Goal: Task Accomplishment & Management: Manage account settings

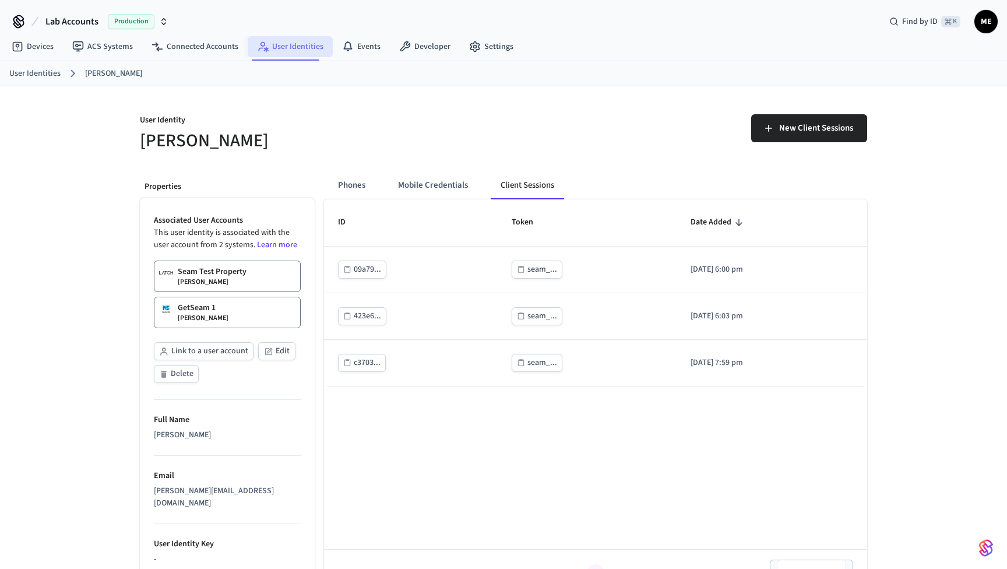
click at [286, 50] on link "User Identities" at bounding box center [290, 46] width 85 height 21
click at [237, 321] on link "GetSeam 1 Matthew Edmonds" at bounding box center [227, 312] width 147 height 31
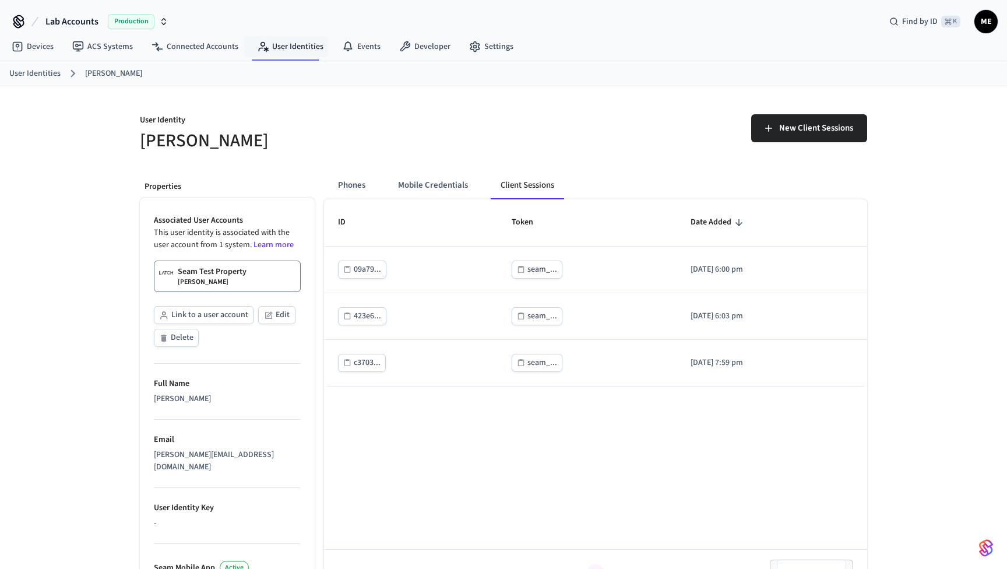
click at [202, 276] on p "Seam Test Property" at bounding box center [212, 272] width 69 height 12
click at [230, 310] on button "Link to a user account" at bounding box center [204, 315] width 100 height 18
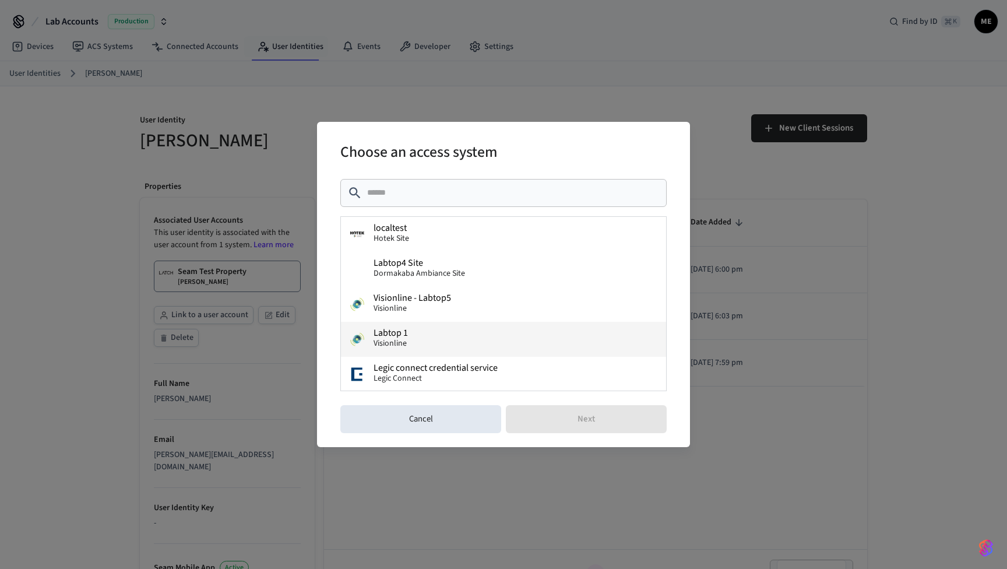
click at [438, 327] on button "Labtop 1 Visionline" at bounding box center [503, 339] width 325 height 35
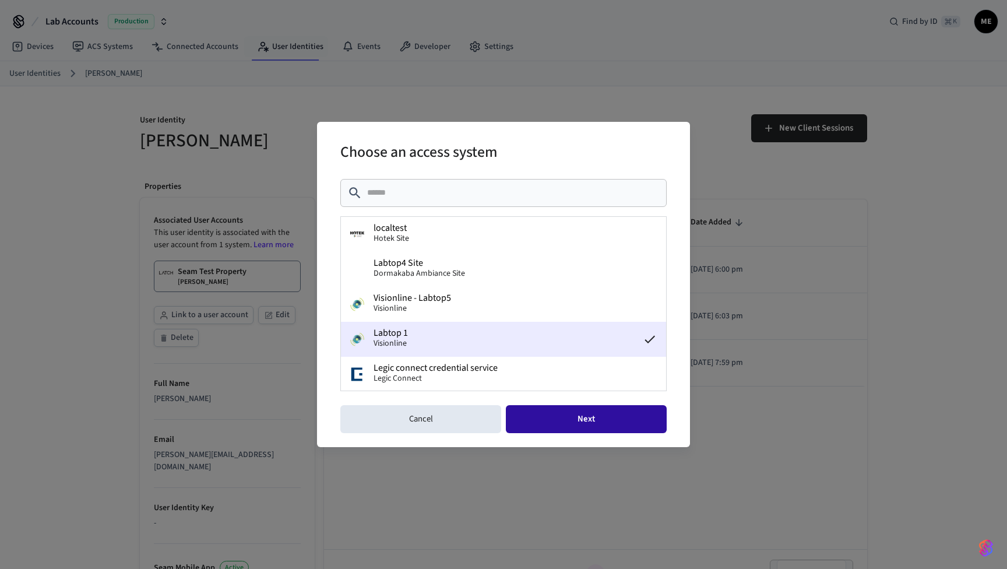
click at [540, 415] on button "Next" at bounding box center [586, 419] width 161 height 28
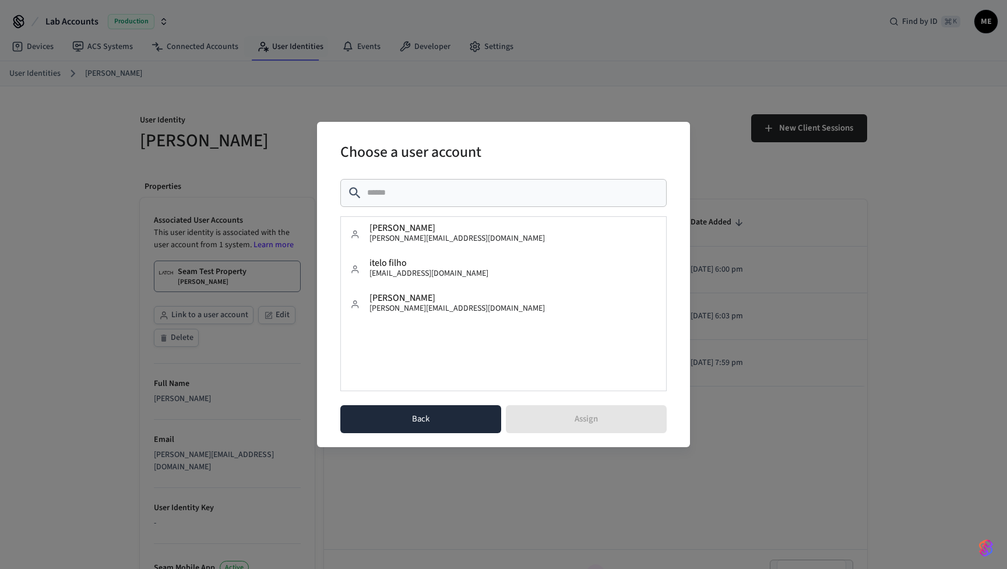
click at [468, 421] on button "Back" at bounding box center [420, 419] width 161 height 28
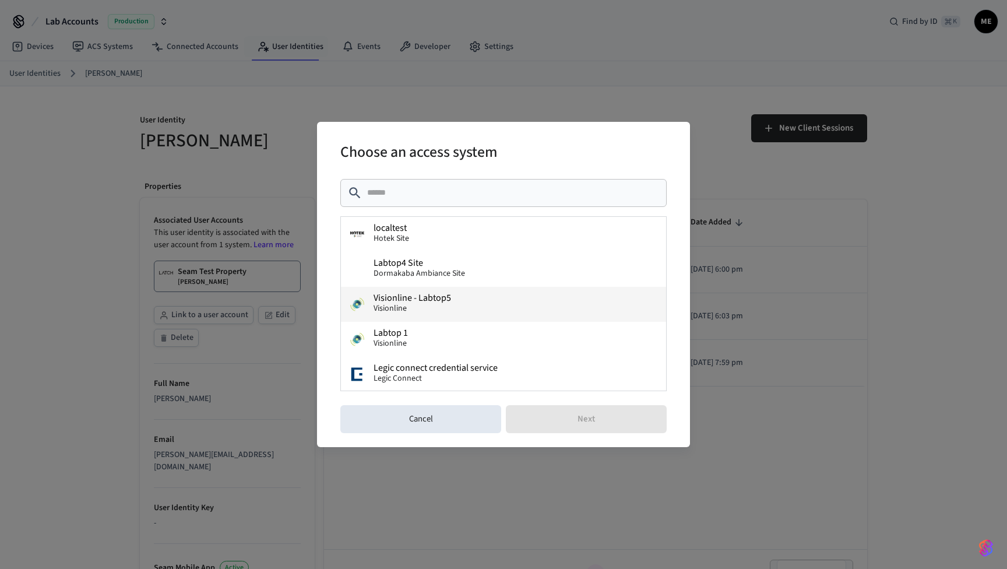
click at [462, 305] on button "Visionline - Labtop5 Visionline" at bounding box center [503, 304] width 325 height 35
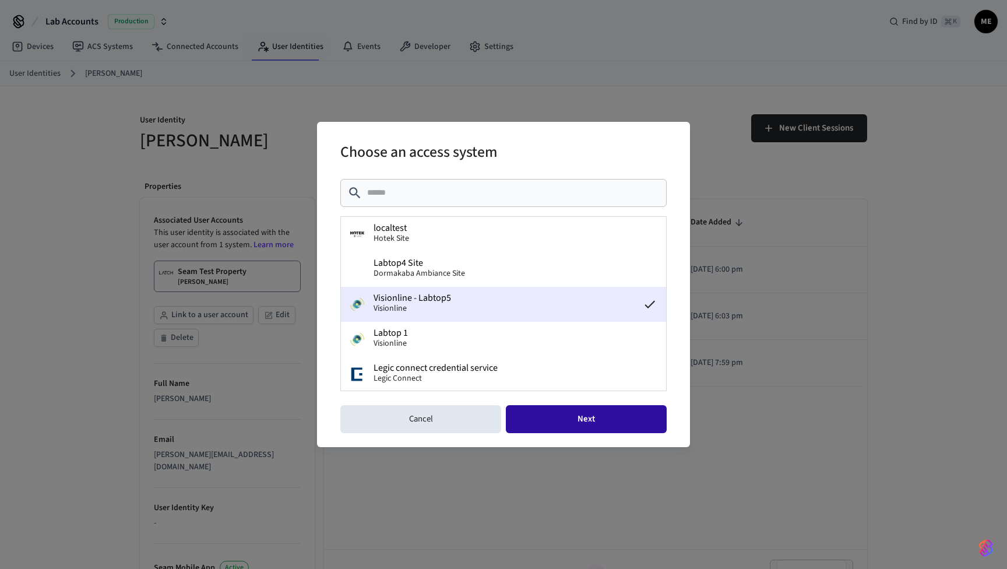
click at [552, 412] on button "Next" at bounding box center [586, 419] width 161 height 28
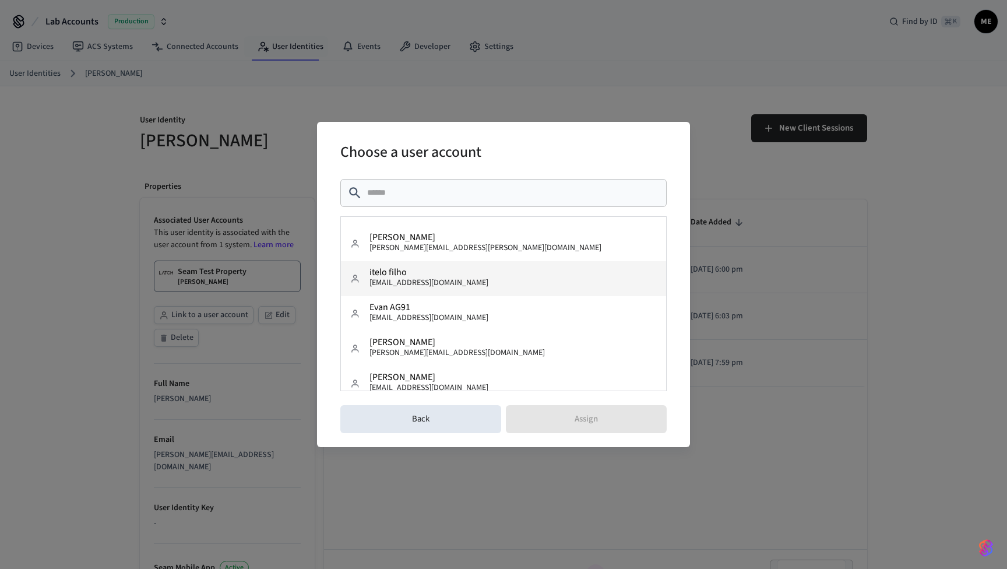
scroll to position [31, 0]
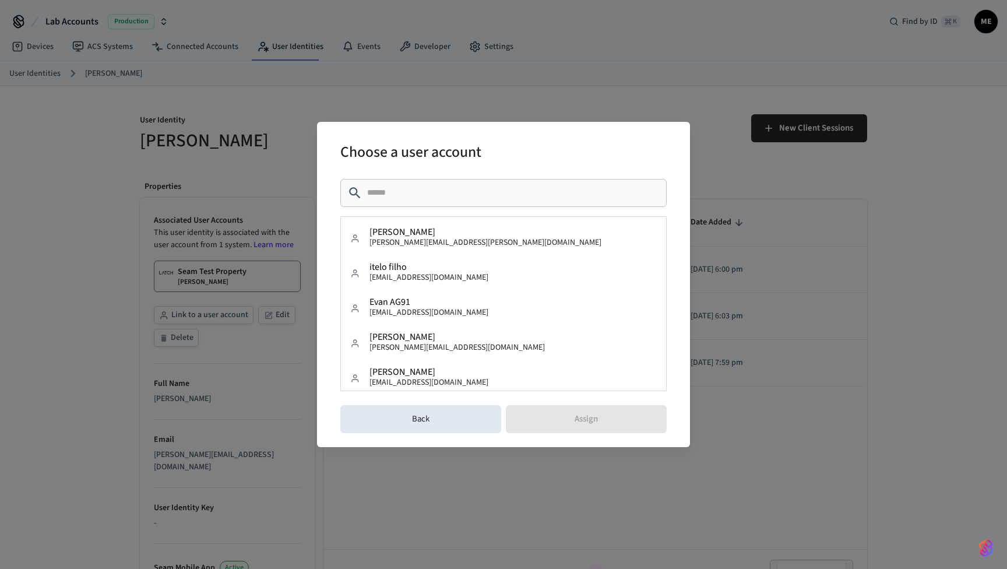
click at [438, 200] on div "​ ​" at bounding box center [503, 193] width 326 height 28
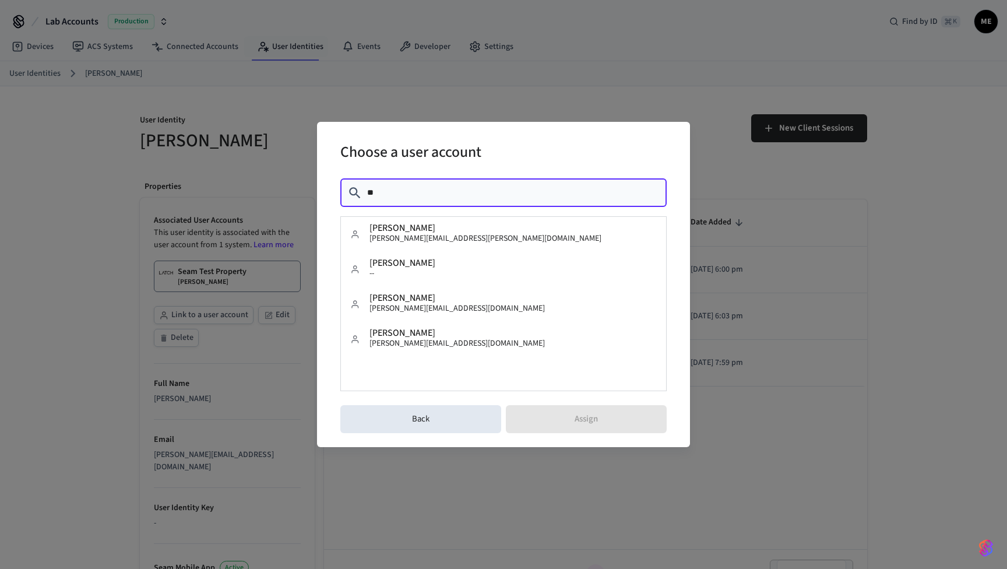
scroll to position [0, 0]
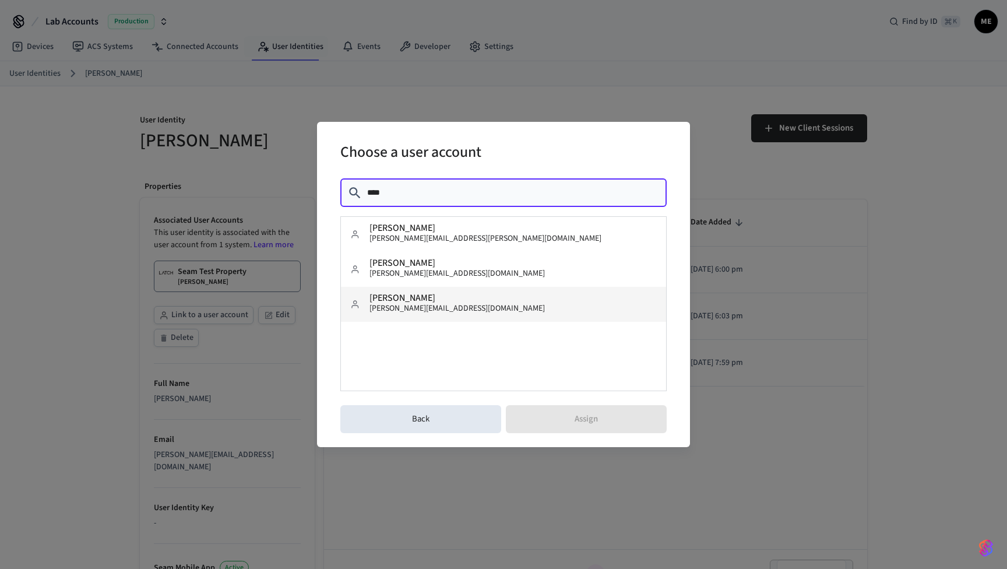
type input "****"
click at [463, 302] on button "Matthew Edmonds matthew@getseam.com" at bounding box center [503, 304] width 325 height 35
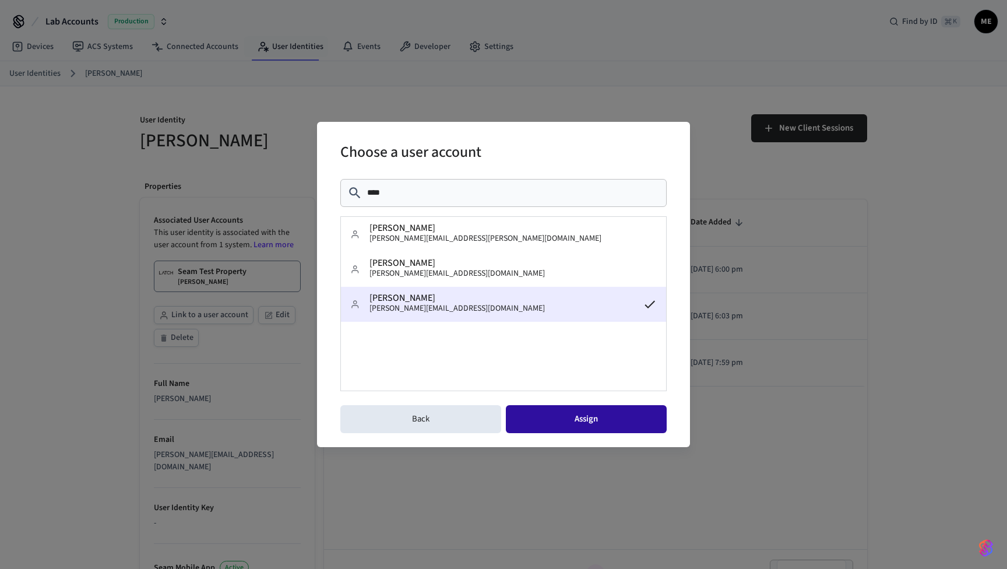
click at [624, 426] on button "Assign" at bounding box center [586, 419] width 161 height 28
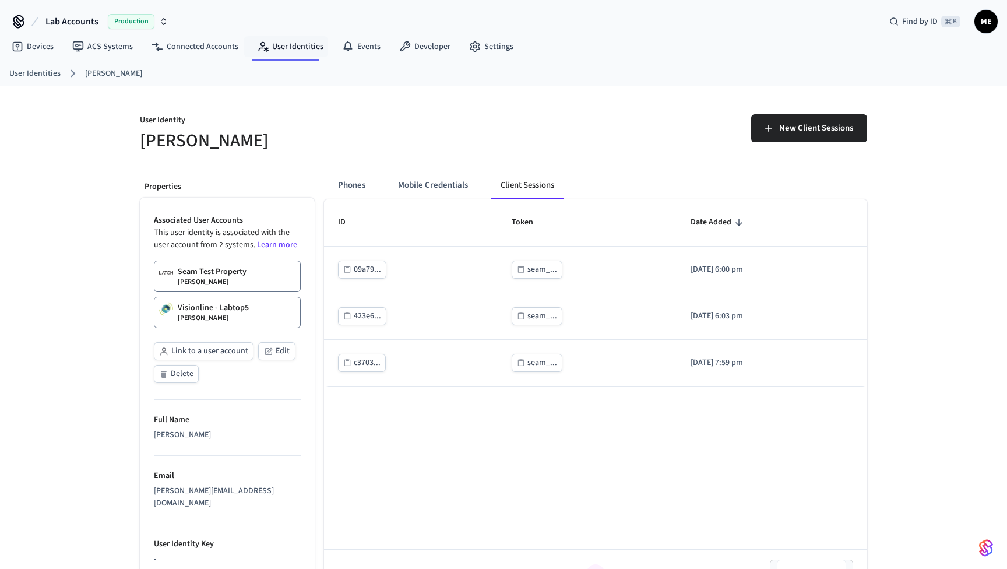
click at [230, 302] on p "Visionline - Labtop5" at bounding box center [213, 308] width 71 height 12
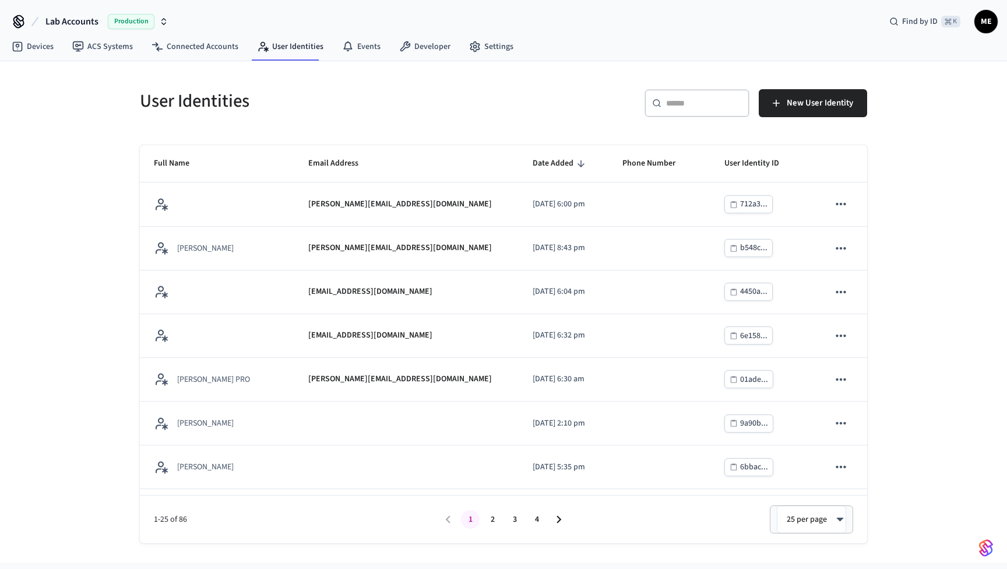
click at [687, 110] on div "​ ​" at bounding box center [697, 103] width 105 height 28
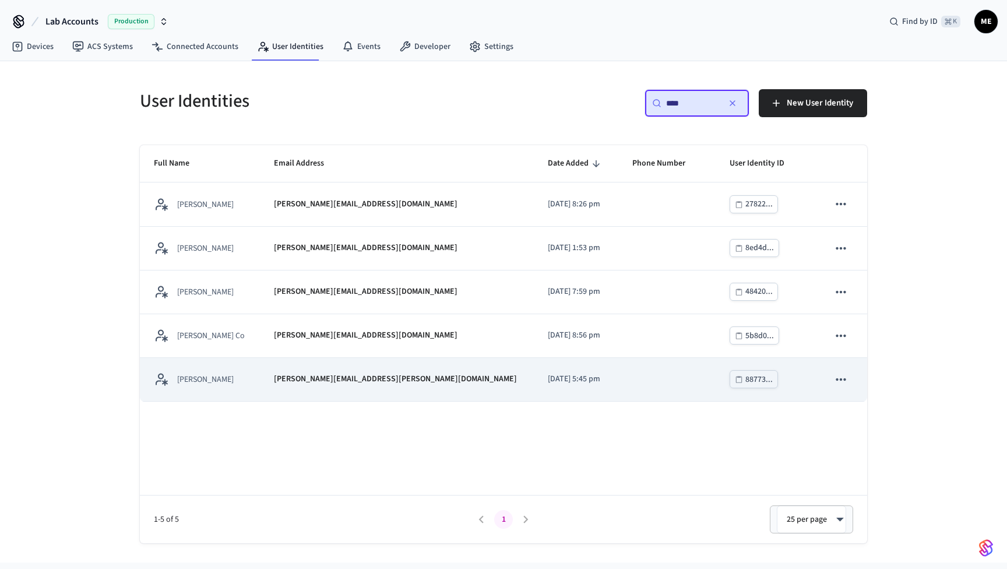
type input "****"
click at [428, 370] on td "matthew.m.edmonds@gmail.com" at bounding box center [397, 380] width 274 height 44
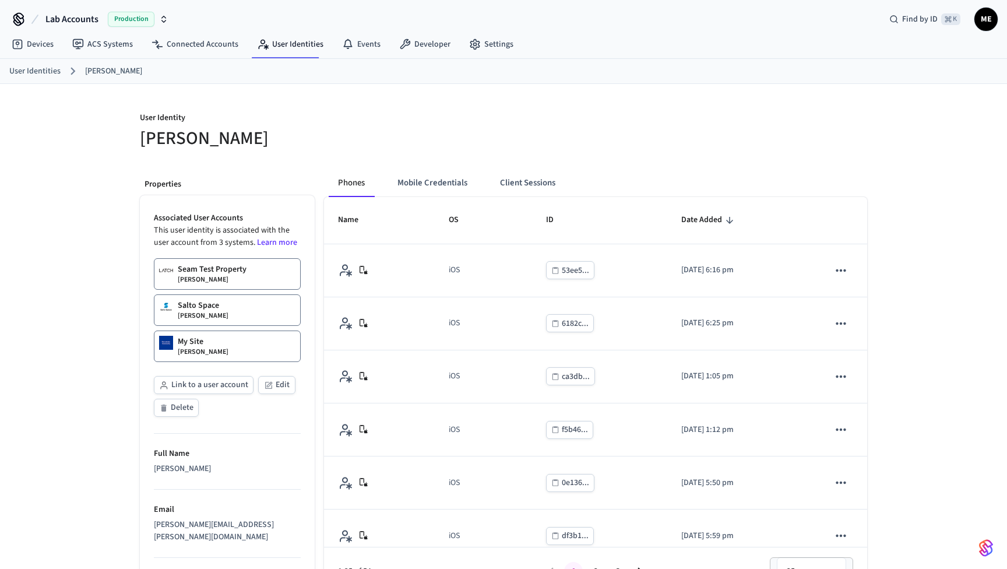
scroll to position [3, 0]
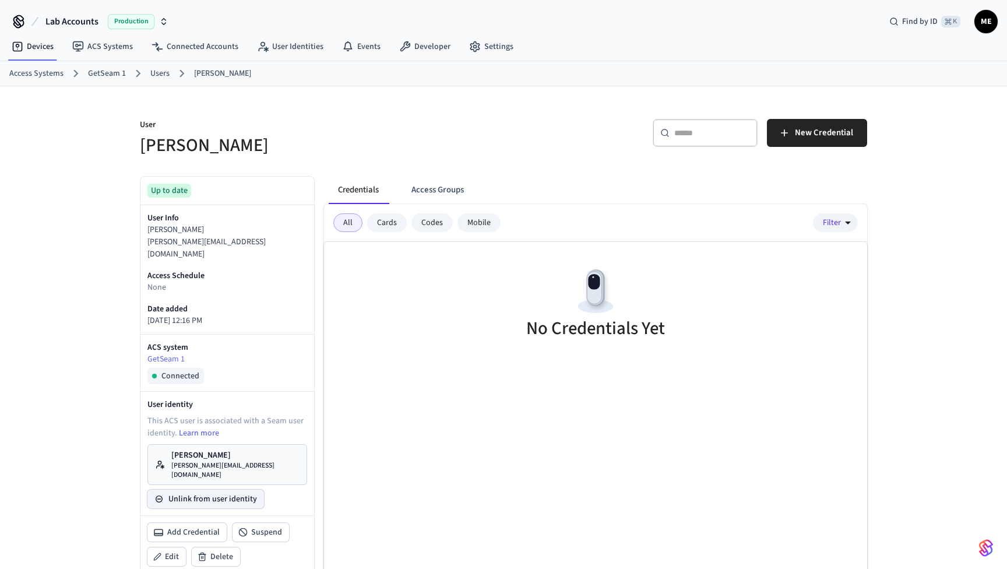
click at [210, 490] on button "Unlink from user identity" at bounding box center [206, 499] width 117 height 19
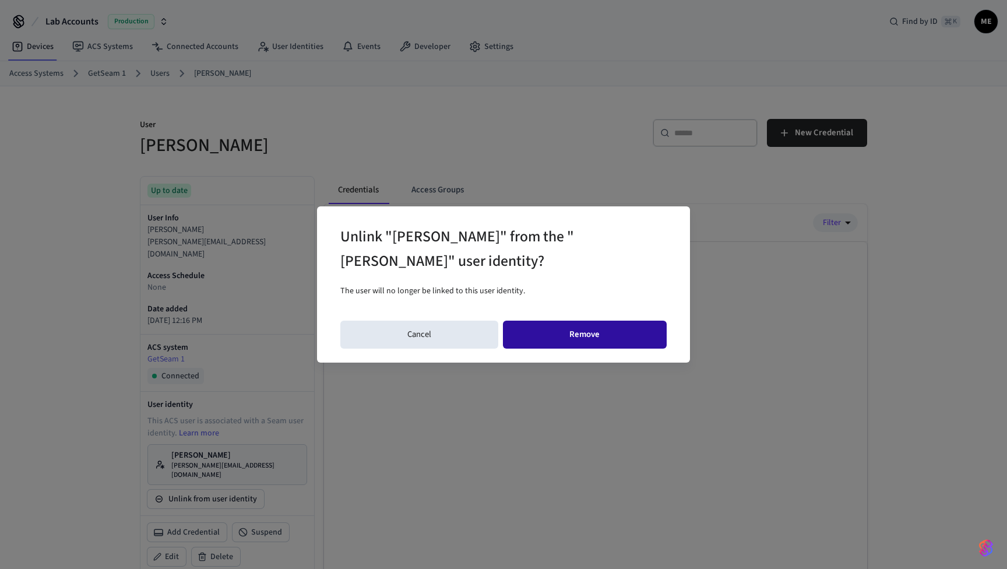
click at [605, 336] on button "Remove" at bounding box center [585, 335] width 164 height 28
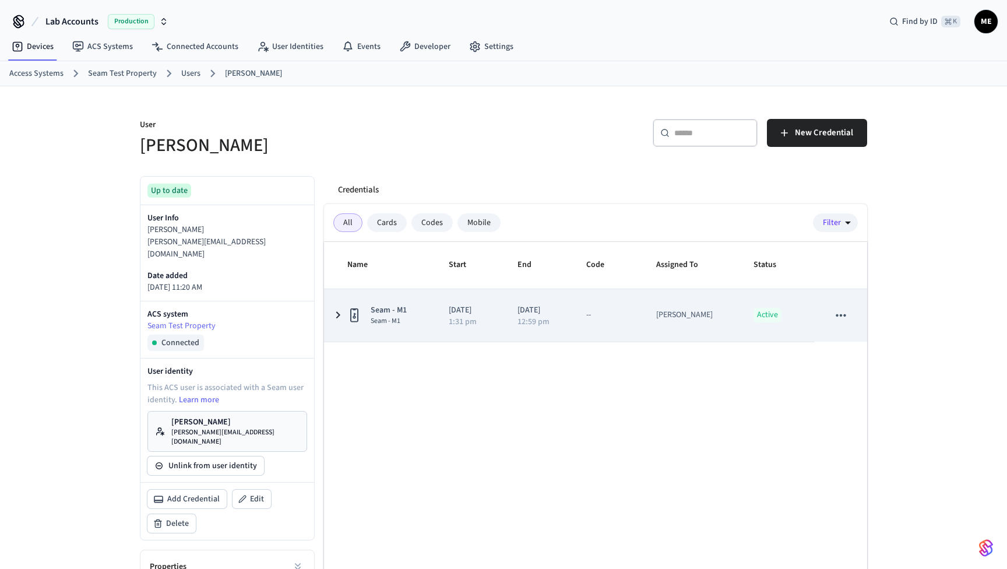
click at [841, 310] on icon "sticky table" at bounding box center [841, 315] width 15 height 15
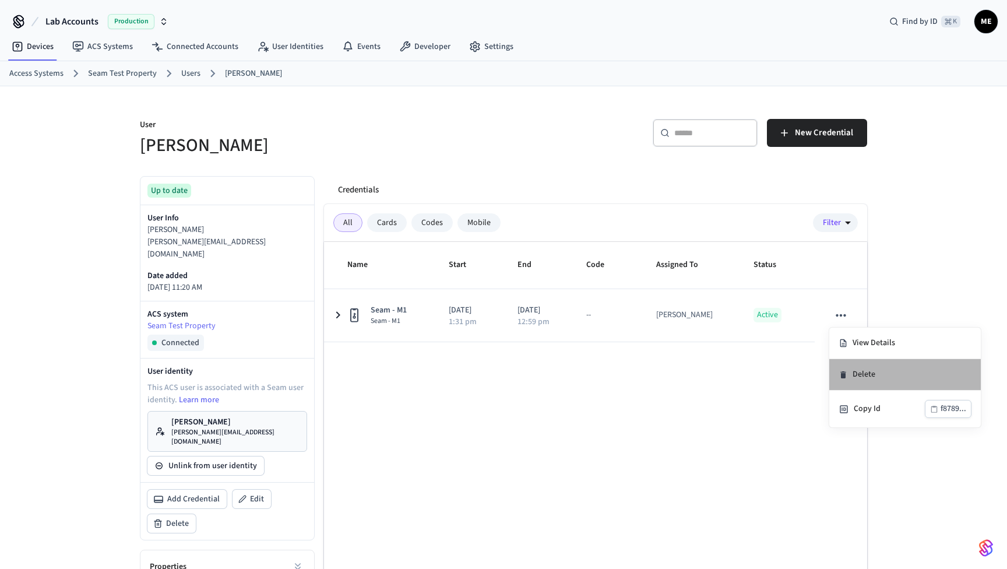
click at [862, 381] on li "Delete" at bounding box center [906, 374] width 152 height 31
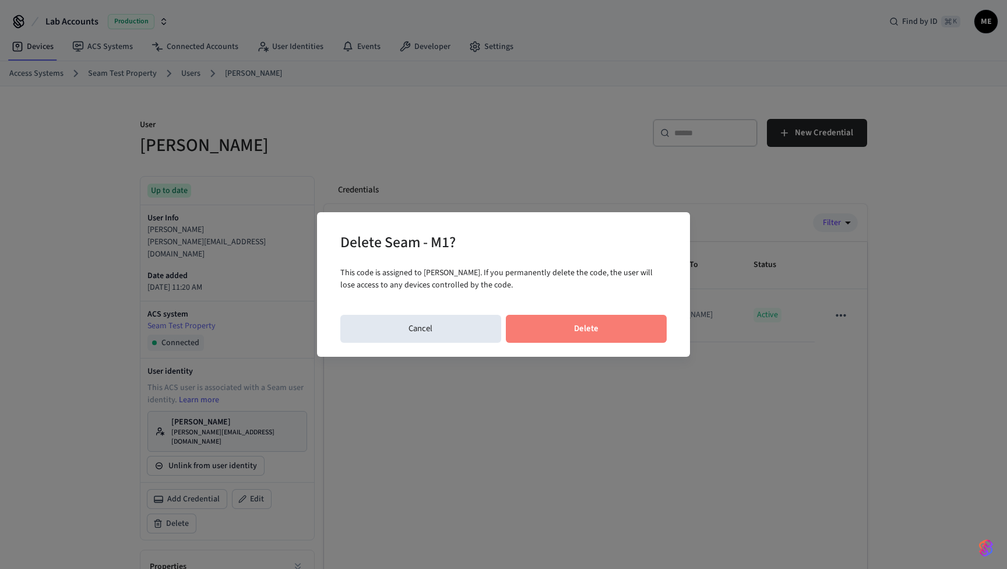
click at [626, 339] on button "Delete" at bounding box center [587, 329] width 162 height 28
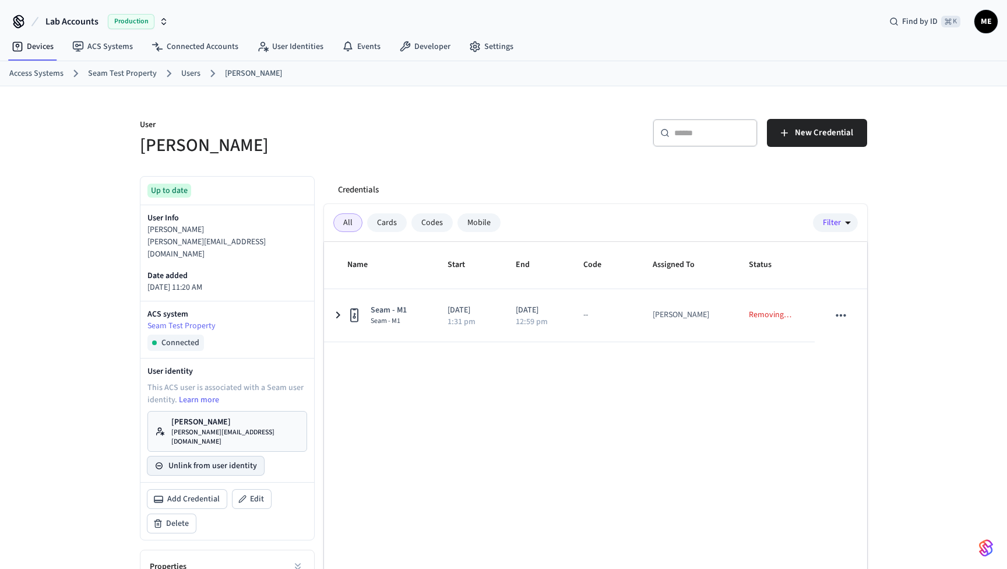
click at [223, 457] on button "Unlink from user identity" at bounding box center [206, 466] width 117 height 19
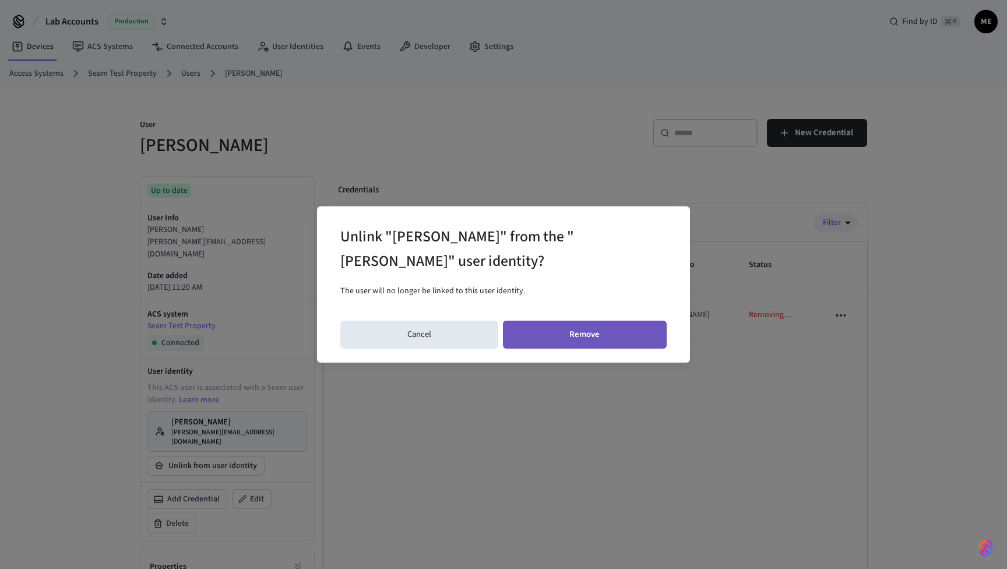
click at [601, 342] on button "Remove" at bounding box center [585, 335] width 164 height 28
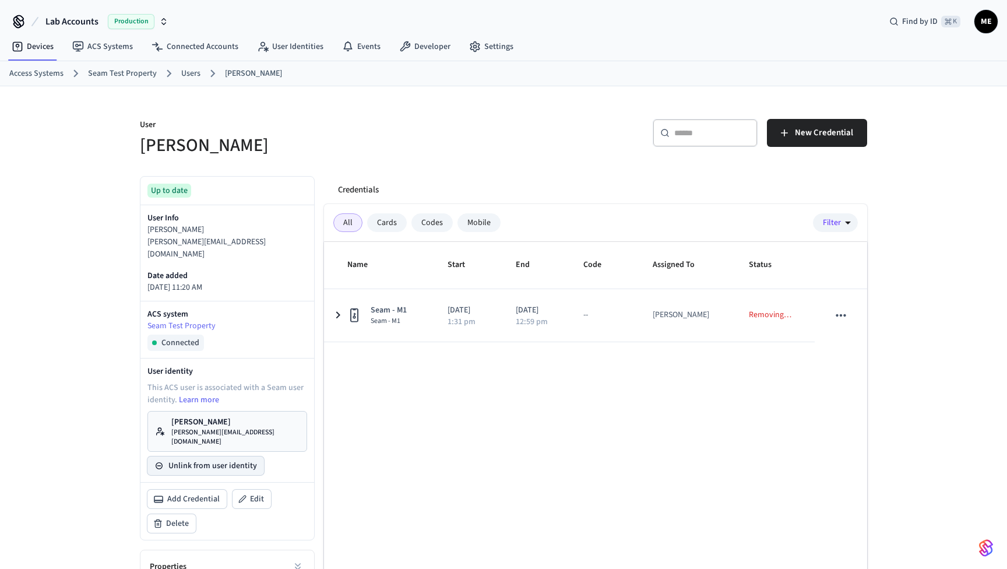
click at [227, 457] on button "Unlink from user identity" at bounding box center [206, 466] width 117 height 19
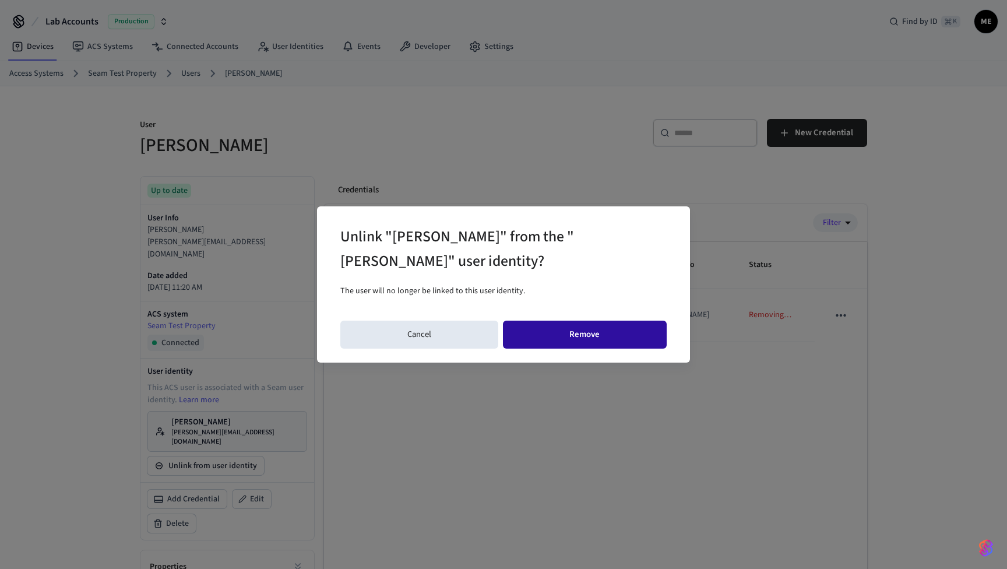
click at [618, 328] on button "Remove" at bounding box center [585, 335] width 164 height 28
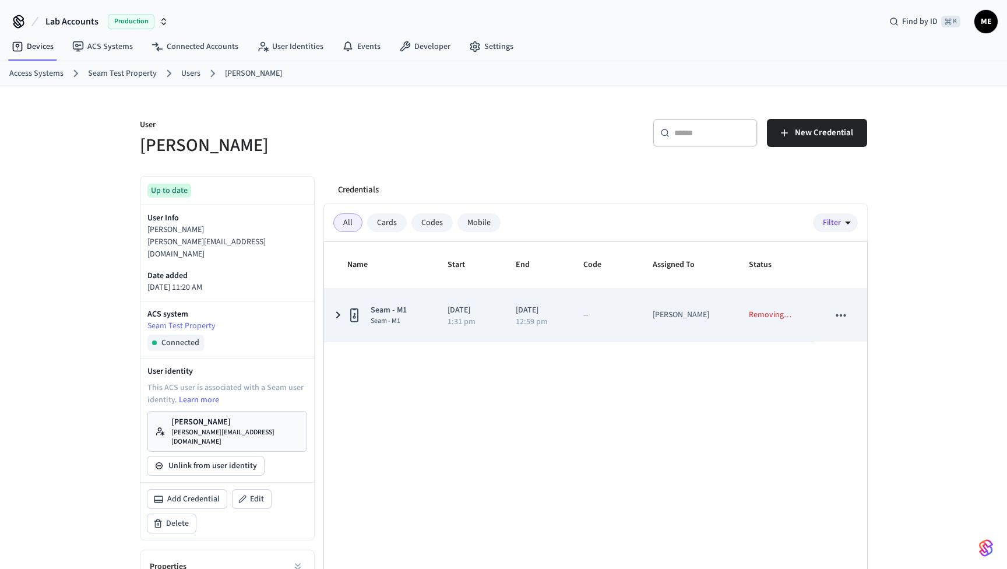
click at [851, 316] on button "sticky table" at bounding box center [841, 315] width 24 height 24
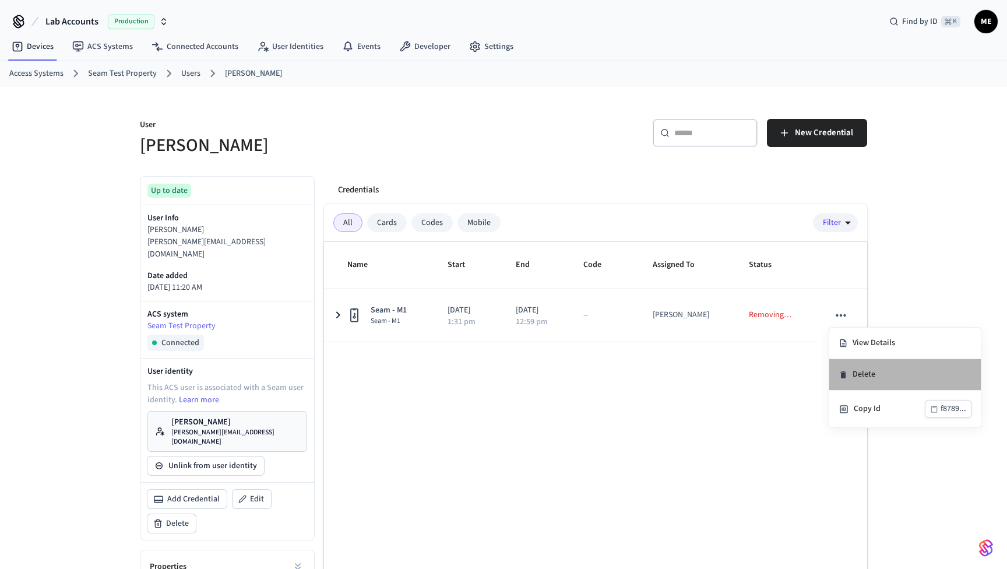
click at [853, 375] on li "Delete" at bounding box center [906, 374] width 152 height 31
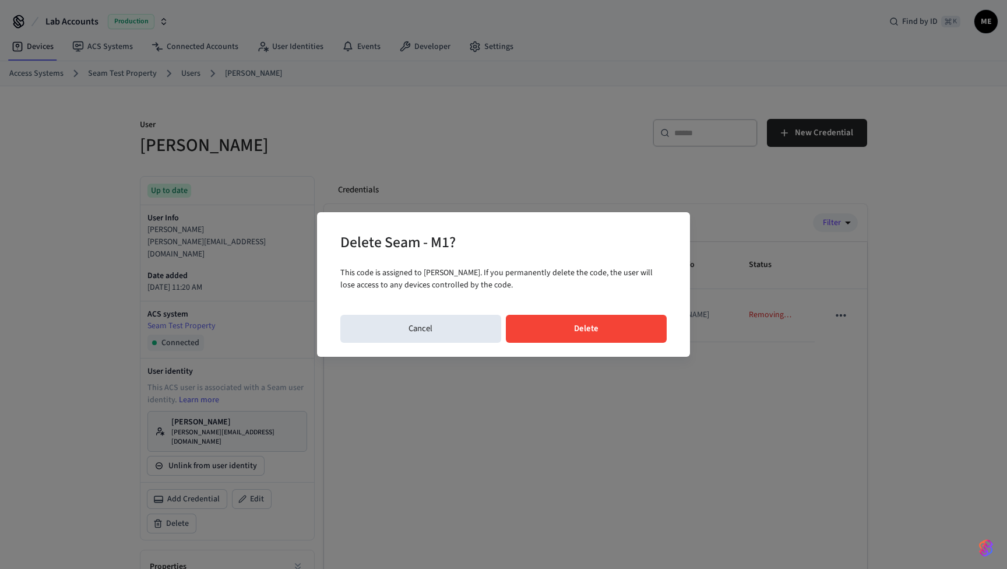
click at [622, 323] on button "Delete" at bounding box center [587, 329] width 162 height 28
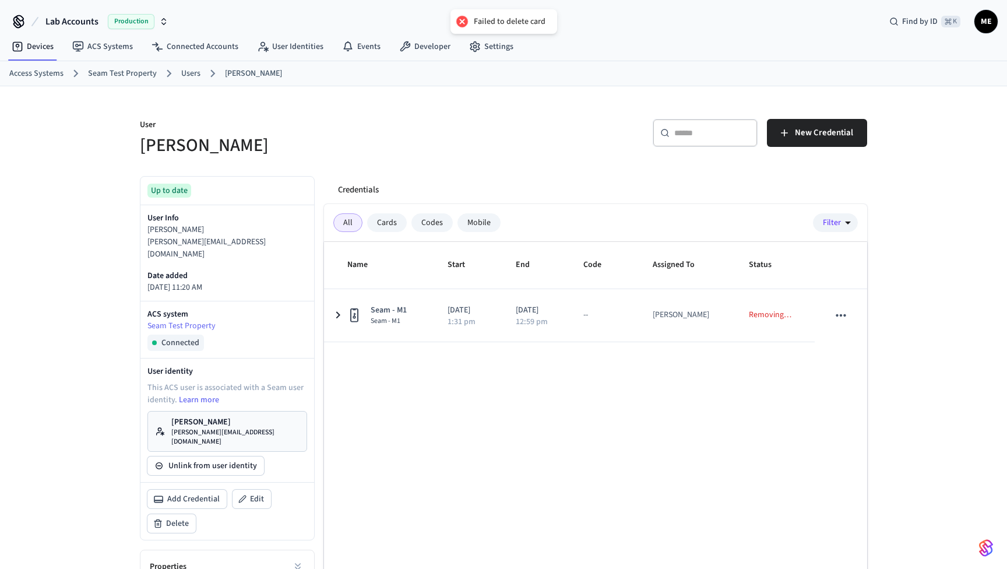
click at [336, 422] on div "Name Start End Code Assigned To Status Seam - M1 Seam - M1 2025/09/30 1:31 pm 2…" at bounding box center [595, 441] width 543 height 398
click at [230, 457] on button "Unlink from user identity" at bounding box center [206, 466] width 117 height 19
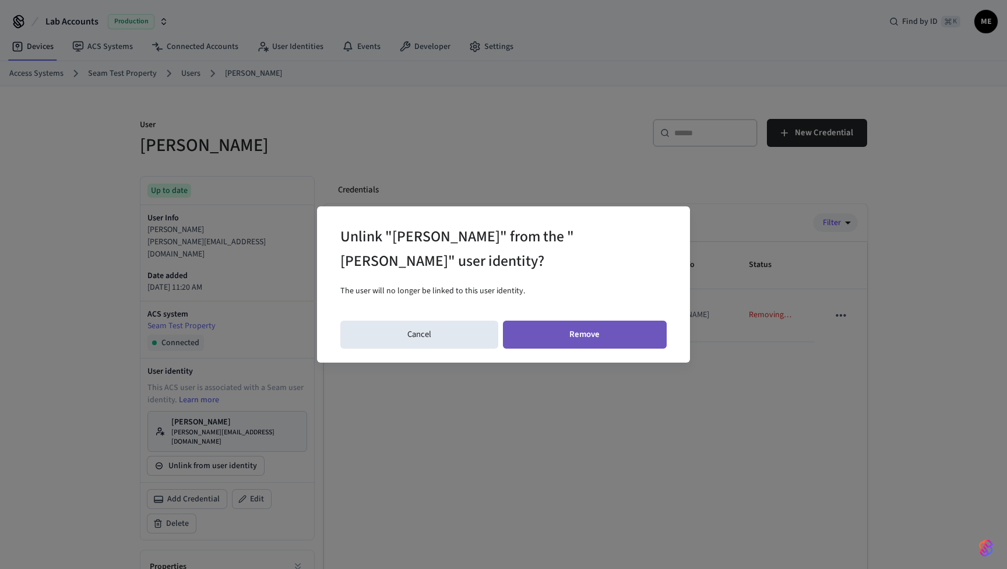
click at [592, 334] on button "Remove" at bounding box center [585, 335] width 164 height 28
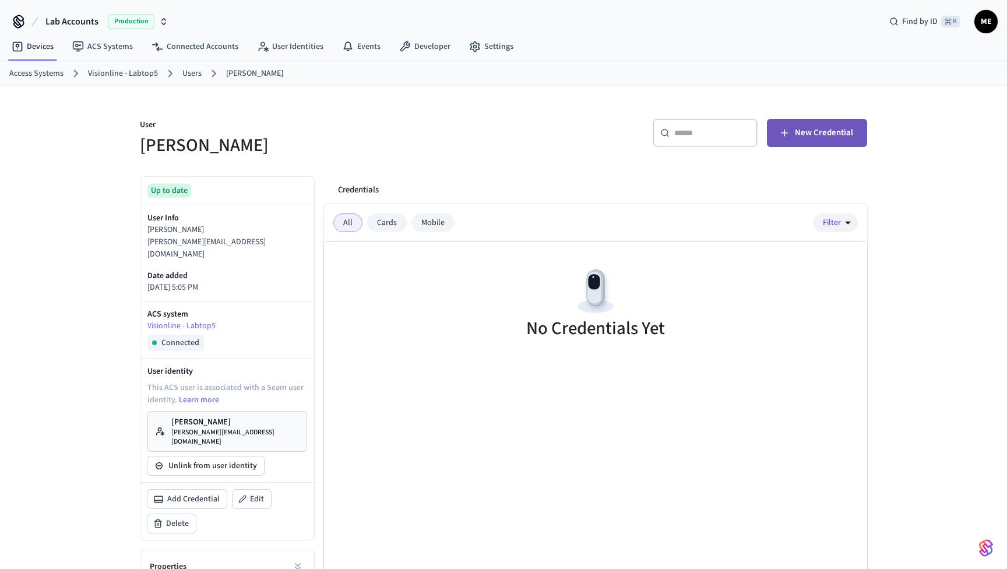
click at [807, 130] on span "New Credential" at bounding box center [824, 132] width 58 height 15
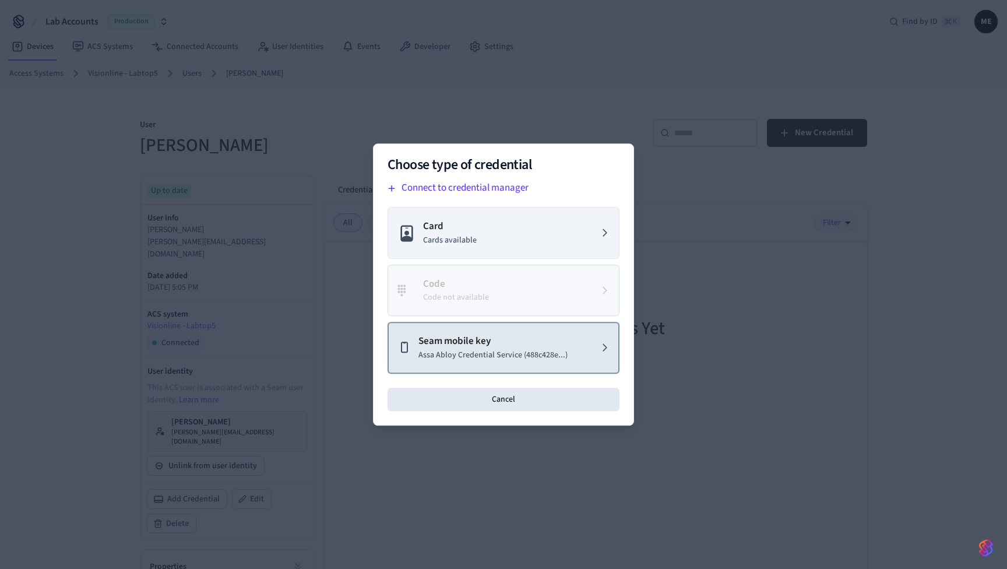
click at [537, 341] on p "Seam mobile key" at bounding box center [493, 341] width 149 height 15
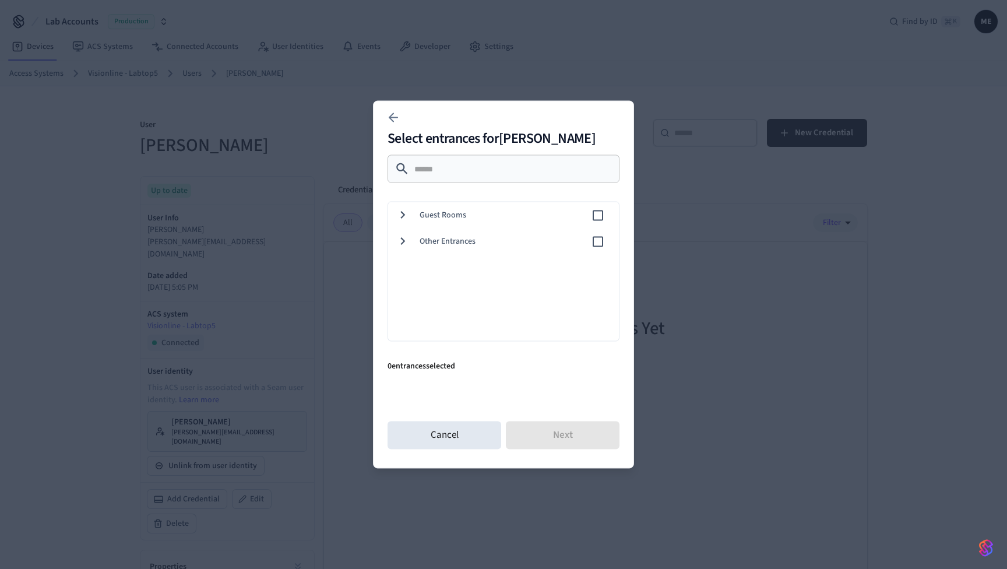
click at [446, 214] on span "Guest Rooms" at bounding box center [505, 215] width 171 height 12
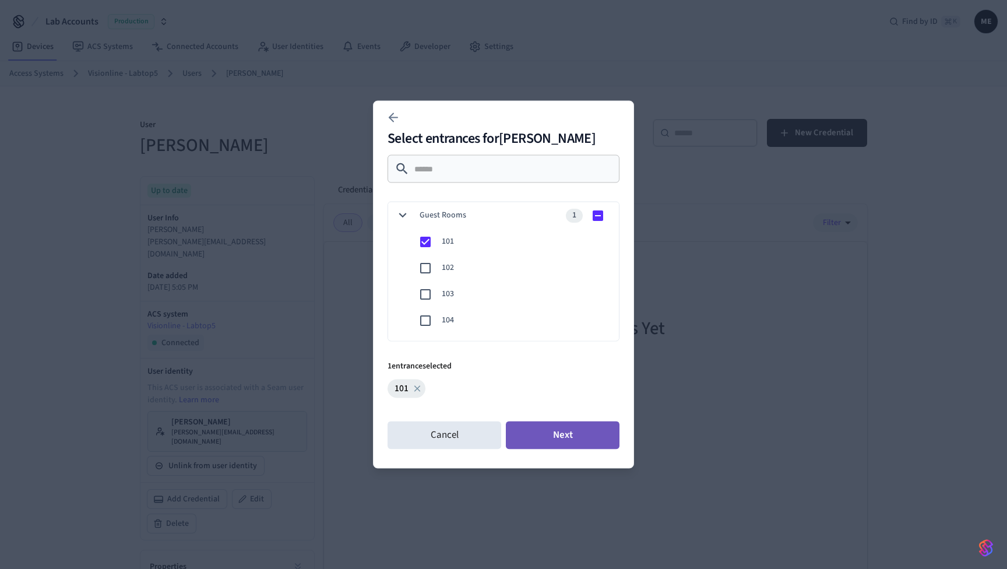
click at [571, 434] on button "Next" at bounding box center [563, 436] width 114 height 28
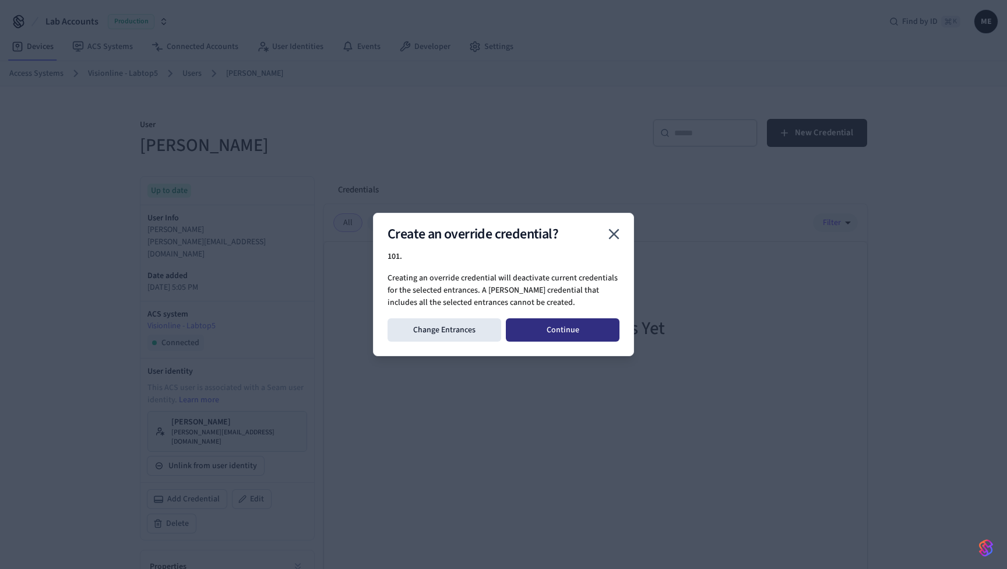
click at [575, 337] on button "Continue" at bounding box center [563, 329] width 114 height 23
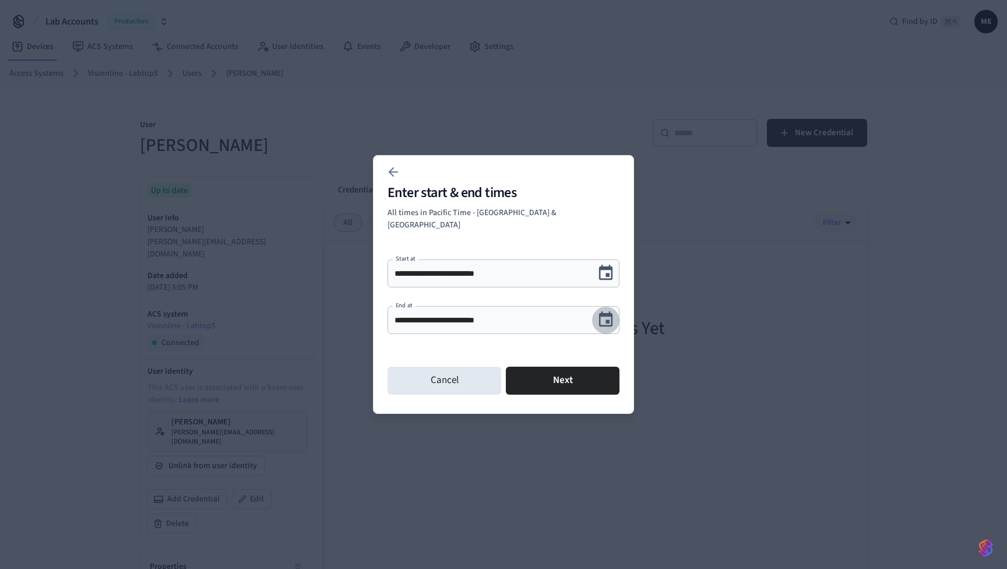
click at [606, 318] on icon "Choose date, selected date is Oct 1, 2025" at bounding box center [606, 319] width 14 height 15
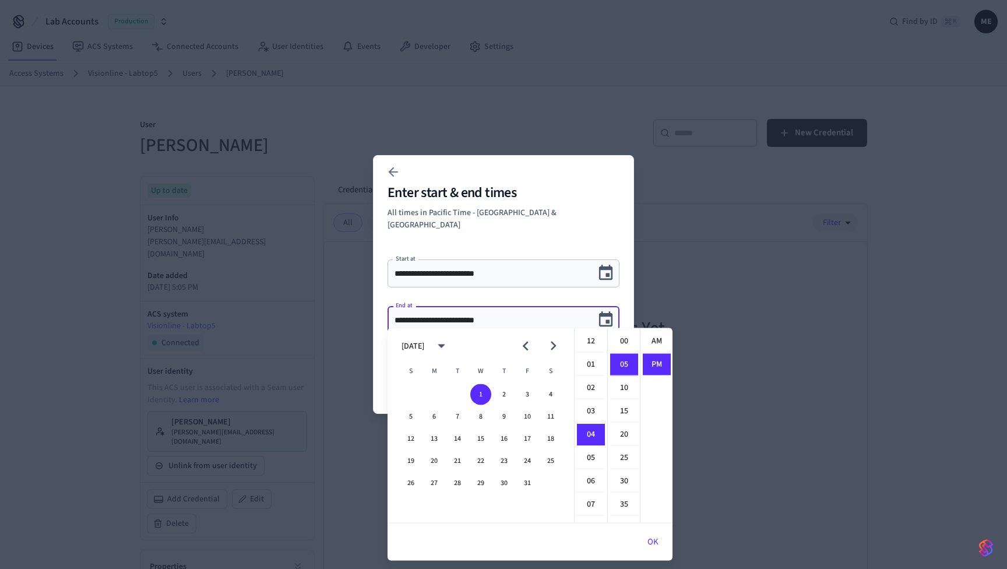
scroll to position [22, 0]
click at [510, 435] on button "16" at bounding box center [504, 439] width 21 height 21
type input "**********"
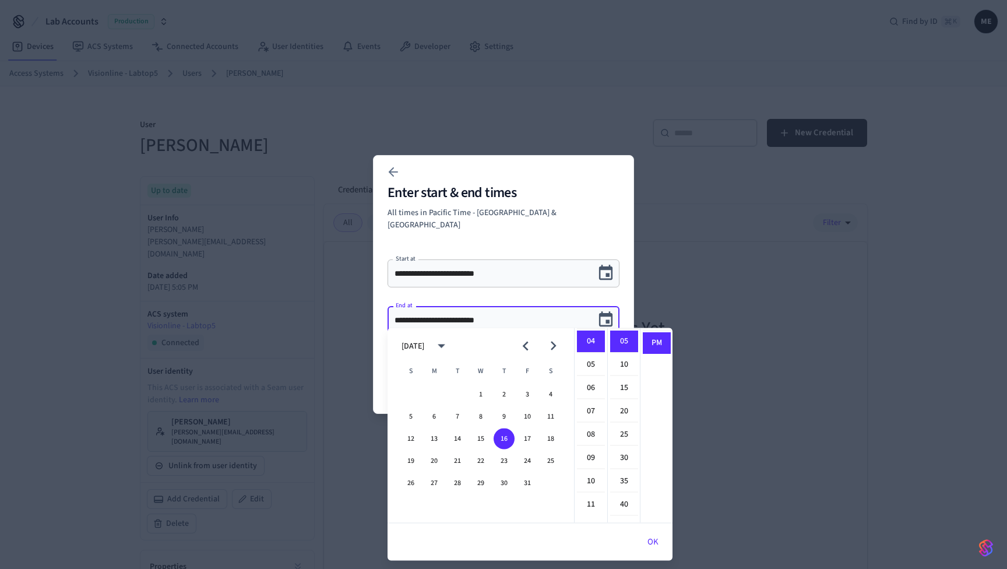
click at [647, 542] on button "OK" at bounding box center [653, 542] width 39 height 28
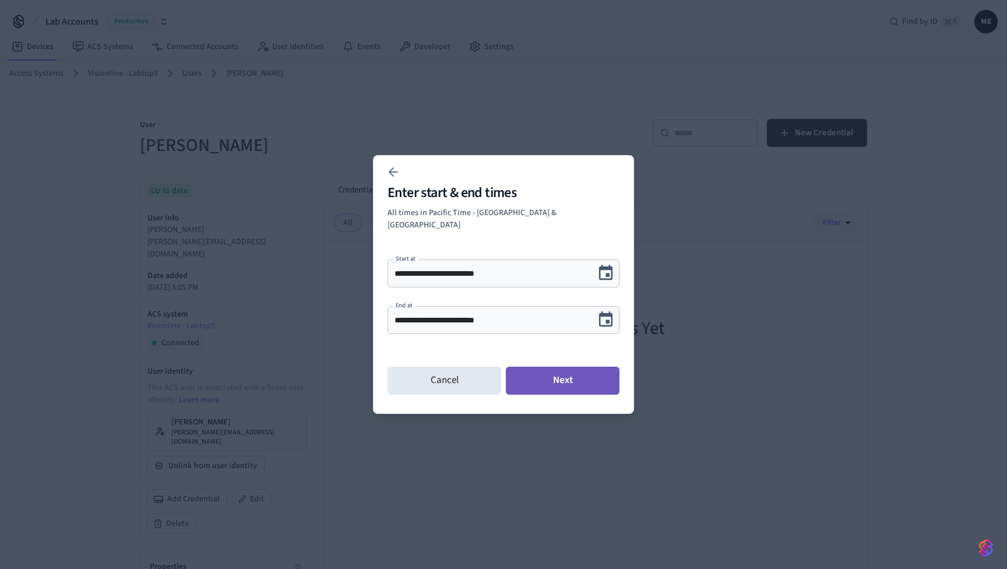
click at [575, 367] on button "Next" at bounding box center [563, 381] width 114 height 28
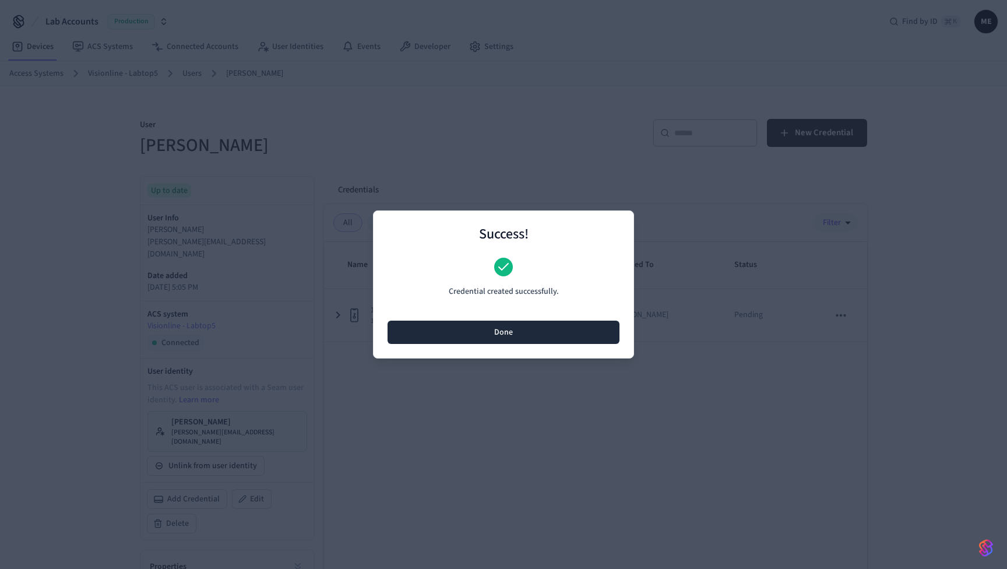
click at [555, 333] on button "Done" at bounding box center [504, 332] width 232 height 23
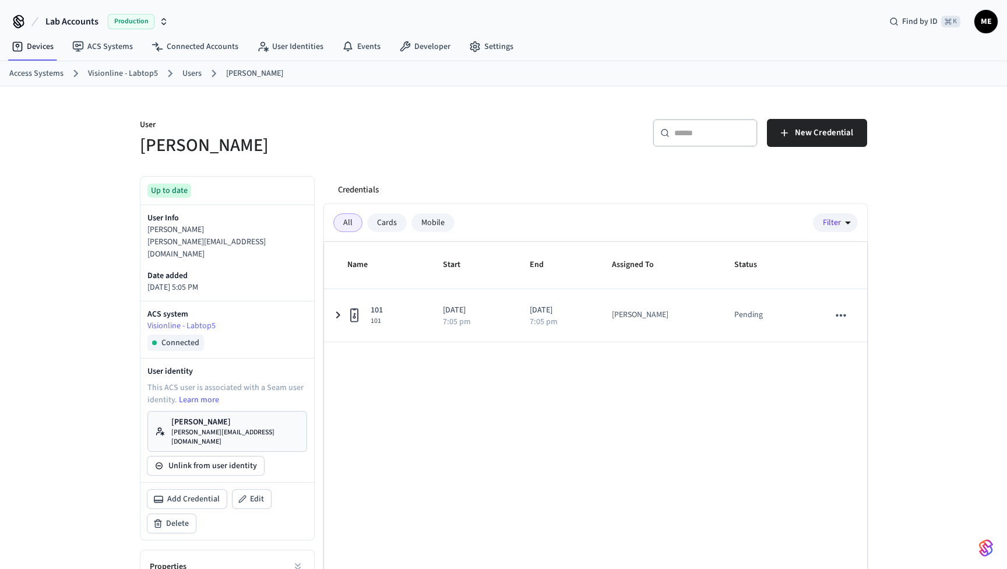
click at [227, 416] on p "[PERSON_NAME]" at bounding box center [235, 422] width 128 height 12
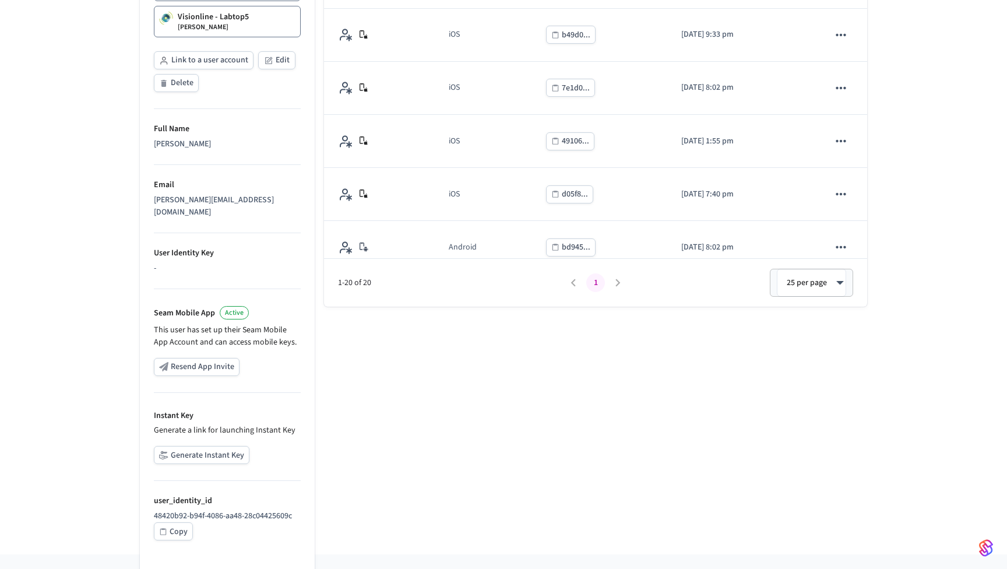
scroll to position [290, 0]
click at [204, 447] on button "Generate Instant Key" at bounding box center [202, 456] width 96 height 18
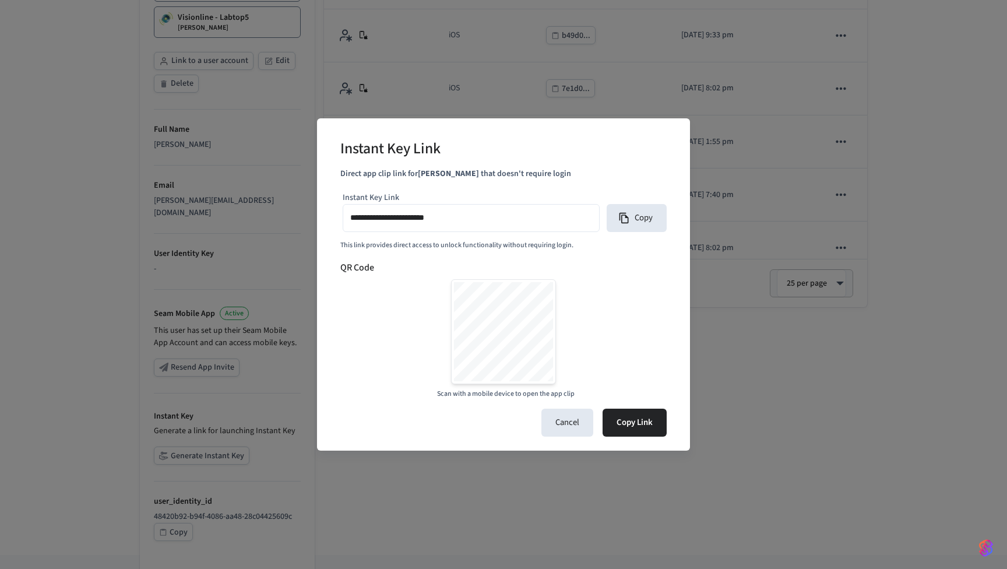
click at [650, 159] on div "Instant Key Link" at bounding box center [503, 150] width 326 height 36
click at [583, 422] on button "Cancel" at bounding box center [568, 423] width 52 height 28
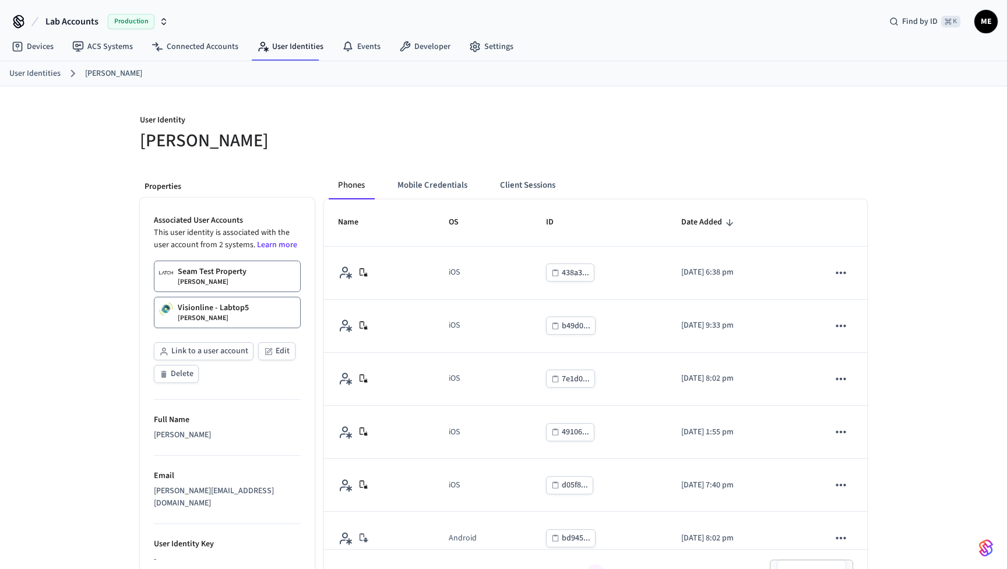
scroll to position [0, 0]
click at [238, 279] on div "Seam Test Property Matt Edmonds" at bounding box center [212, 276] width 69 height 21
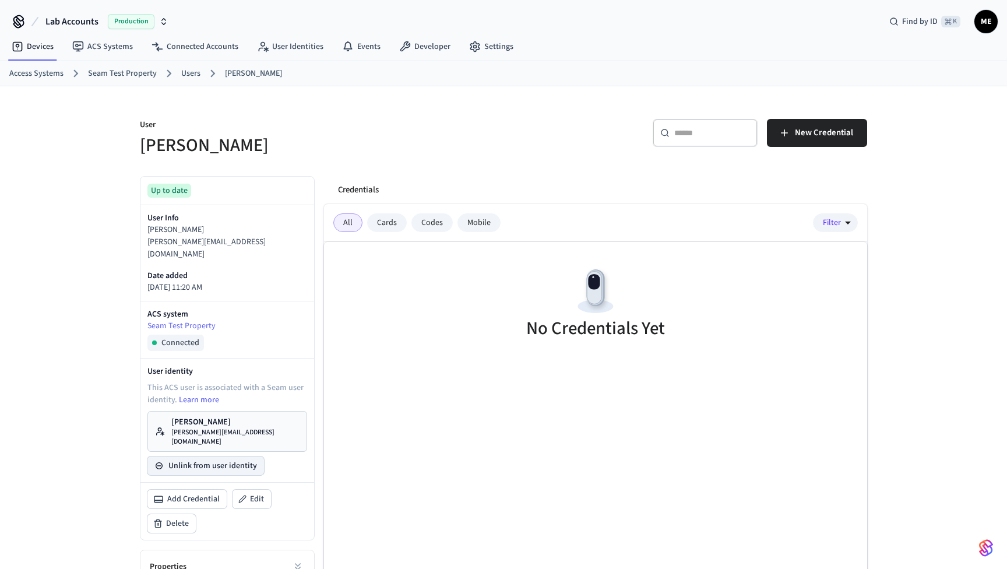
click at [222, 457] on button "Unlink from user identity" at bounding box center [206, 466] width 117 height 19
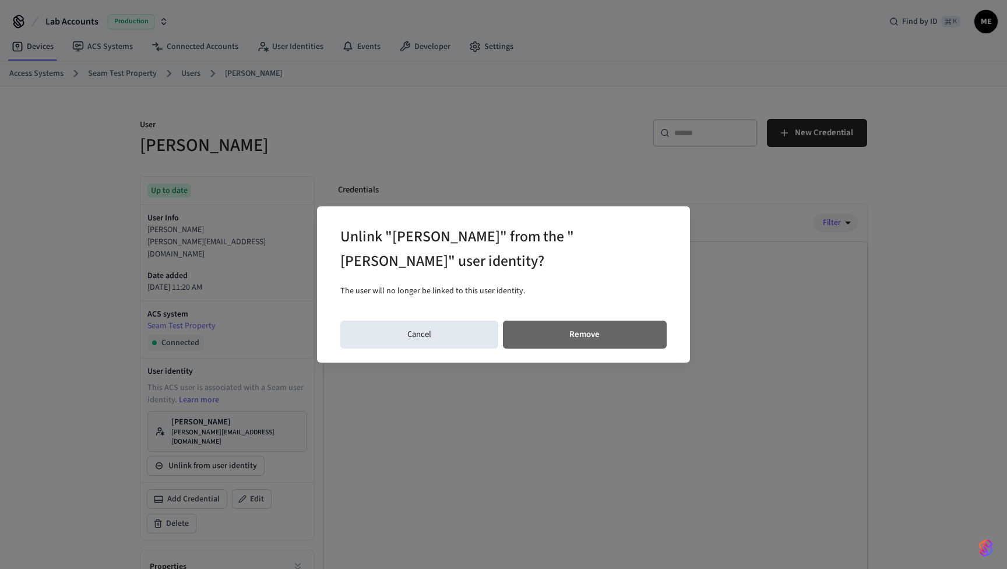
click at [545, 335] on button "Remove" at bounding box center [585, 335] width 164 height 28
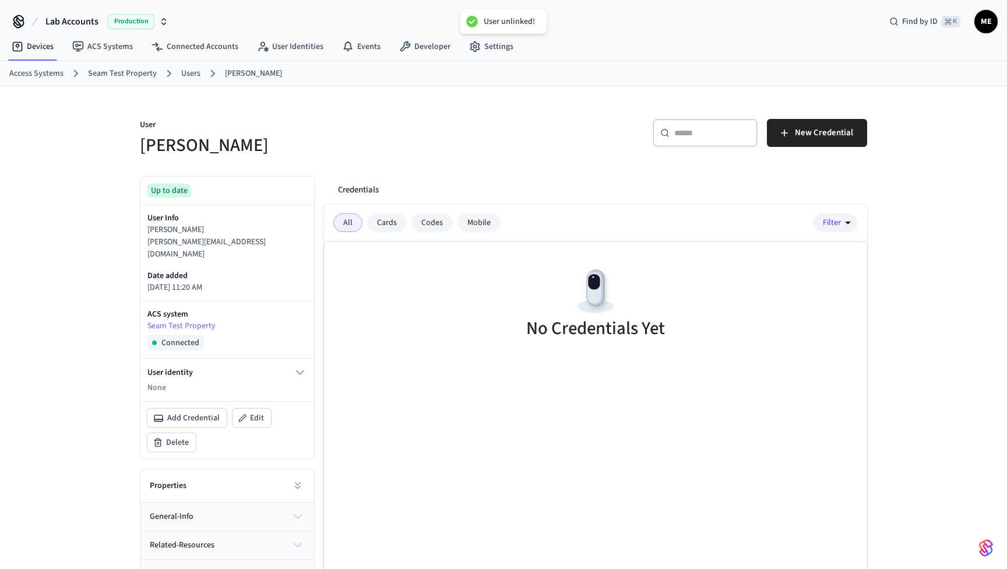
scroll to position [1, 0]
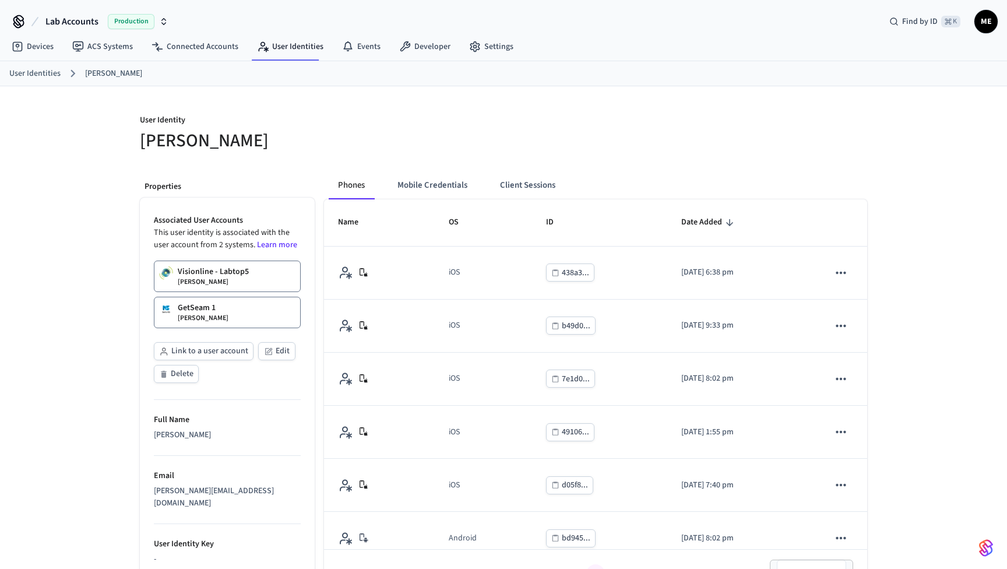
click at [282, 188] on p "Properties" at bounding box center [228, 187] width 166 height 12
click at [206, 312] on p "GetSeam 1" at bounding box center [197, 308] width 38 height 12
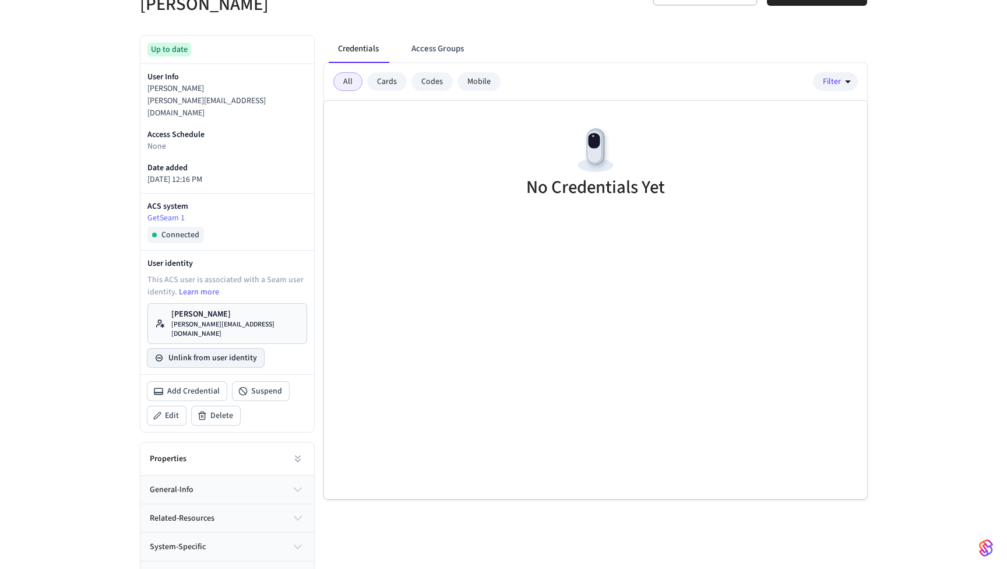
scroll to position [141, 0]
click at [198, 349] on button "Unlink from user identity" at bounding box center [206, 358] width 117 height 19
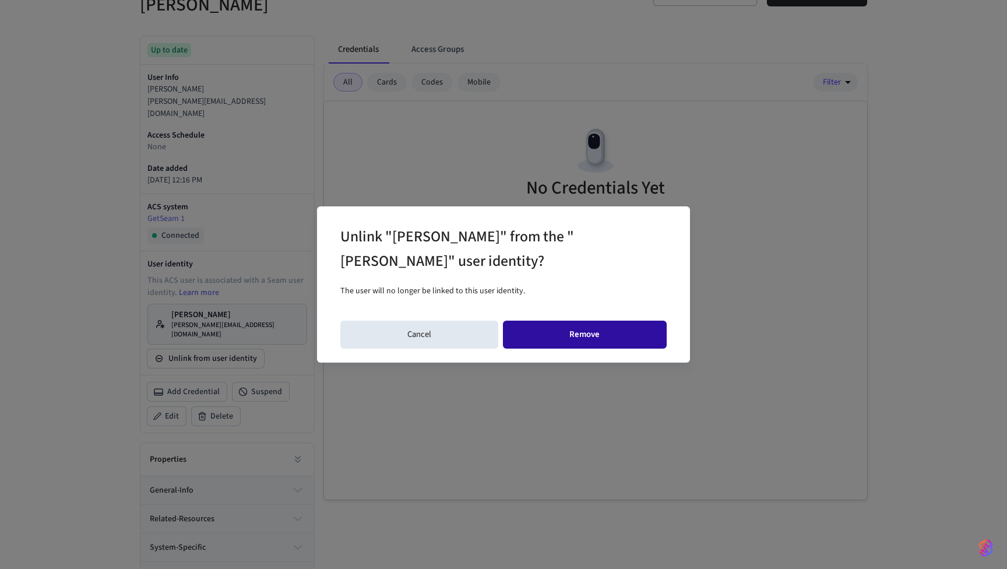
click at [618, 343] on button "Remove" at bounding box center [585, 335] width 164 height 28
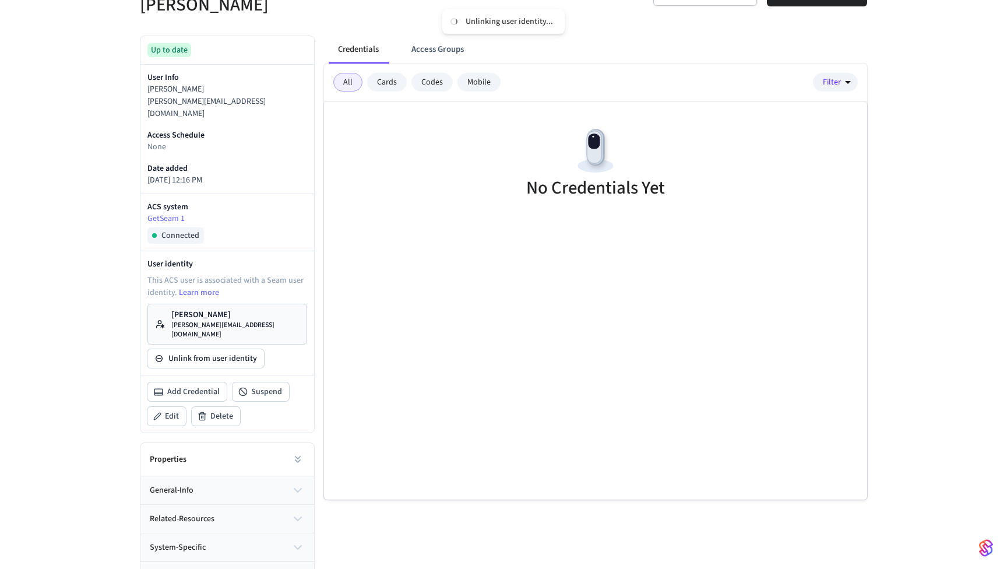
scroll to position [71, 0]
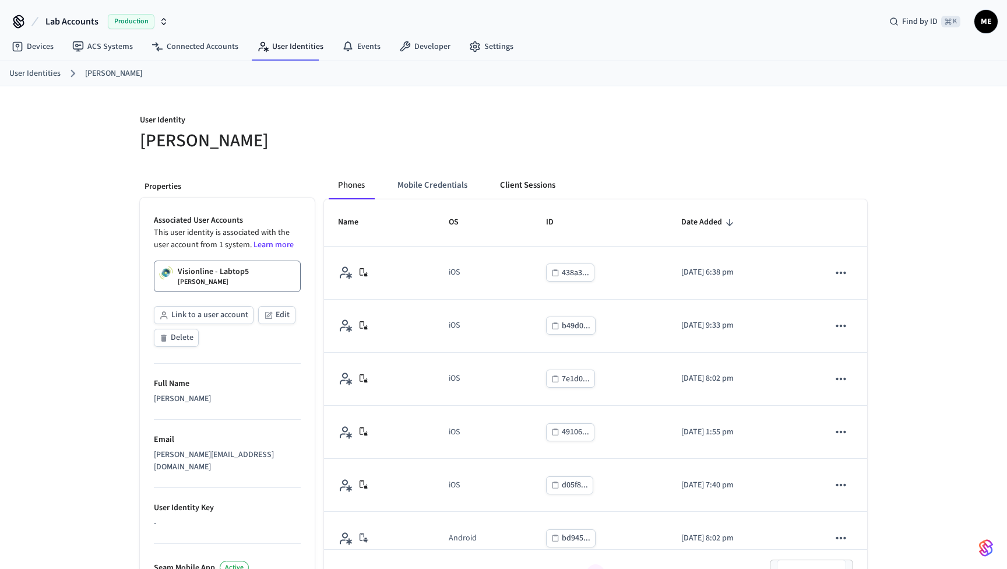
click at [517, 180] on button "Client Sessions" at bounding box center [528, 185] width 74 height 28
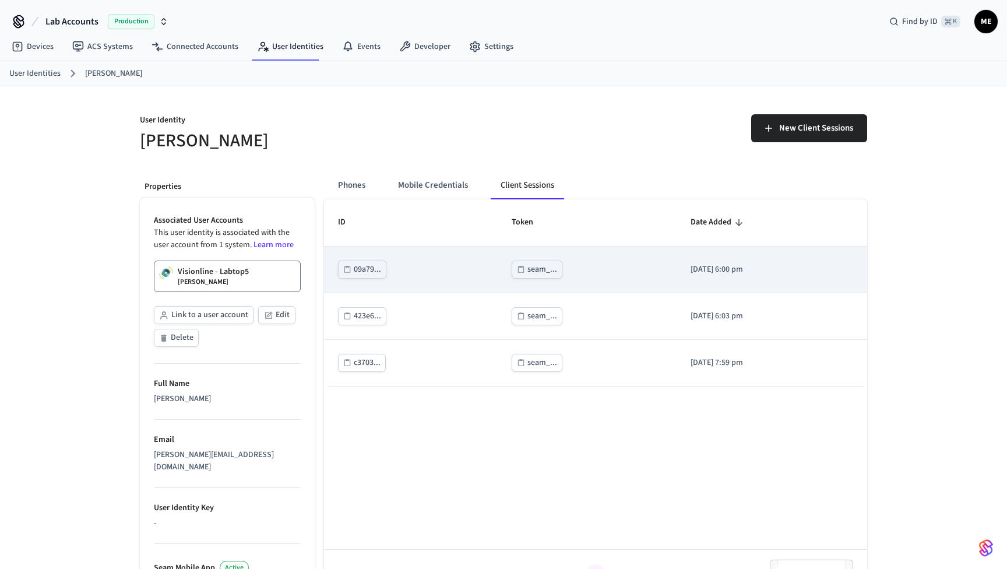
click at [533, 261] on button "seam_..." at bounding box center [537, 270] width 51 height 18
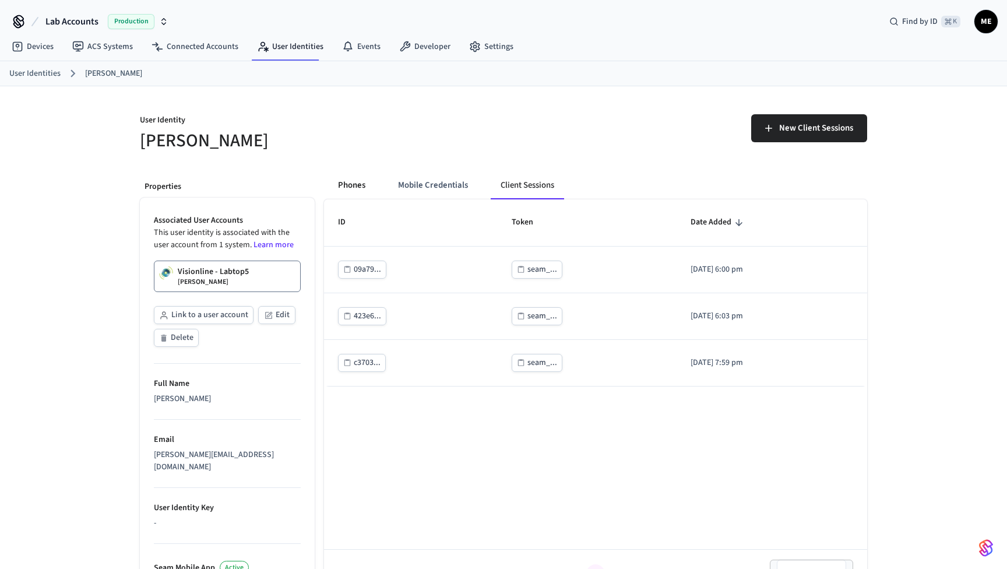
click at [356, 189] on button "Phones" at bounding box center [352, 185] width 46 height 28
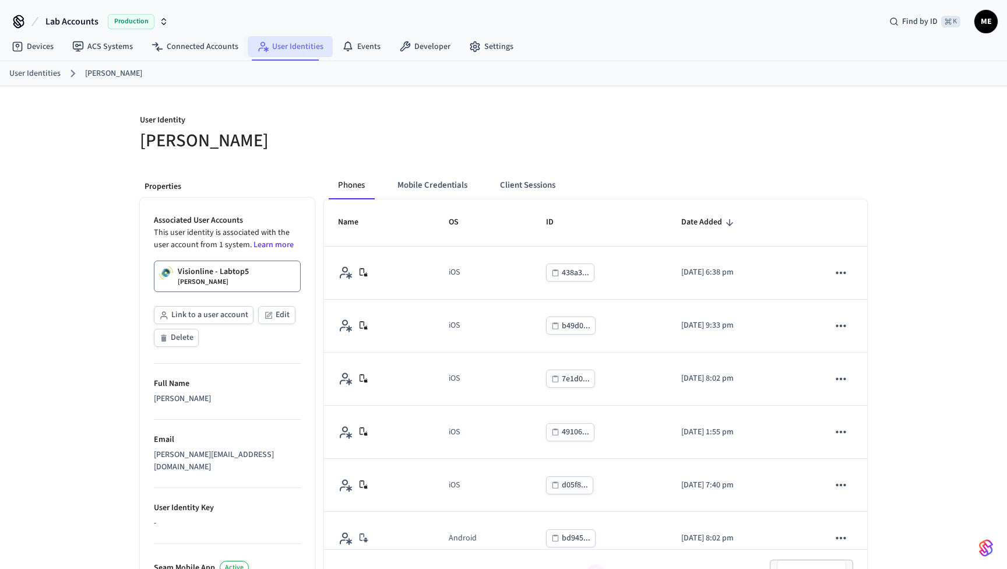
click at [290, 45] on link "User Identities" at bounding box center [290, 46] width 85 height 21
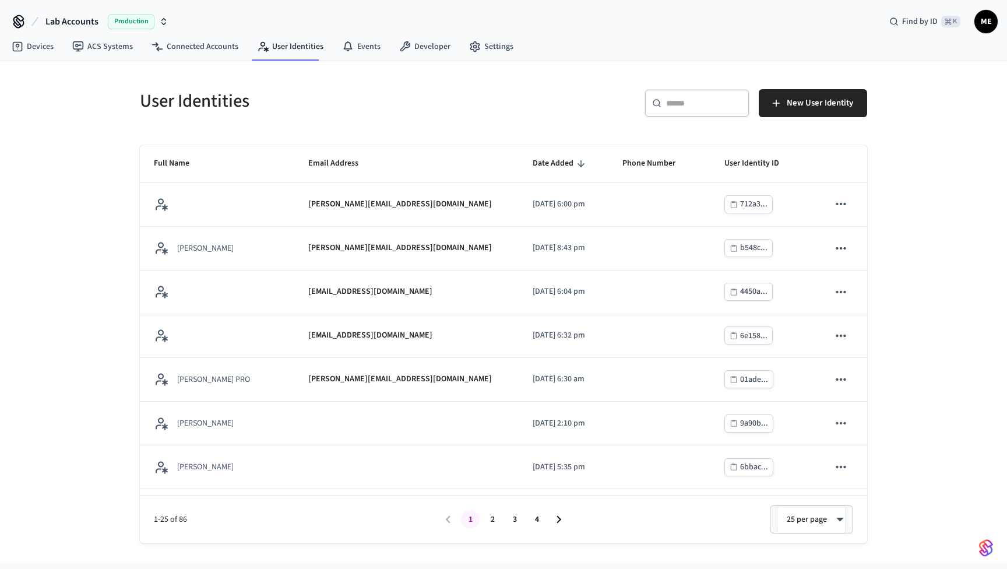
click at [690, 104] on input "text" at bounding box center [704, 103] width 76 height 12
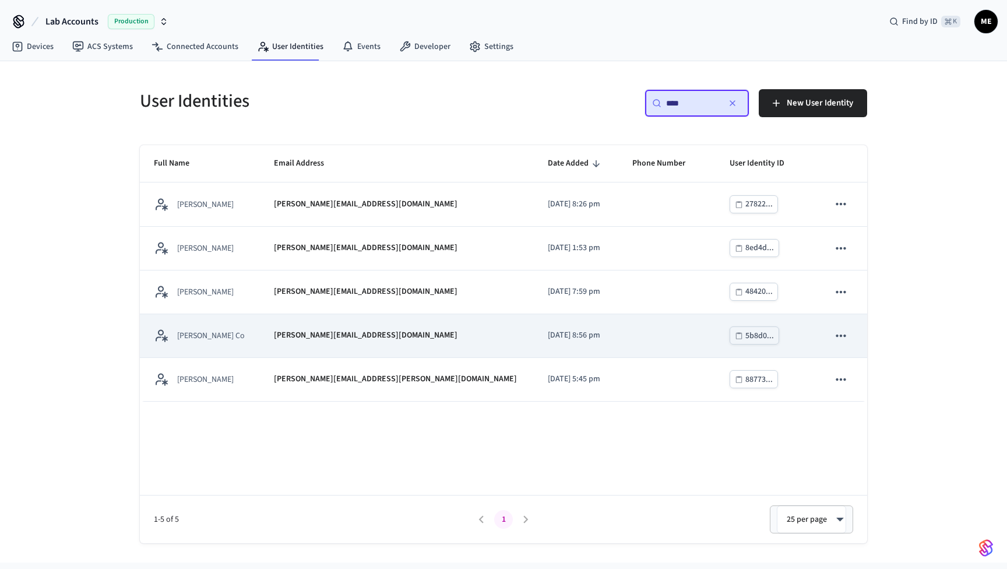
type input "****"
click at [394, 342] on td "matt@boring.co" at bounding box center [397, 336] width 274 height 44
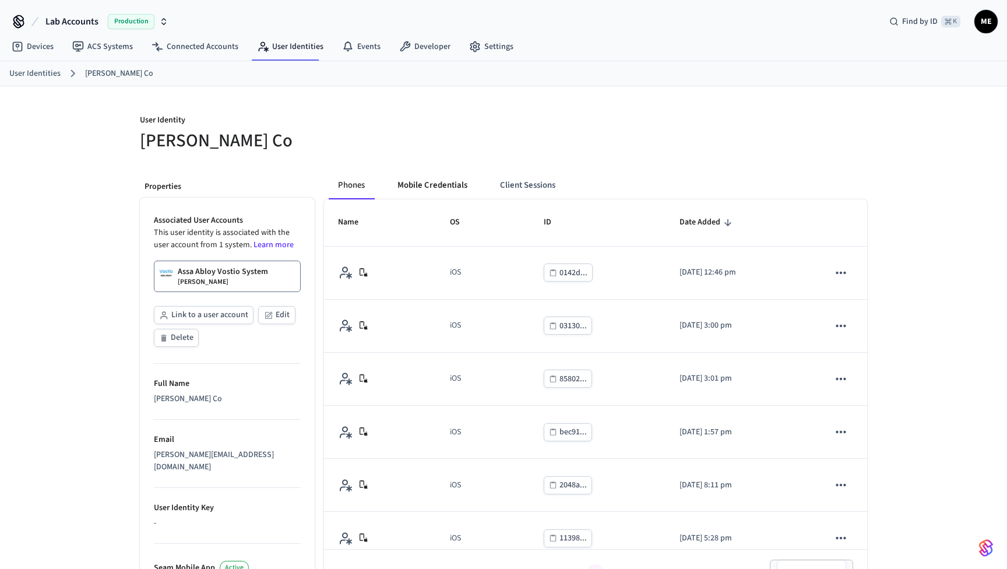
click at [441, 179] on button "Mobile Credentials" at bounding box center [432, 185] width 89 height 28
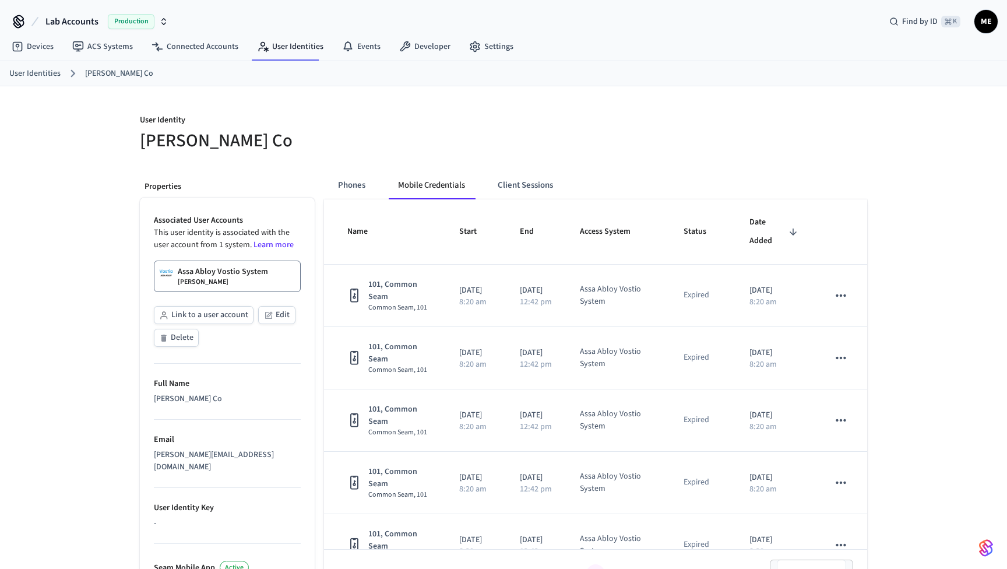
click at [230, 279] on div "Assa Abloy Vostio System Matt Boring" at bounding box center [223, 276] width 90 height 21
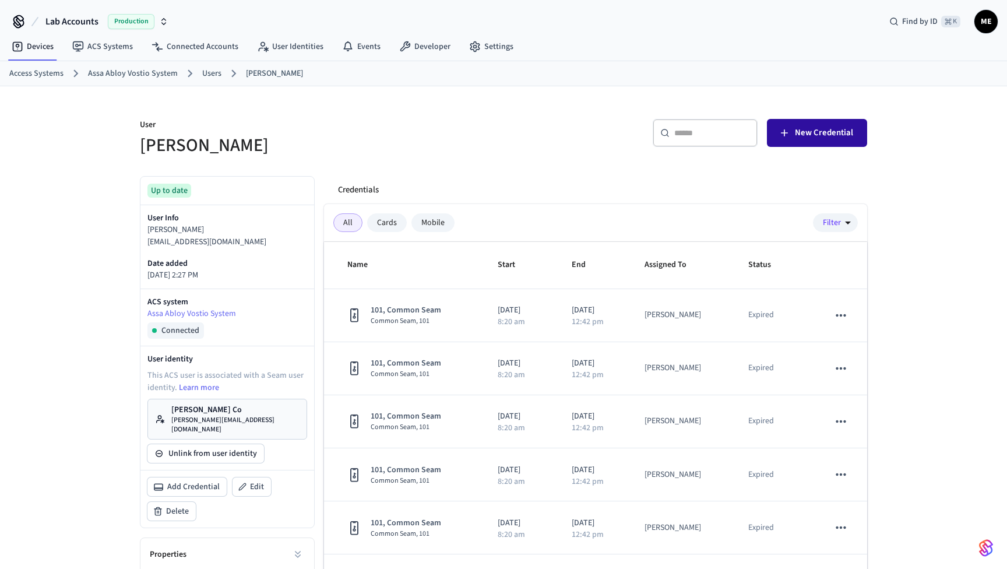
click at [804, 130] on span "New Credential" at bounding box center [824, 132] width 58 height 15
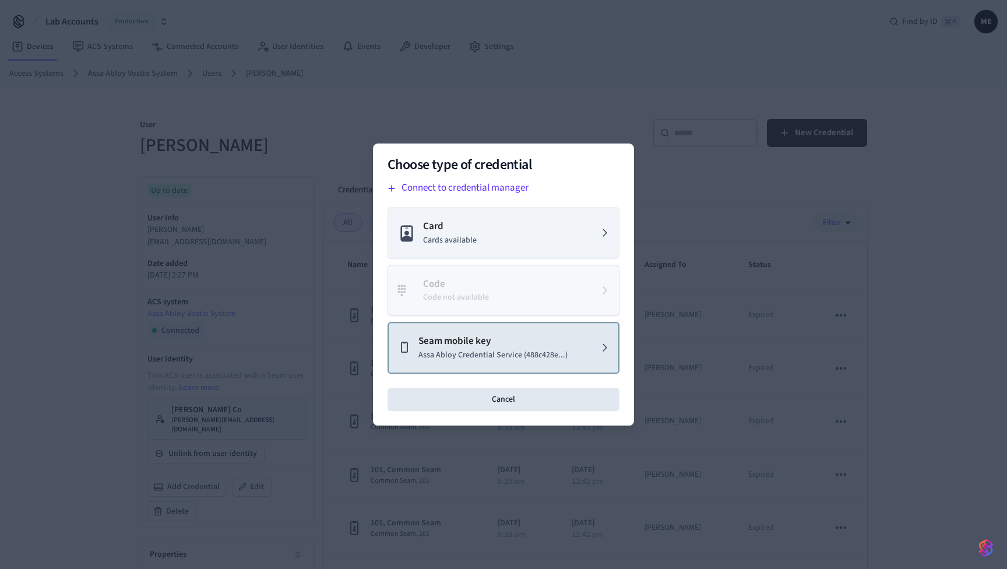
click at [482, 349] on p "Assa Abloy Credential Service (488c428e...)" at bounding box center [493, 355] width 149 height 12
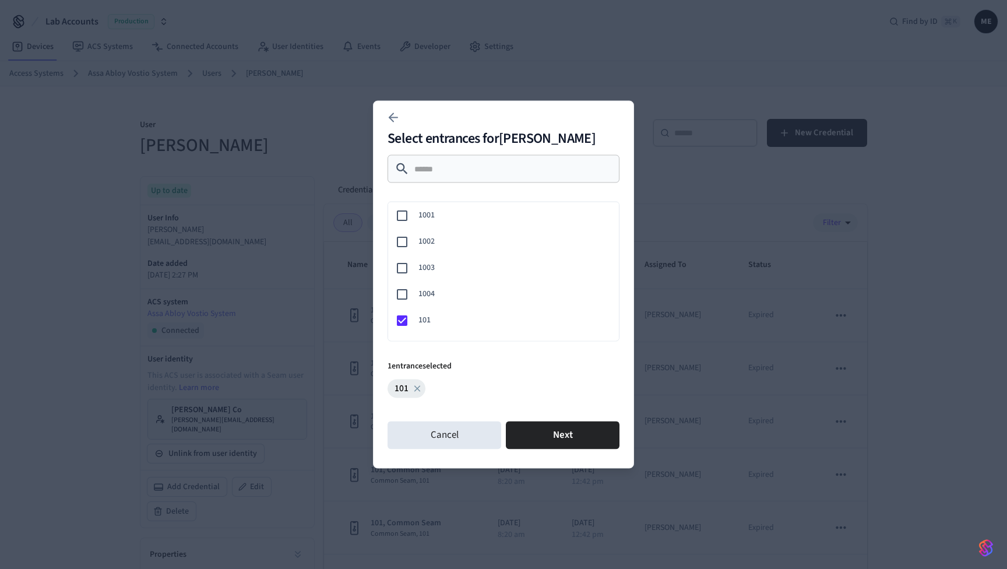
click at [426, 320] on span "101" at bounding box center [514, 320] width 191 height 12
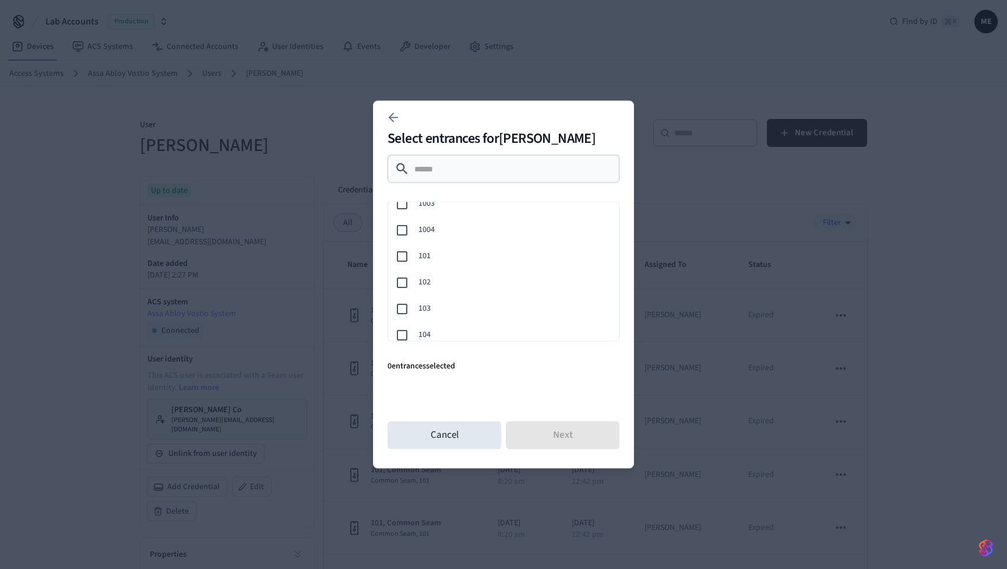
scroll to position [110, 0]
click at [434, 264] on span "103" at bounding box center [514, 263] width 191 height 12
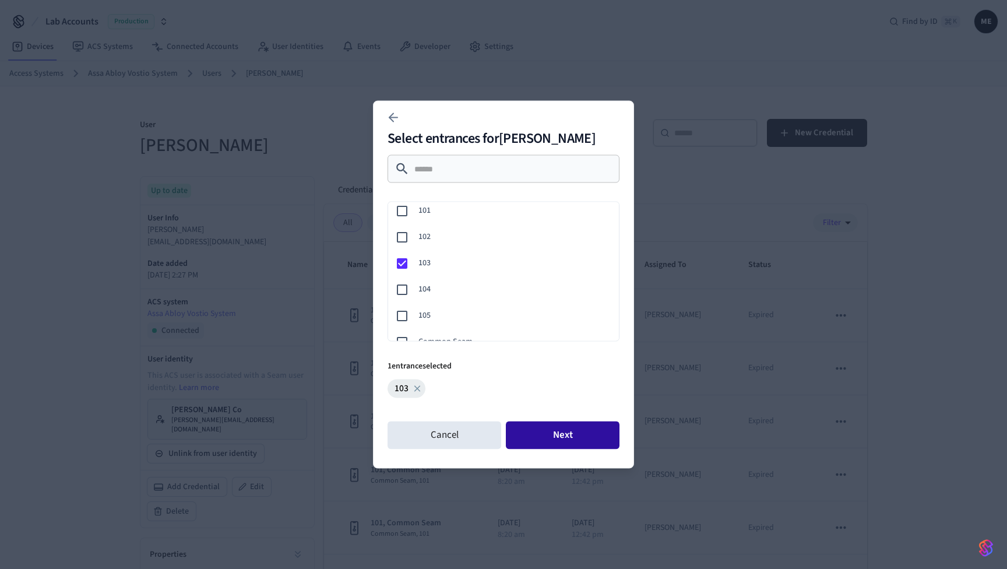
click at [541, 436] on button "Next" at bounding box center [563, 436] width 114 height 28
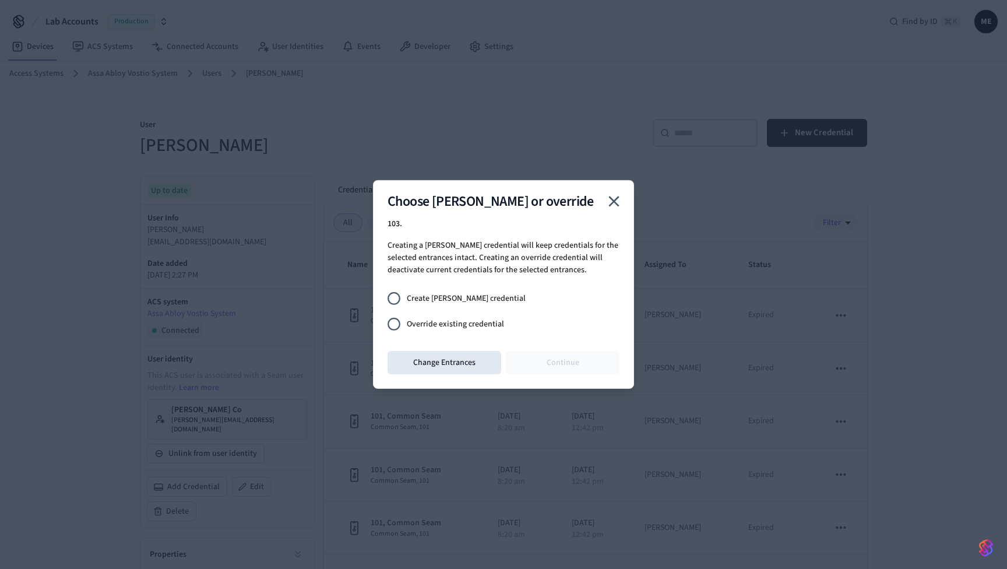
click at [427, 322] on span "Override existing credential" at bounding box center [455, 324] width 97 height 12
click at [539, 356] on button "Continue" at bounding box center [563, 362] width 114 height 23
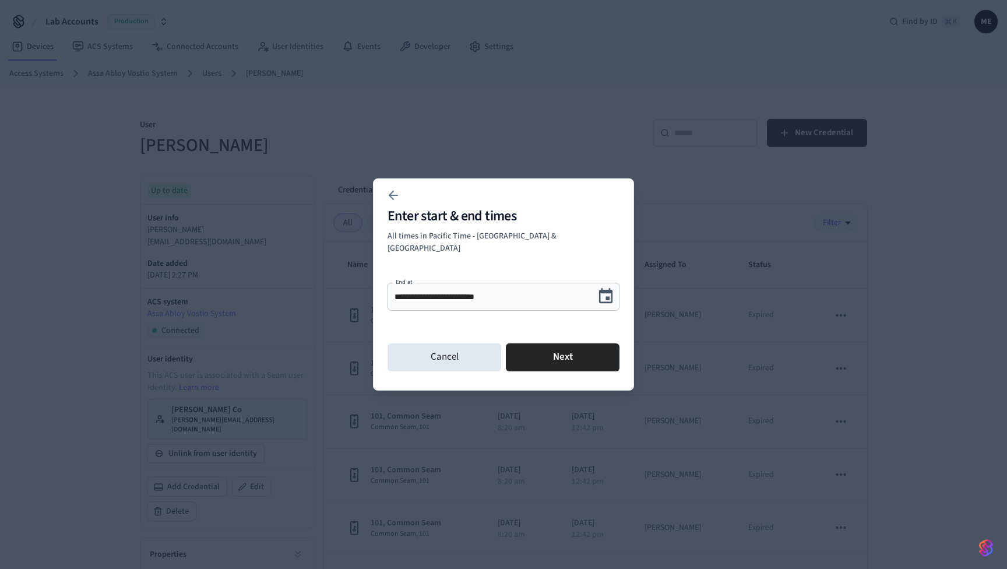
click at [616, 290] on button "Choose date, selected date is Oct 1, 2025" at bounding box center [605, 296] width 27 height 27
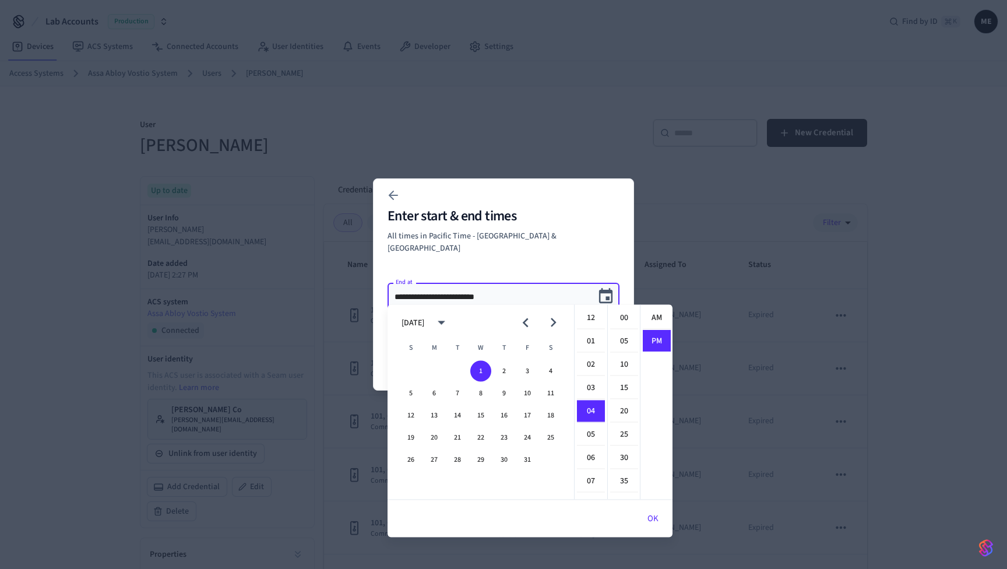
scroll to position [22, 0]
click at [515, 397] on div "5 6 7 8 9 10 11" at bounding box center [481, 393] width 187 height 21
click at [504, 393] on button "9" at bounding box center [504, 393] width 21 height 21
type input "**********"
click at [653, 521] on button "OK" at bounding box center [653, 519] width 39 height 28
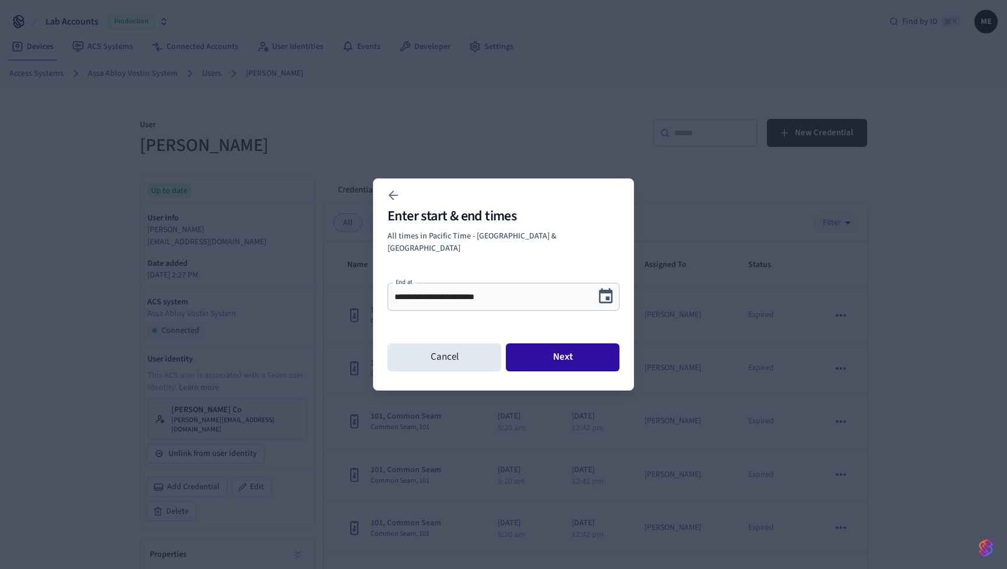
click at [575, 354] on button "Next" at bounding box center [563, 357] width 114 height 28
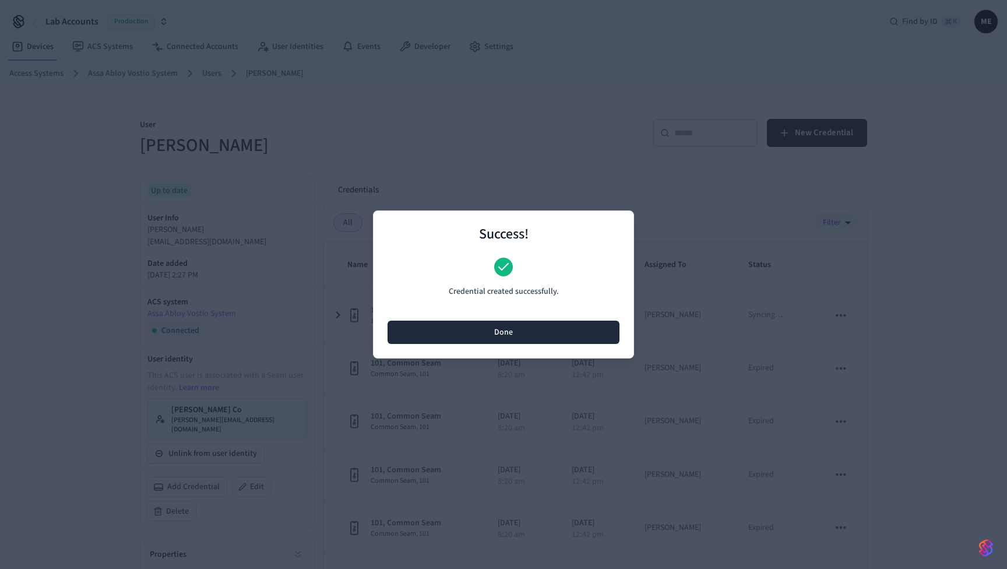
click at [508, 337] on button "Done" at bounding box center [504, 332] width 232 height 23
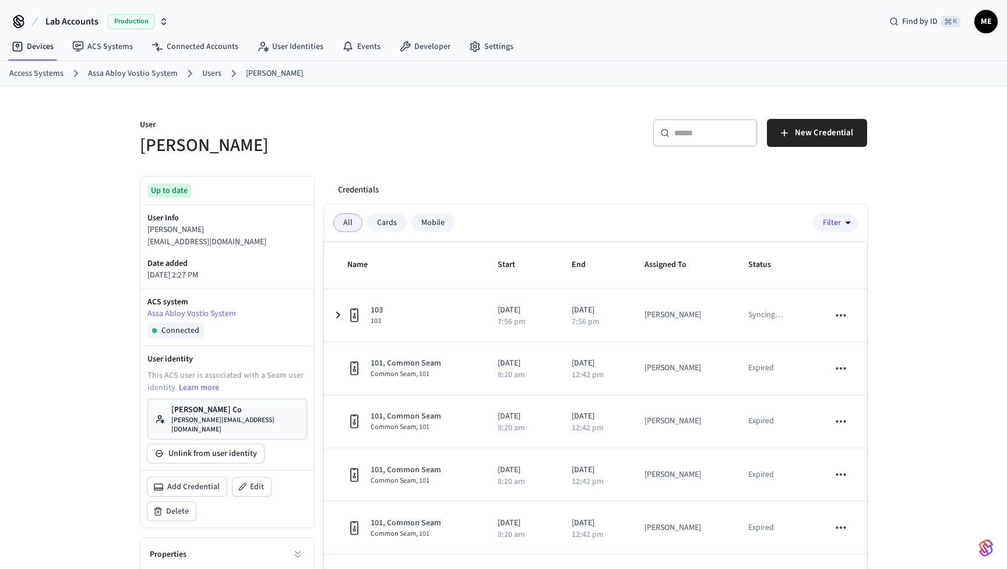
click at [214, 413] on p "[PERSON_NAME] Co" at bounding box center [235, 410] width 128 height 12
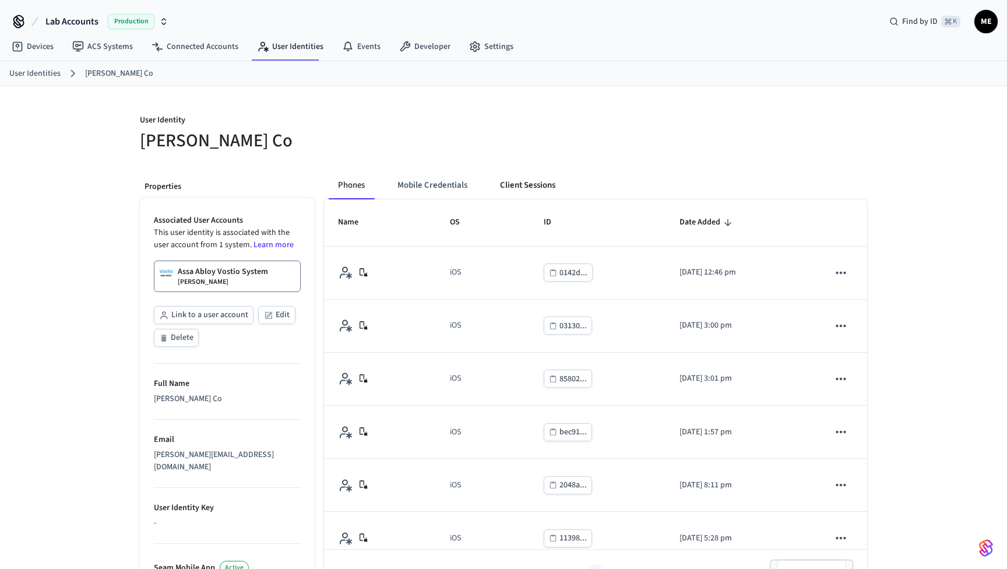
click at [517, 187] on button "Client Sessions" at bounding box center [528, 185] width 74 height 28
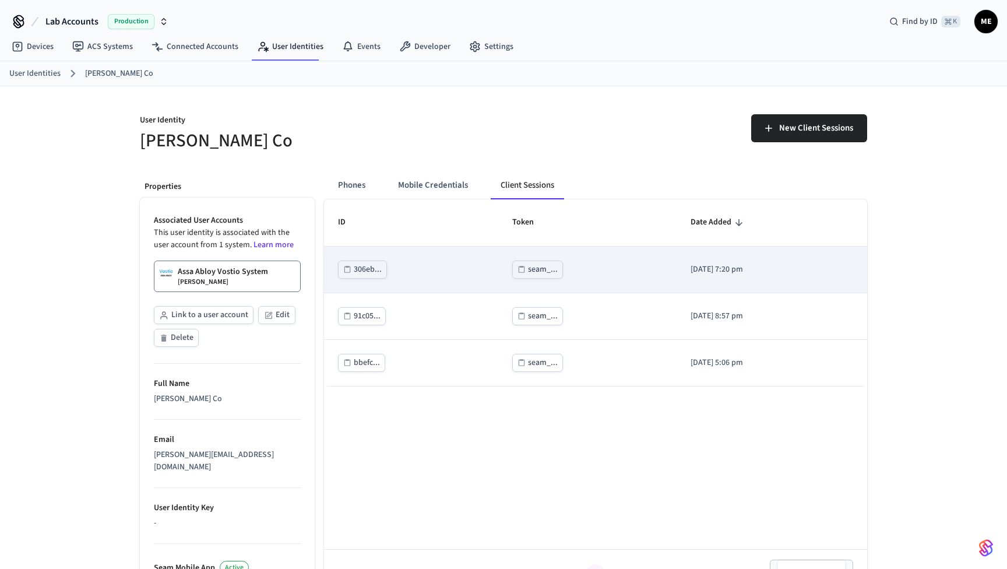
click at [528, 275] on div "seam_..." at bounding box center [543, 269] width 30 height 15
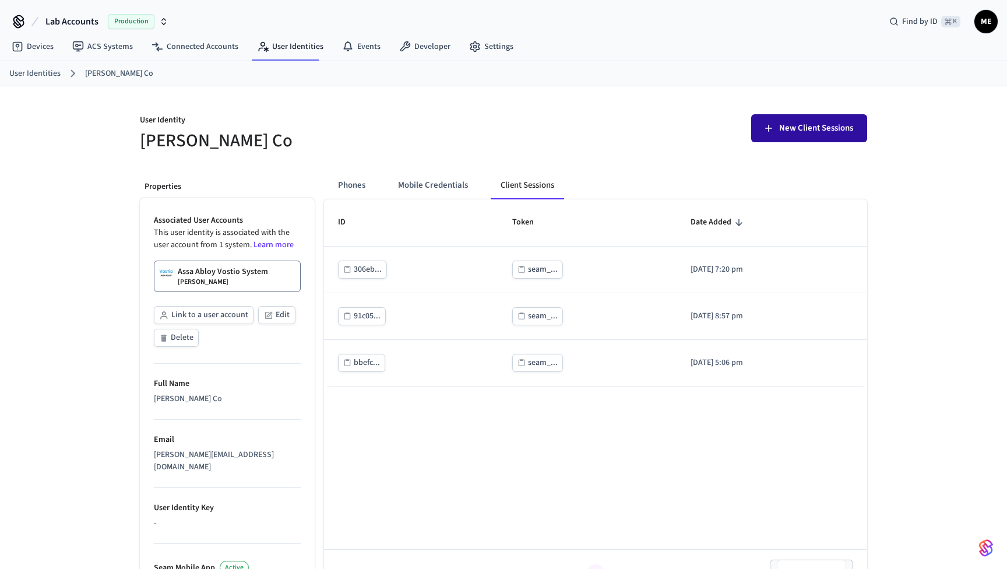
click at [812, 125] on span "New Client Sessions" at bounding box center [817, 128] width 74 height 15
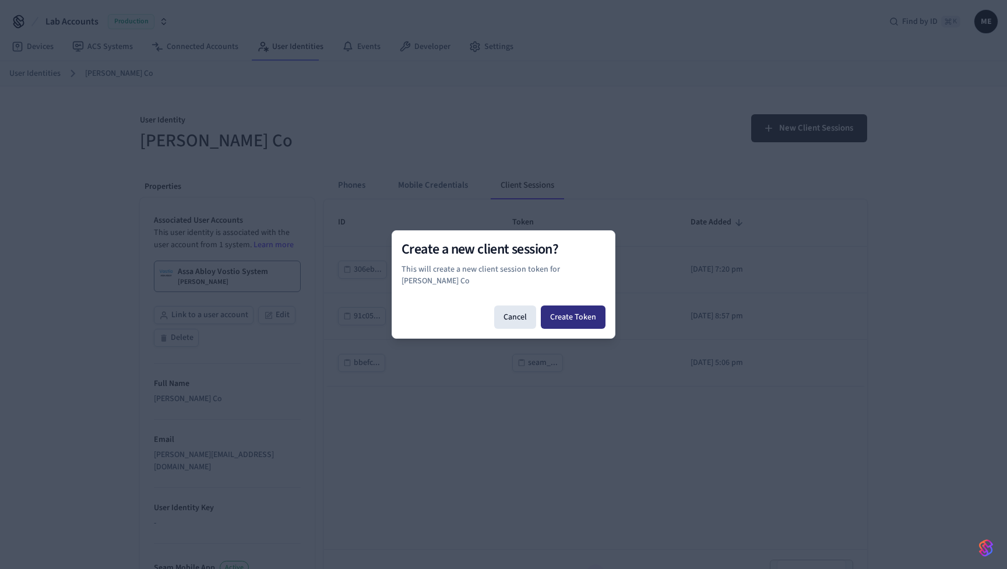
click at [574, 320] on button "Create Token" at bounding box center [573, 317] width 65 height 23
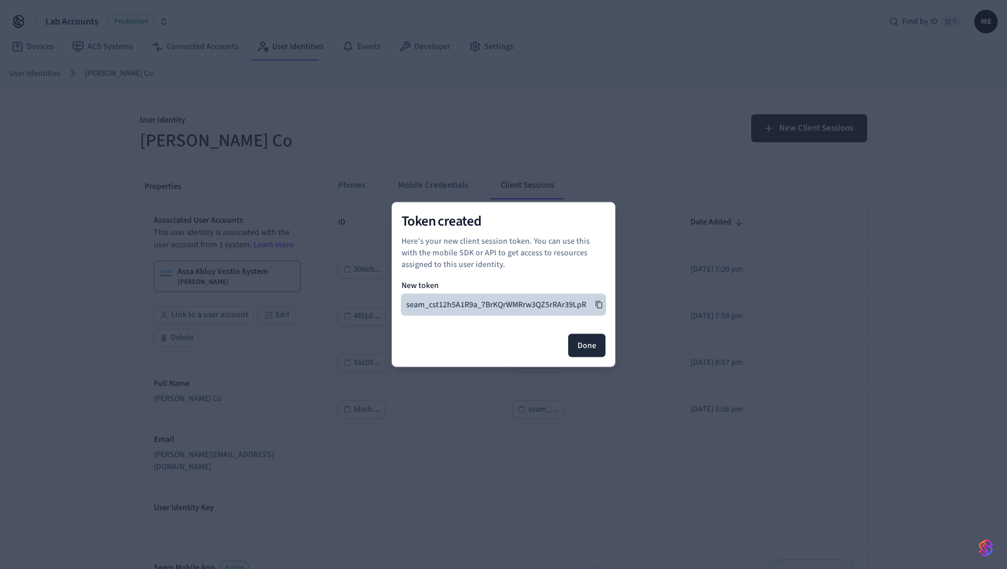
click at [596, 302] on icon at bounding box center [599, 305] width 6 height 8
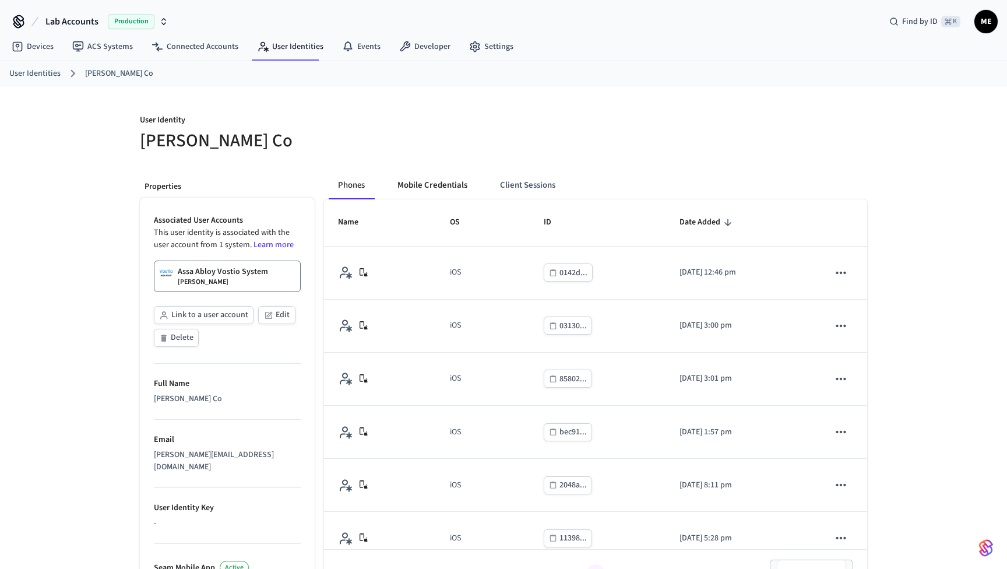
click at [473, 184] on button "Mobile Credentials" at bounding box center [432, 185] width 89 height 28
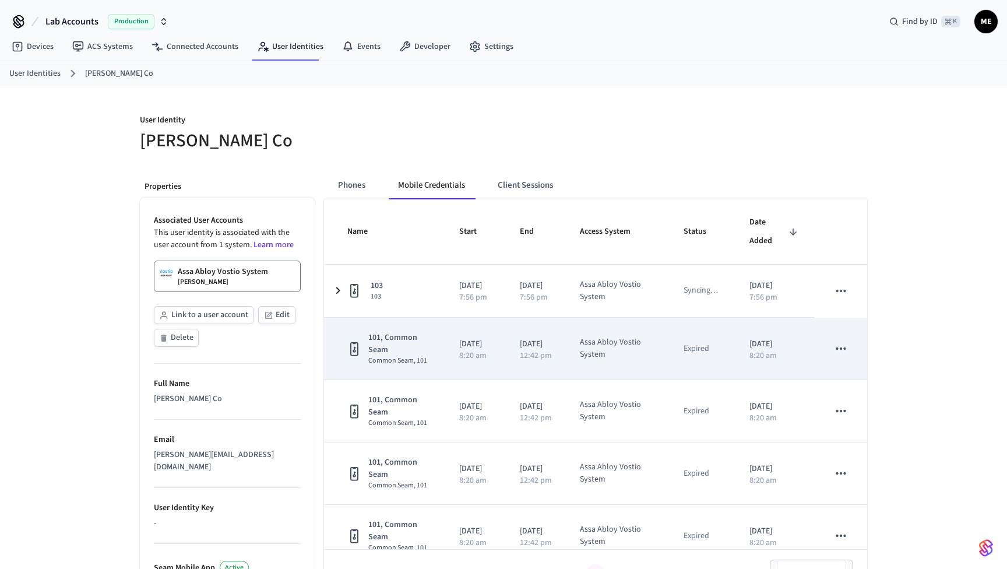
click at [840, 358] on button "sticky table" at bounding box center [841, 348] width 24 height 24
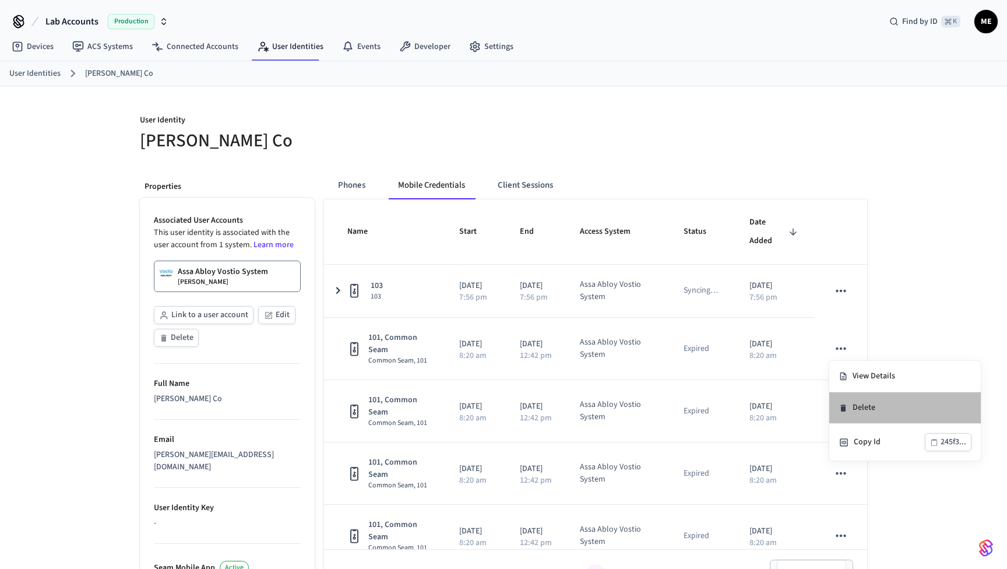
click at [848, 403] on li "Delete" at bounding box center [906, 407] width 152 height 31
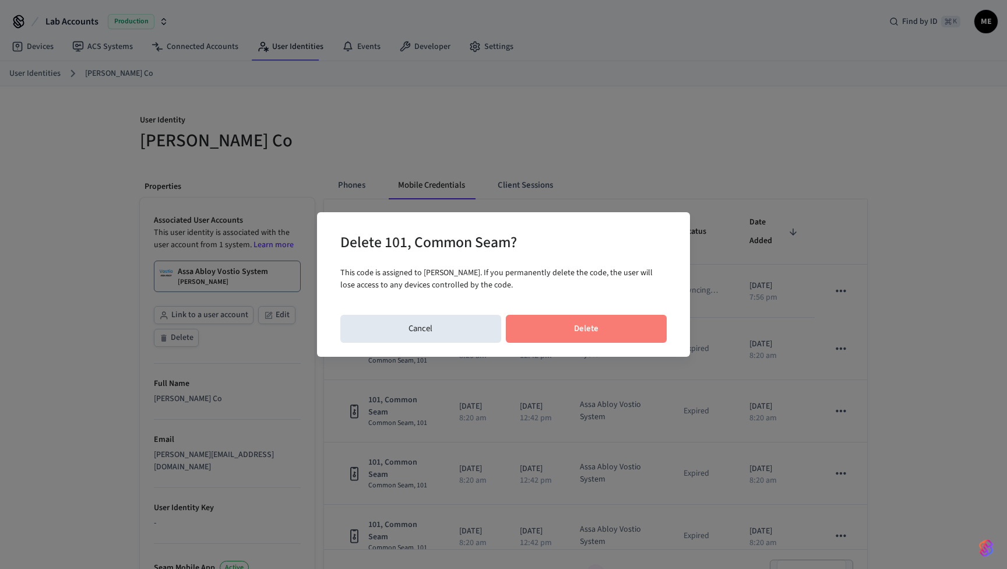
click at [627, 333] on button "Delete" at bounding box center [587, 329] width 162 height 28
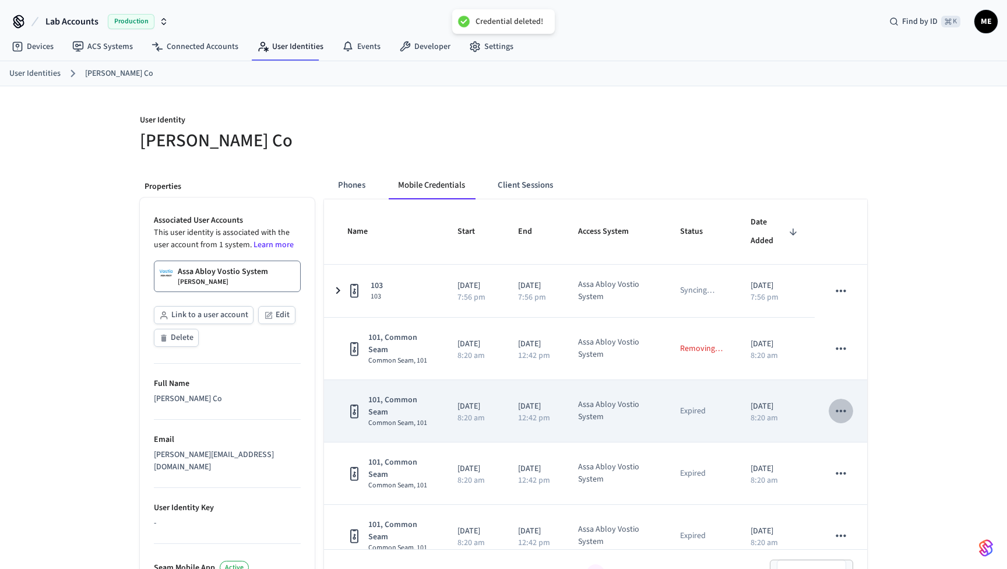
click at [838, 414] on icon "sticky table" at bounding box center [841, 410] width 15 height 15
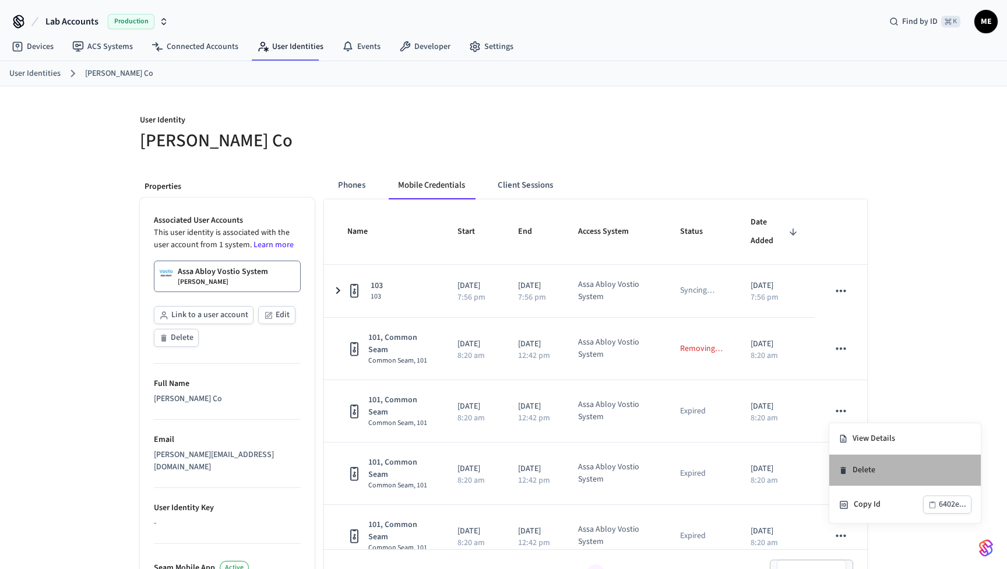
click at [852, 473] on li "Delete" at bounding box center [906, 470] width 152 height 31
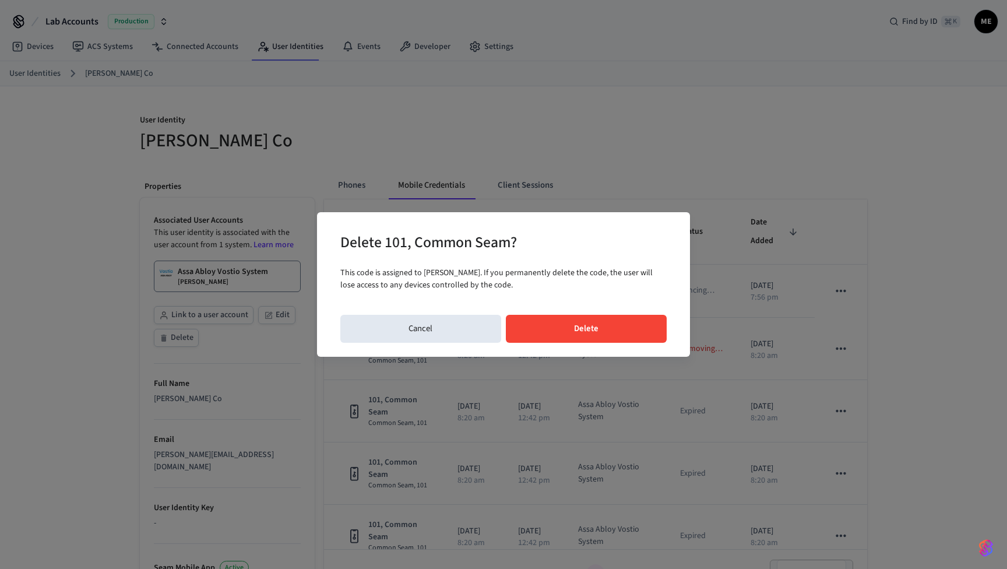
click at [607, 319] on button "Delete" at bounding box center [587, 329] width 162 height 28
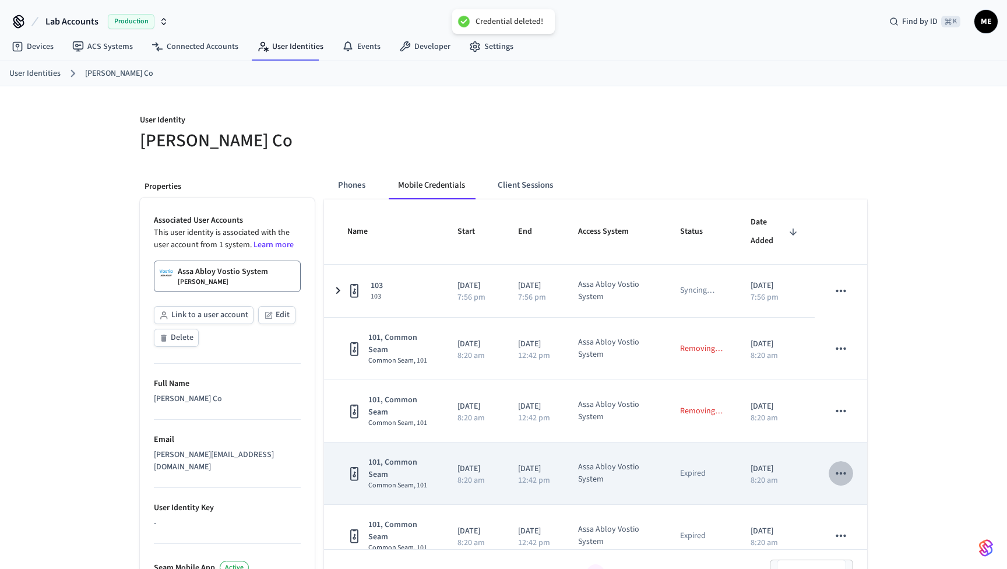
click at [841, 473] on icon "sticky table" at bounding box center [841, 473] width 10 height 2
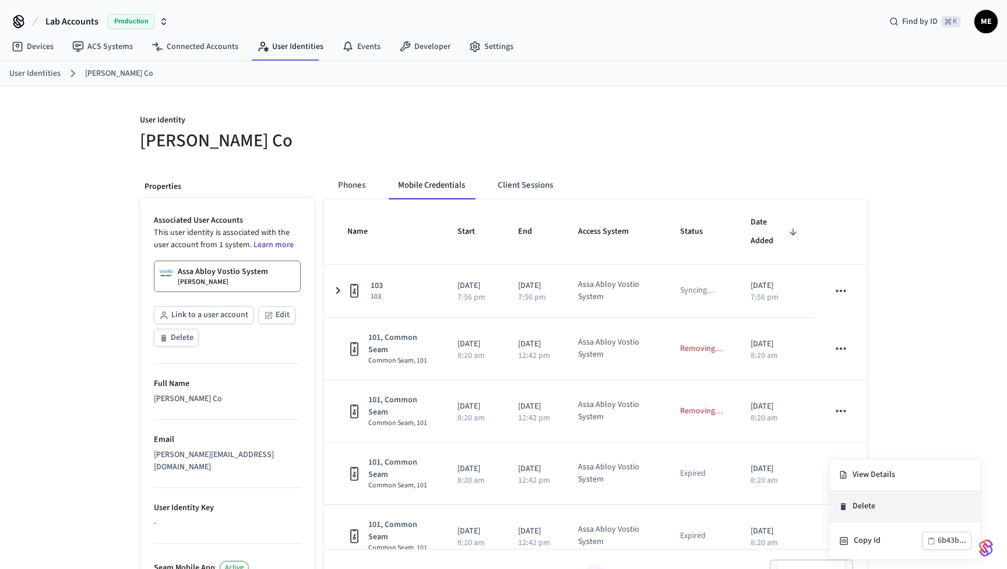
click at [859, 512] on li "Delete" at bounding box center [906, 506] width 152 height 31
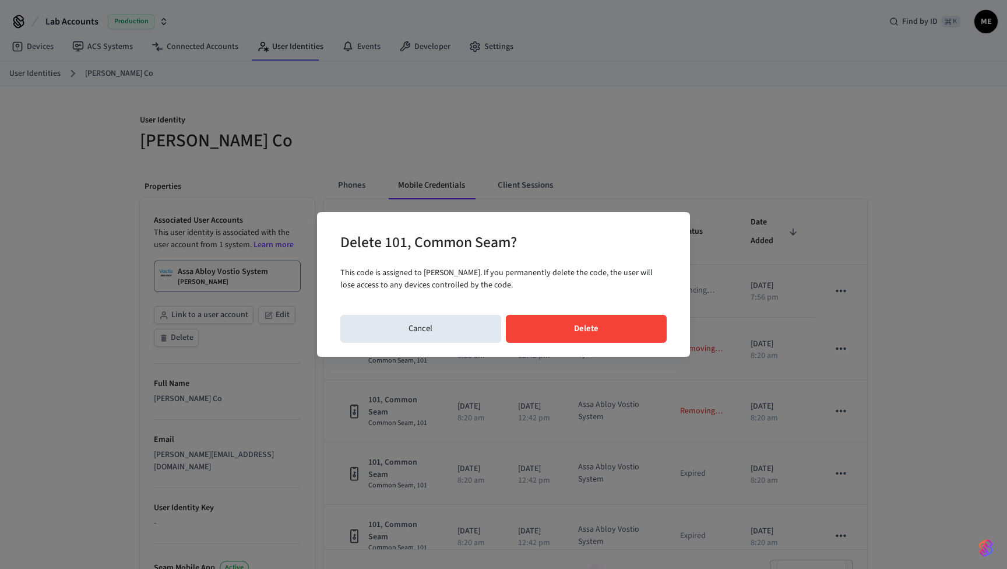
click at [599, 334] on button "Delete" at bounding box center [587, 329] width 162 height 28
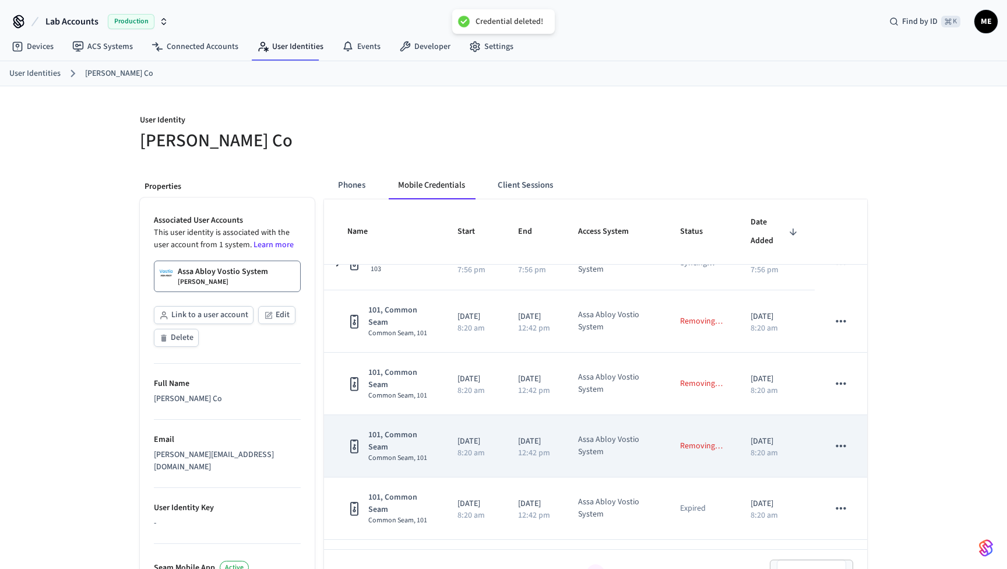
scroll to position [129, 0]
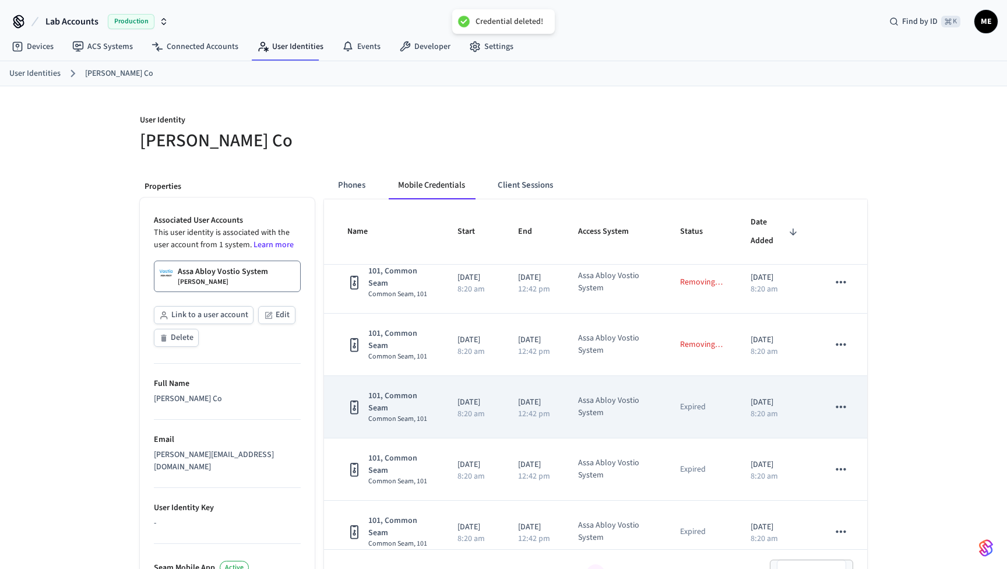
click at [841, 407] on icon "sticky table" at bounding box center [841, 407] width 10 height 2
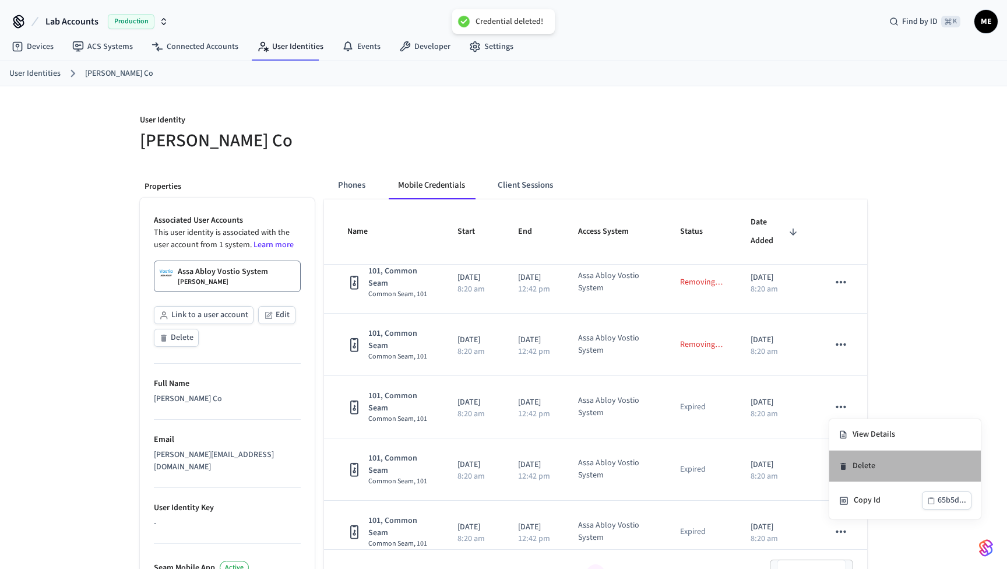
click at [861, 472] on li "Delete" at bounding box center [906, 466] width 152 height 31
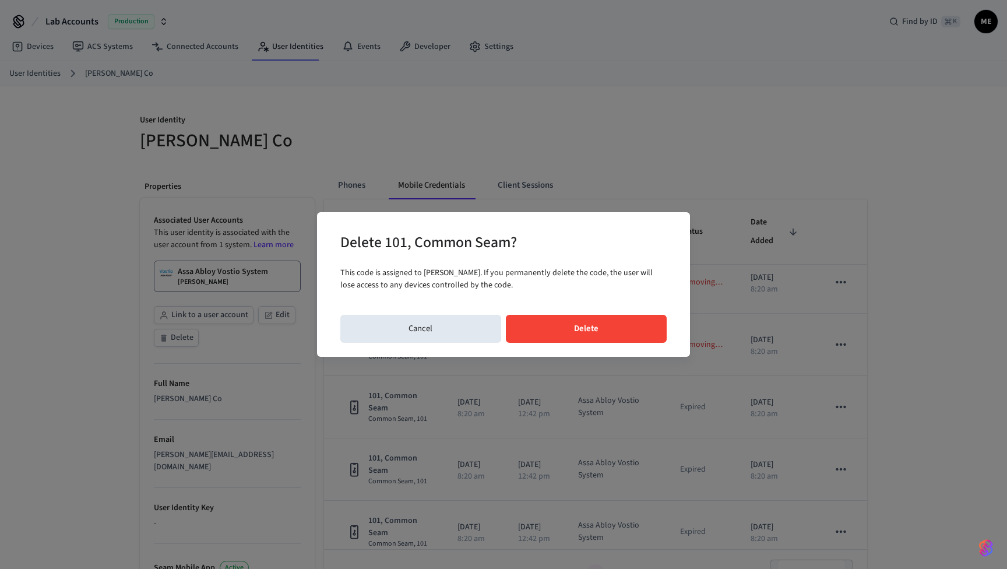
click at [617, 327] on button "Delete" at bounding box center [587, 329] width 162 height 28
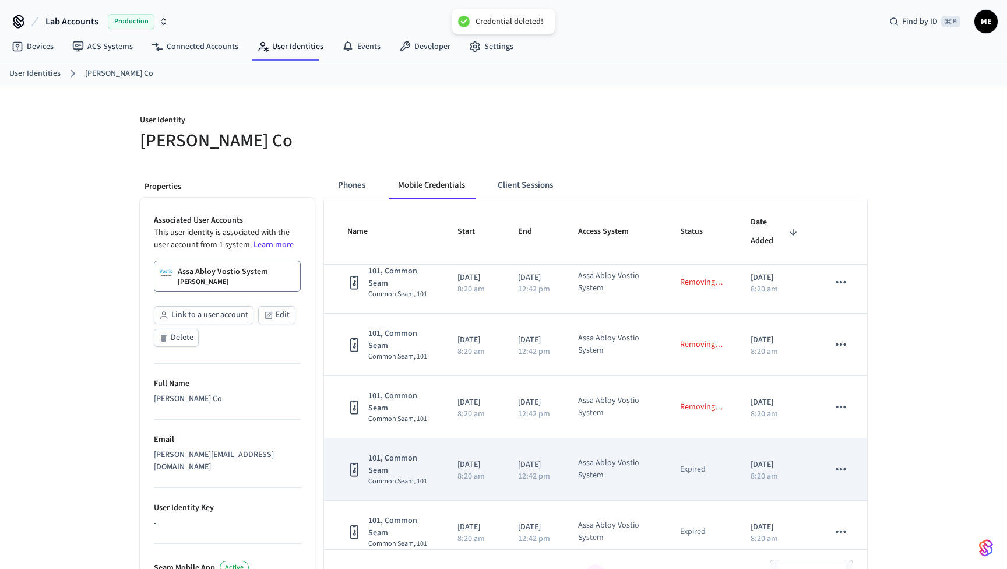
click at [841, 466] on icon "sticky table" at bounding box center [841, 469] width 15 height 15
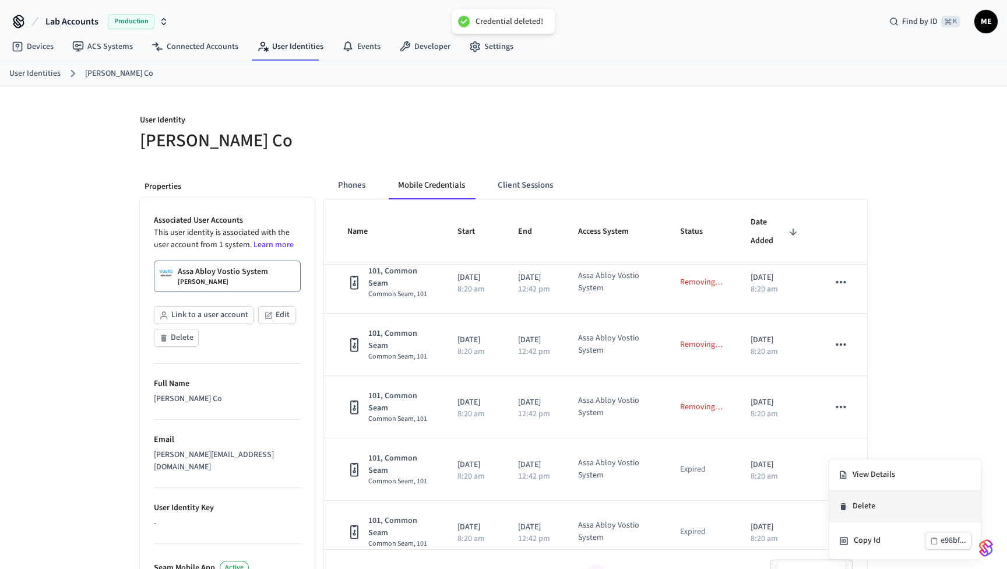
click at [849, 505] on li "Delete" at bounding box center [906, 506] width 152 height 31
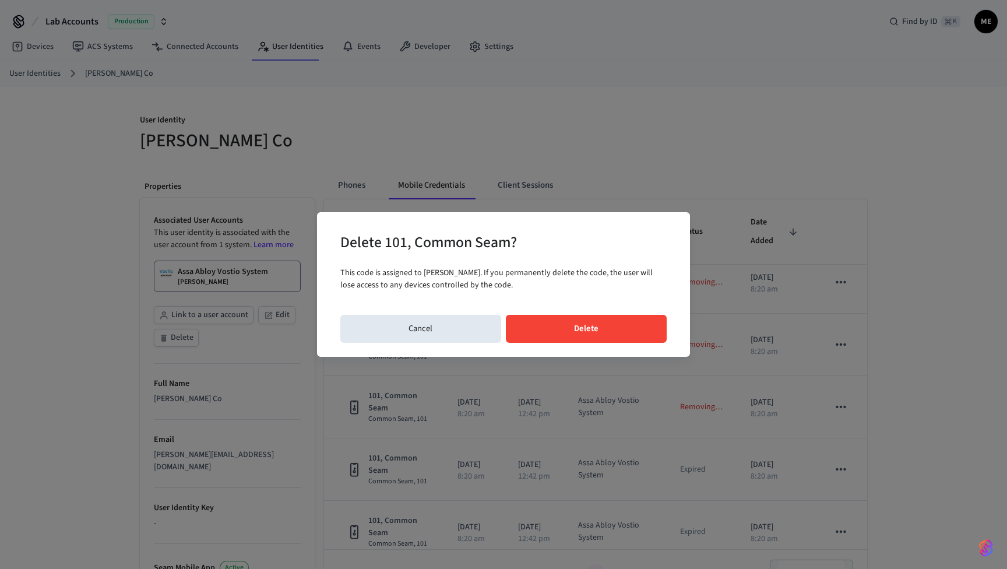
click at [607, 319] on button "Delete" at bounding box center [587, 329] width 162 height 28
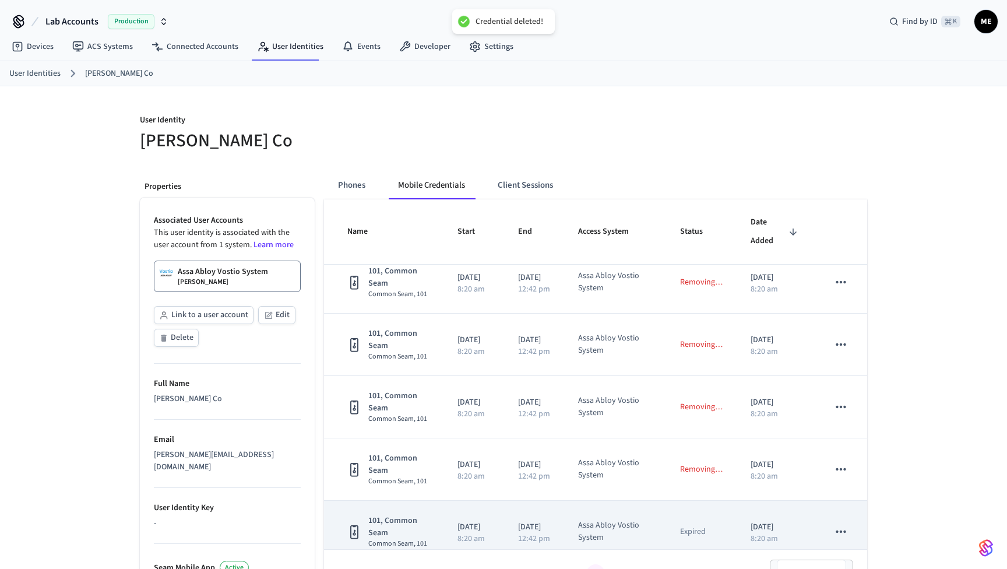
click at [847, 531] on icon "sticky table" at bounding box center [841, 531] width 15 height 15
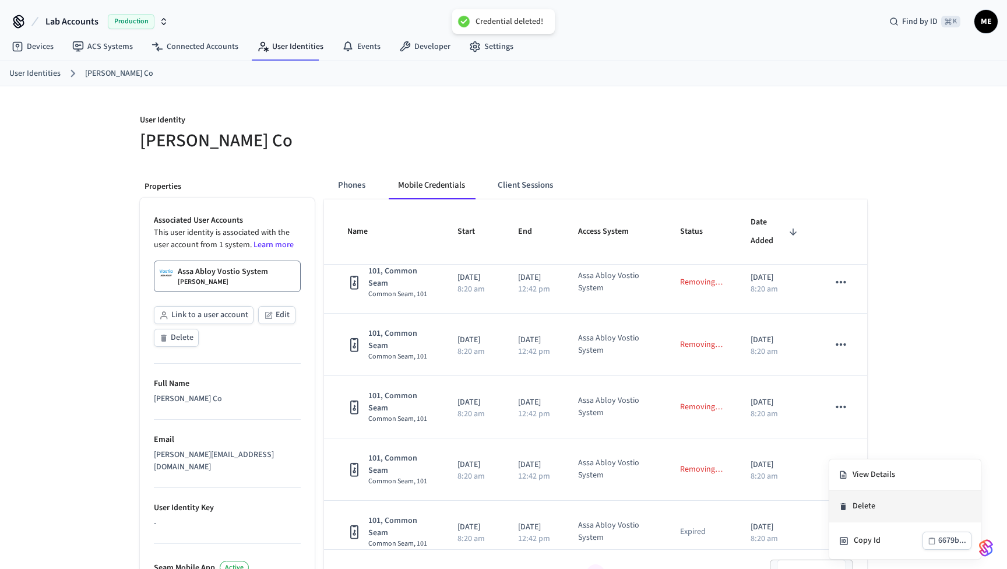
click at [847, 506] on icon at bounding box center [843, 506] width 9 height 9
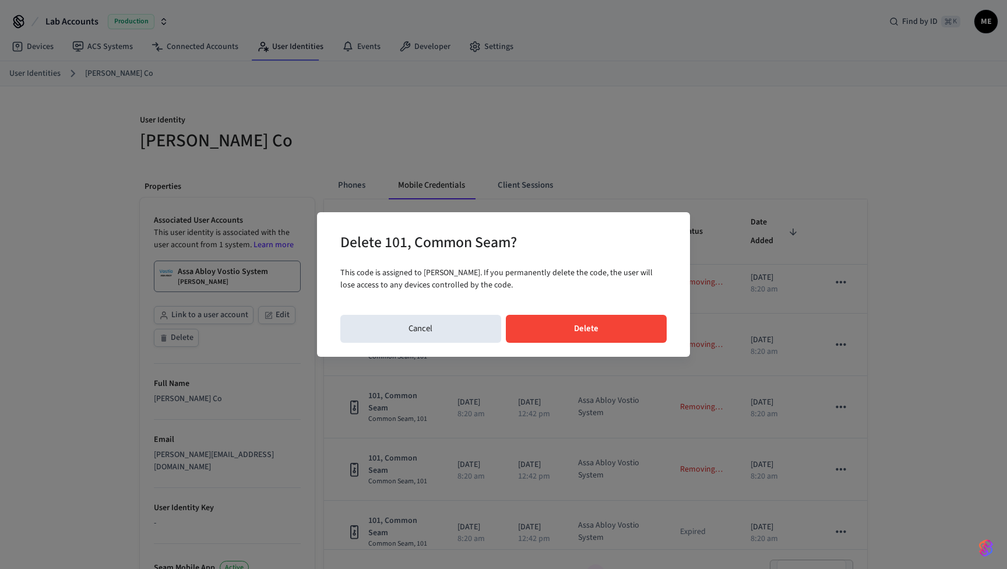
click at [629, 333] on button "Delete" at bounding box center [587, 329] width 162 height 28
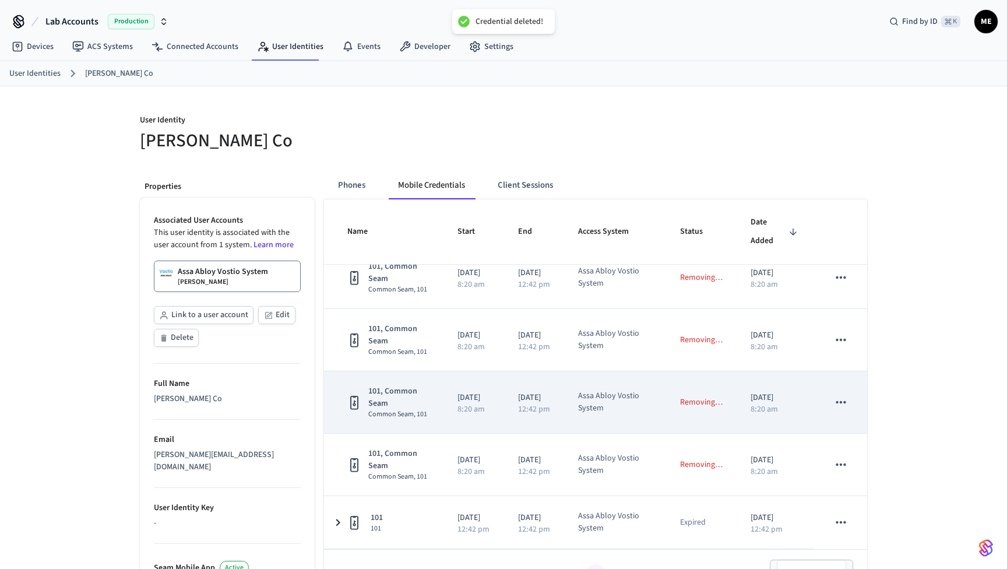
scroll to position [195, 0]
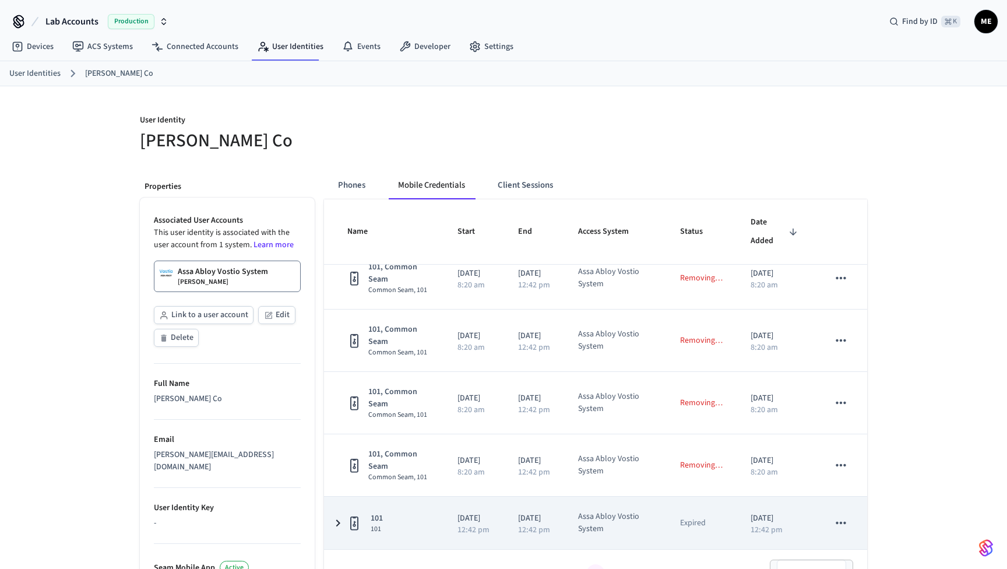
click at [845, 521] on icon "sticky table" at bounding box center [841, 522] width 15 height 15
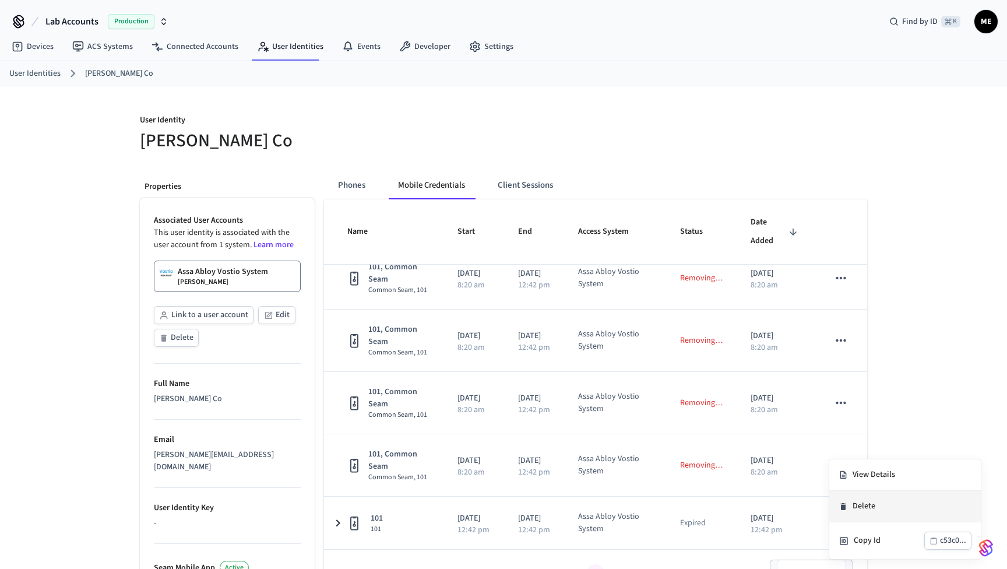
click at [863, 506] on li "Delete" at bounding box center [906, 506] width 152 height 31
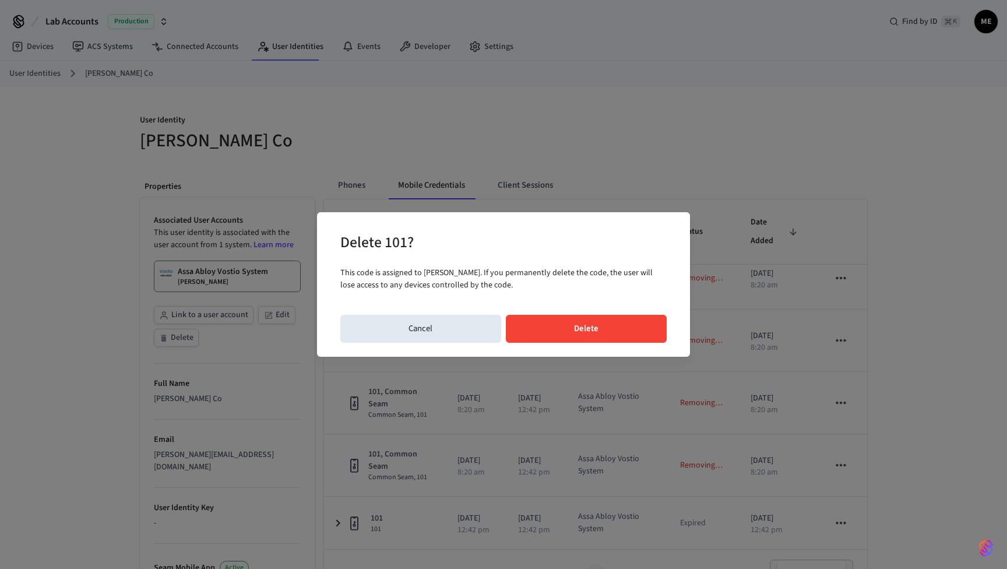
click at [610, 336] on button "Delete" at bounding box center [587, 329] width 162 height 28
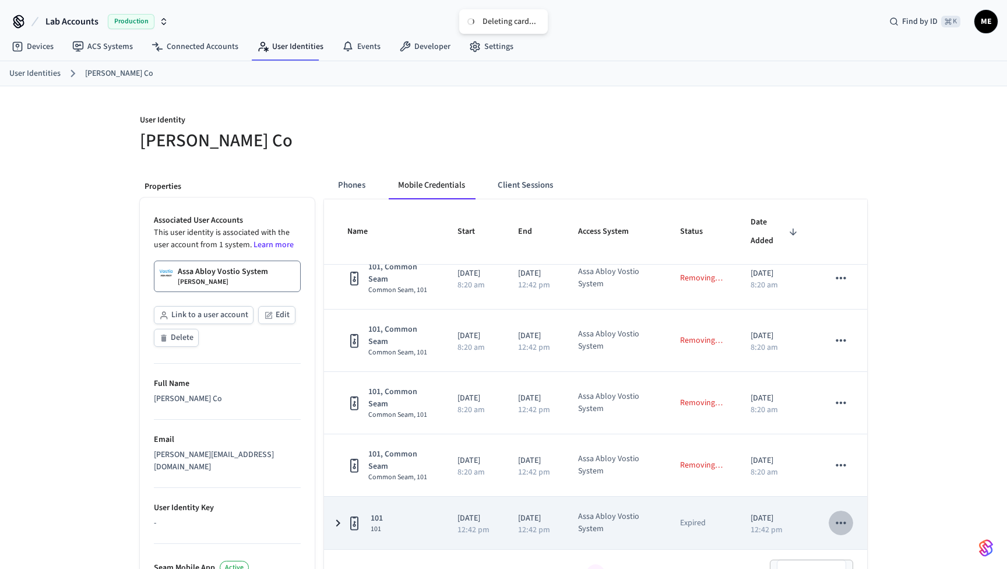
click at [833, 522] on button "sticky table" at bounding box center [841, 523] width 24 height 24
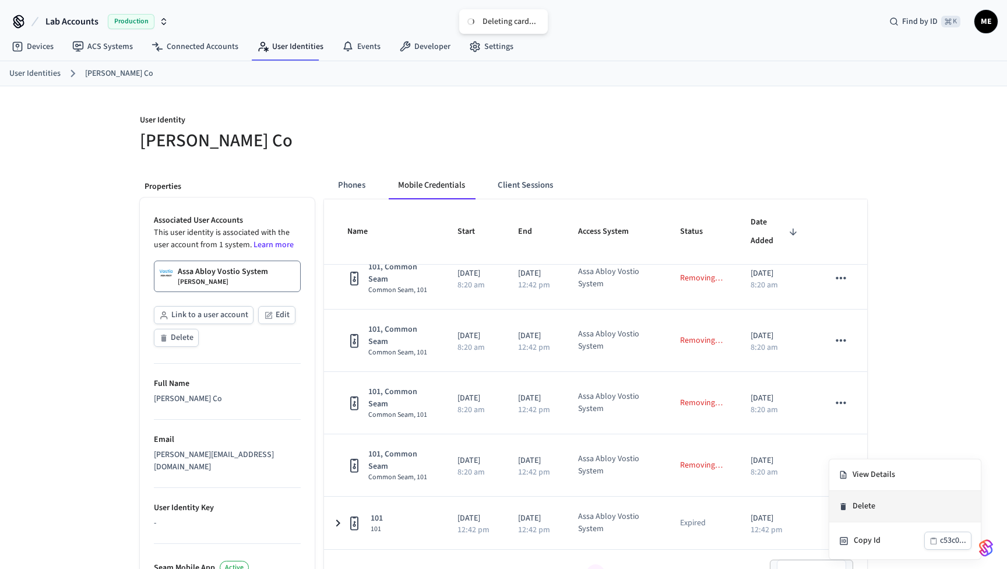
click at [846, 514] on li "Delete" at bounding box center [906, 506] width 152 height 31
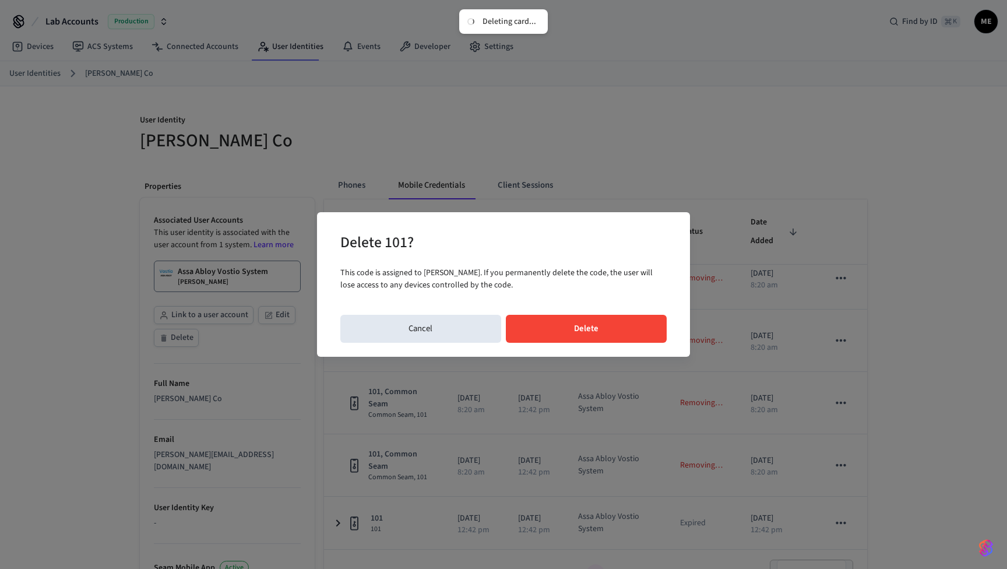
click at [596, 347] on div "Delete 101? This code is assigned to Matt Boring. If you permanently delete the…" at bounding box center [503, 284] width 373 height 144
click at [598, 347] on div "Delete 101? This code is assigned to Matt Boring. If you permanently delete the…" at bounding box center [503, 284] width 373 height 144
click at [598, 336] on button "Delete" at bounding box center [587, 329] width 162 height 28
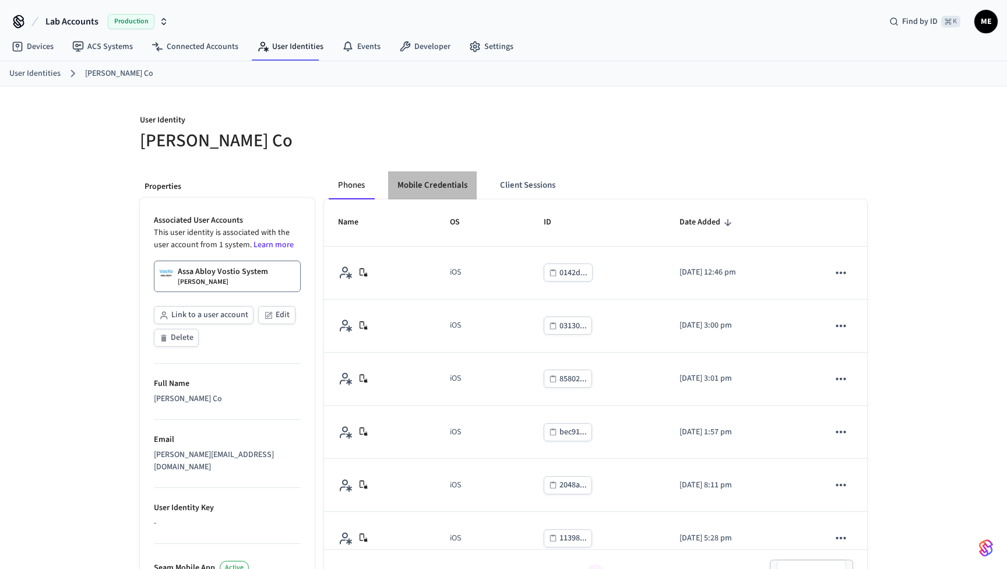
click at [463, 195] on button "Mobile Credentials" at bounding box center [432, 185] width 89 height 28
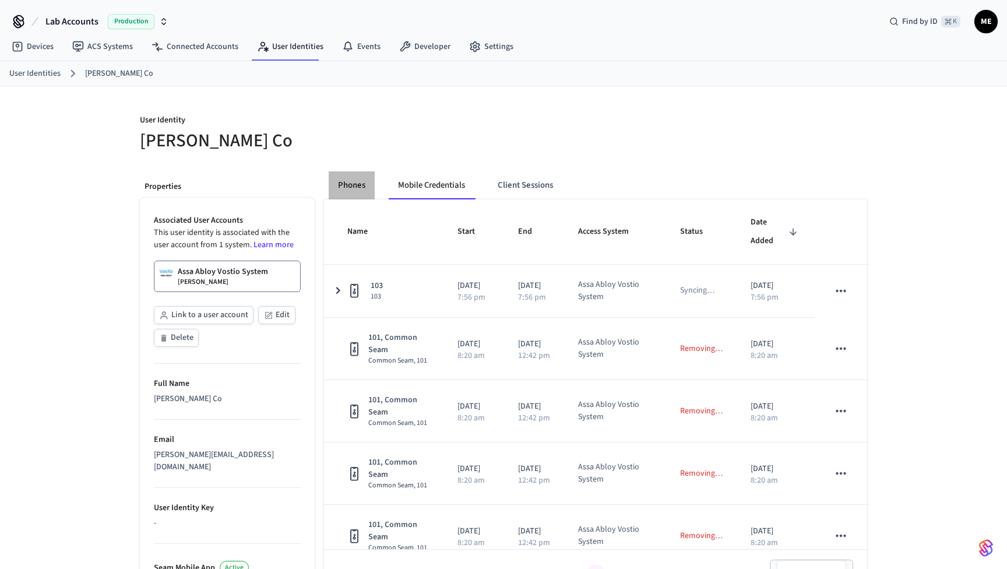
click at [364, 181] on button "Phones" at bounding box center [352, 185] width 46 height 28
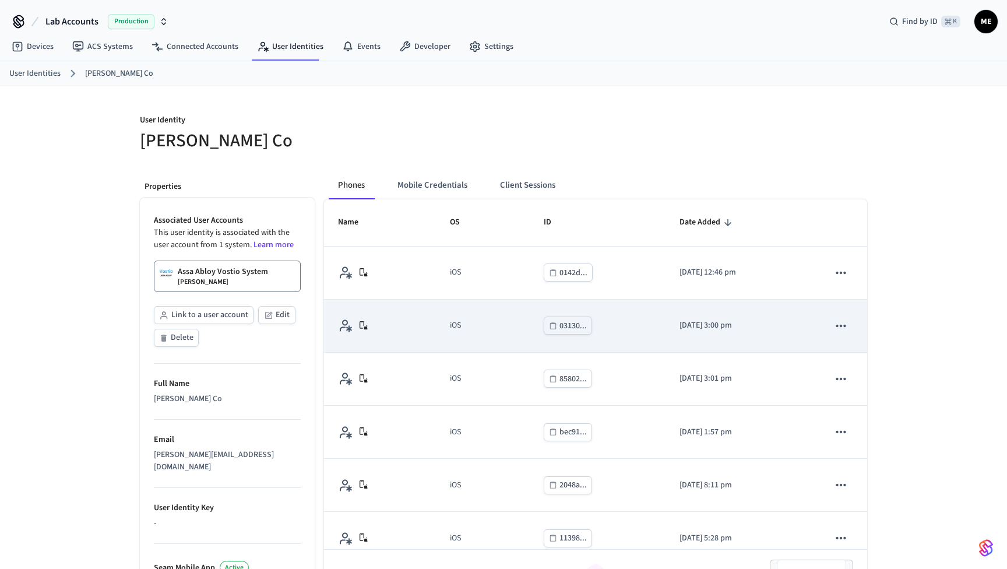
click at [842, 326] on icon "sticky table" at bounding box center [841, 326] width 10 height 2
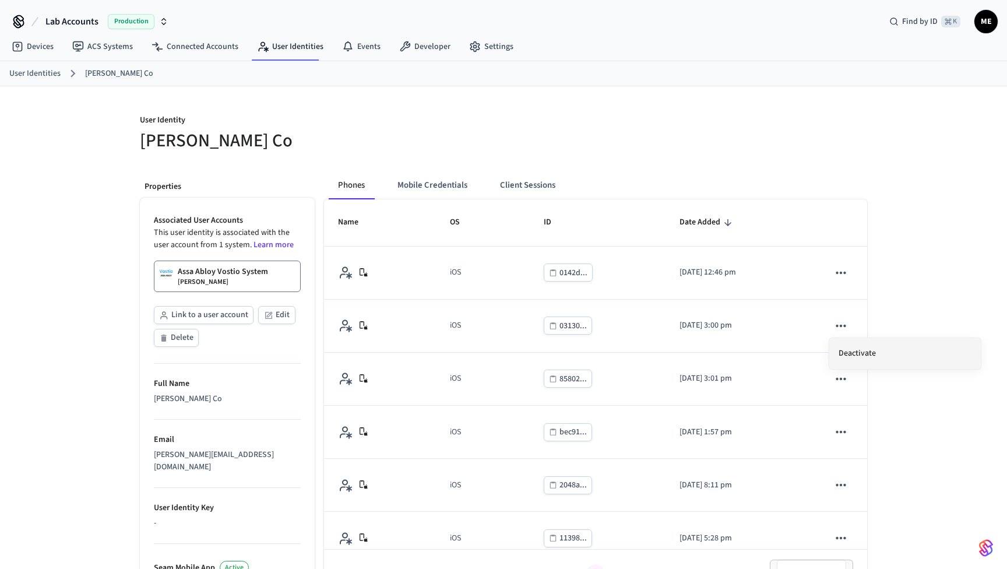
click at [844, 355] on li "Deactivate" at bounding box center [906, 353] width 152 height 31
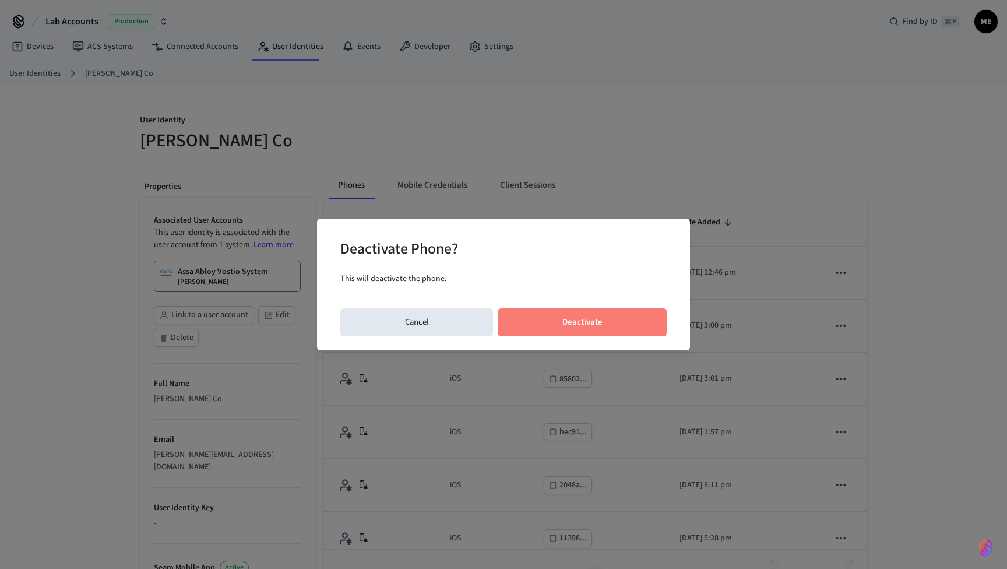
click at [584, 316] on button "Deactivate" at bounding box center [582, 322] width 169 height 28
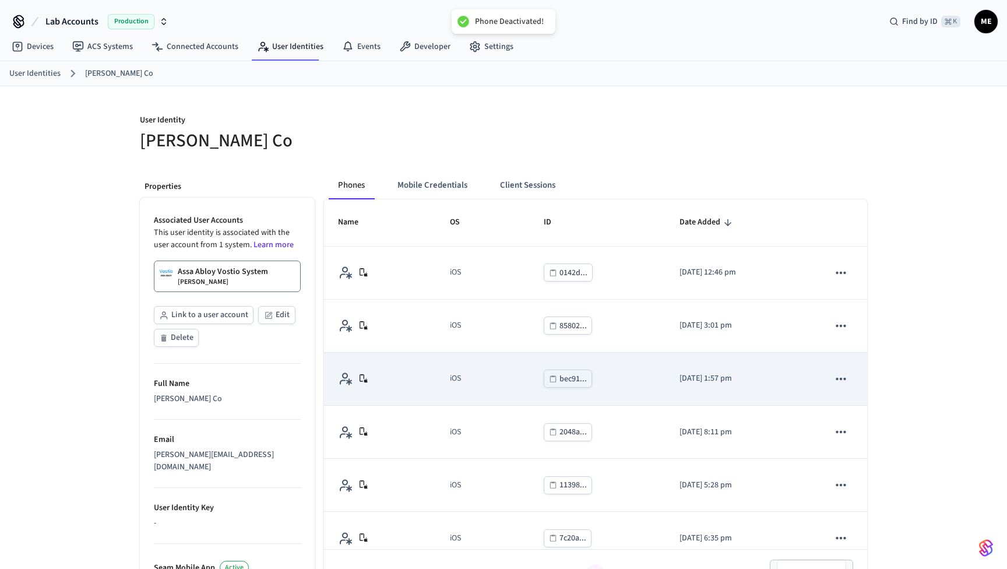
click at [844, 375] on icon "sticky table" at bounding box center [841, 378] width 15 height 15
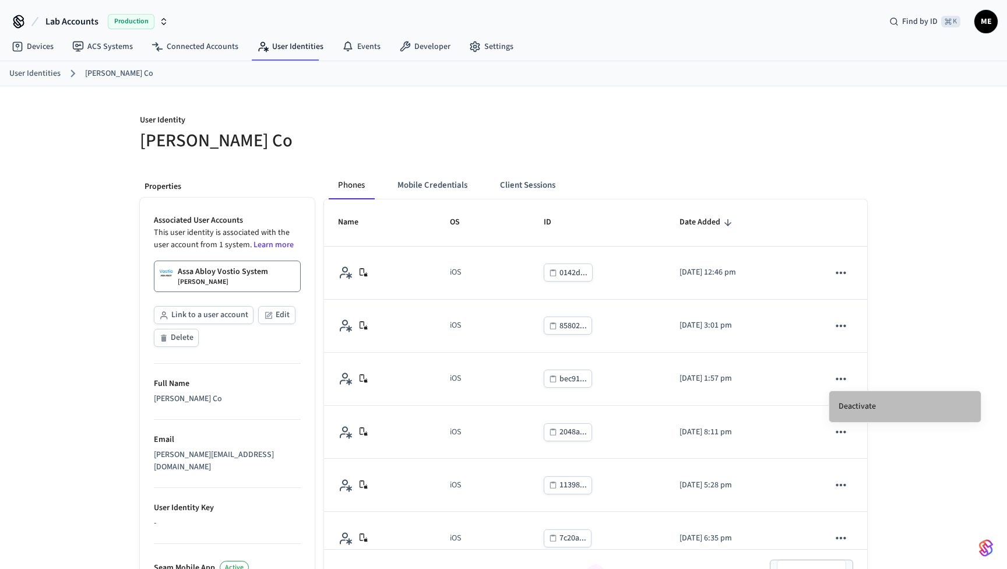
click at [859, 410] on li "Deactivate" at bounding box center [906, 406] width 152 height 31
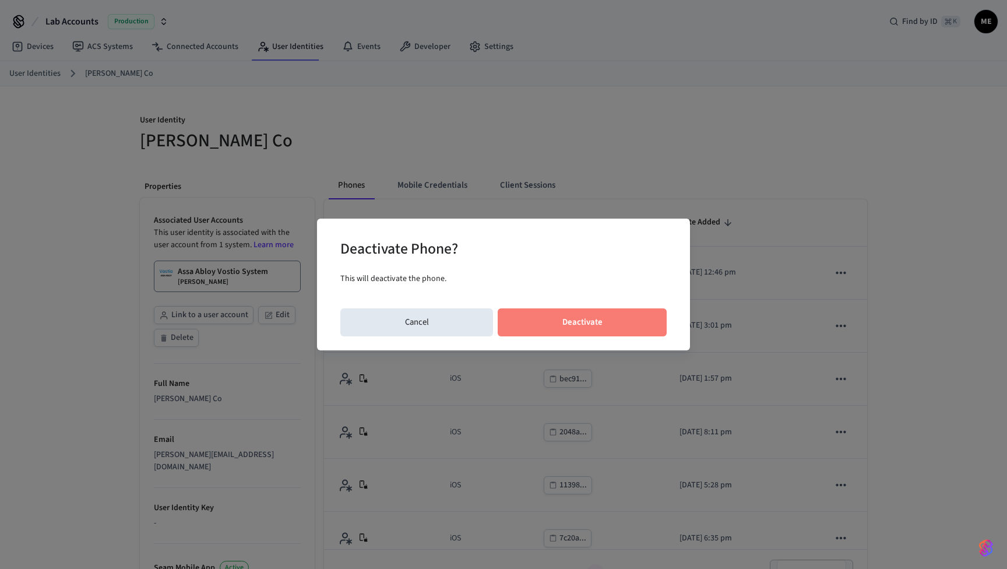
click at [626, 322] on button "Deactivate" at bounding box center [582, 322] width 169 height 28
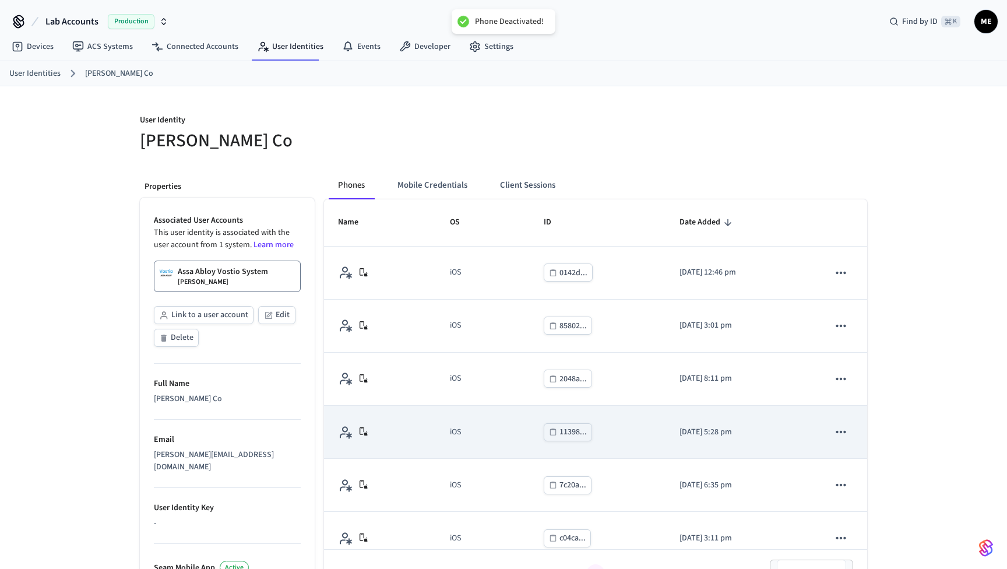
click at [834, 430] on icon "sticky table" at bounding box center [841, 431] width 15 height 15
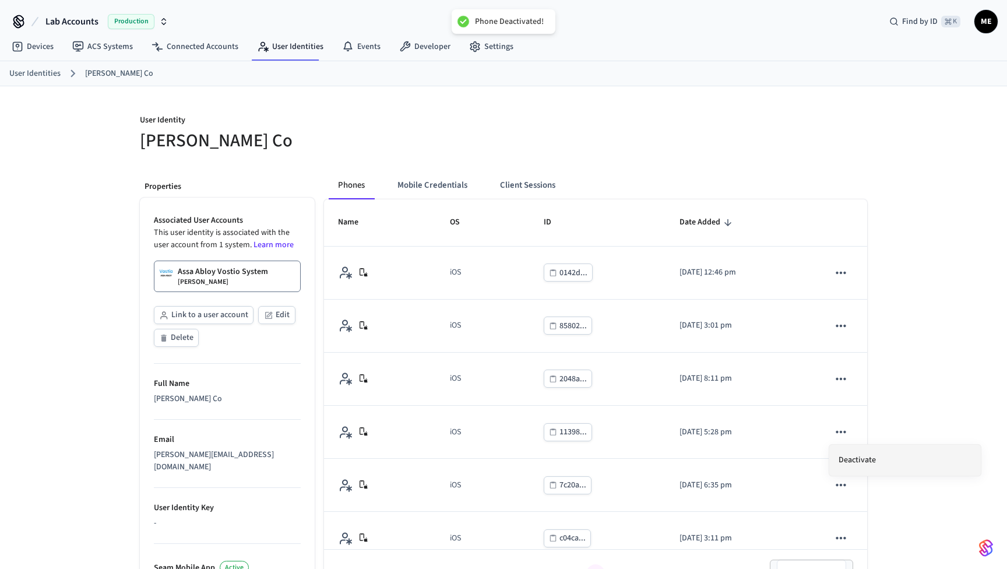
click at [864, 463] on li "Deactivate" at bounding box center [906, 460] width 152 height 31
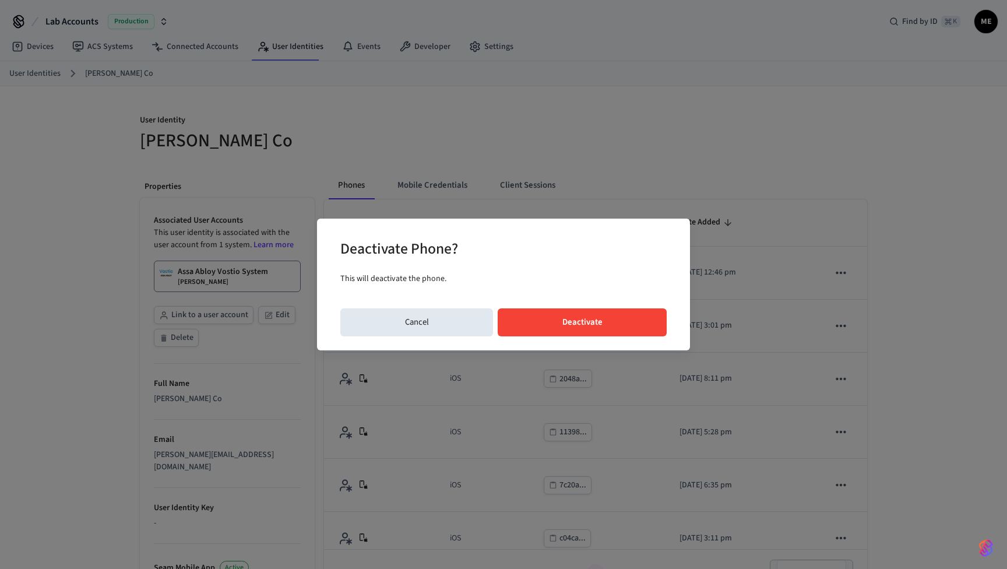
click at [606, 318] on button "Deactivate" at bounding box center [582, 322] width 169 height 28
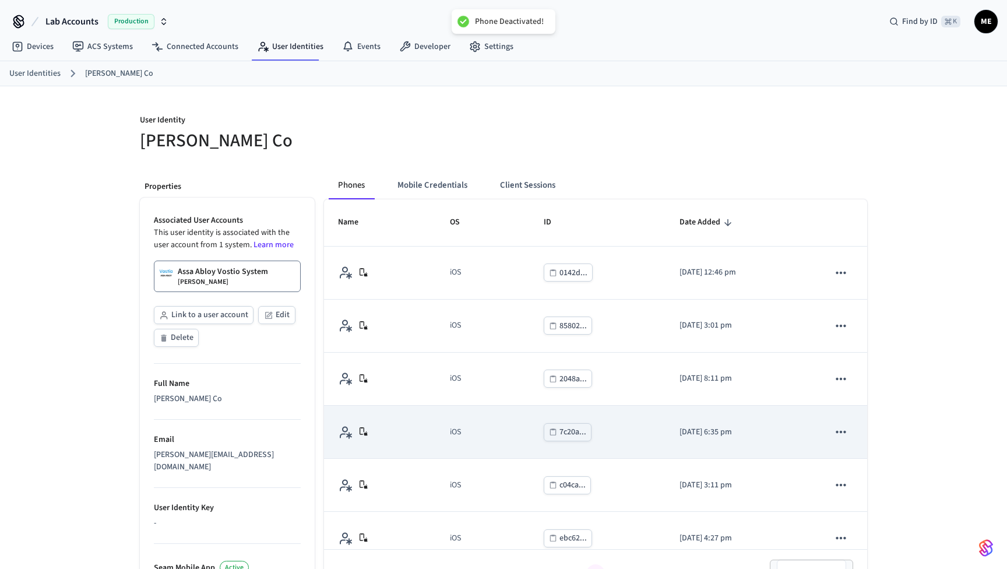
click at [840, 434] on icon "sticky table" at bounding box center [841, 431] width 15 height 15
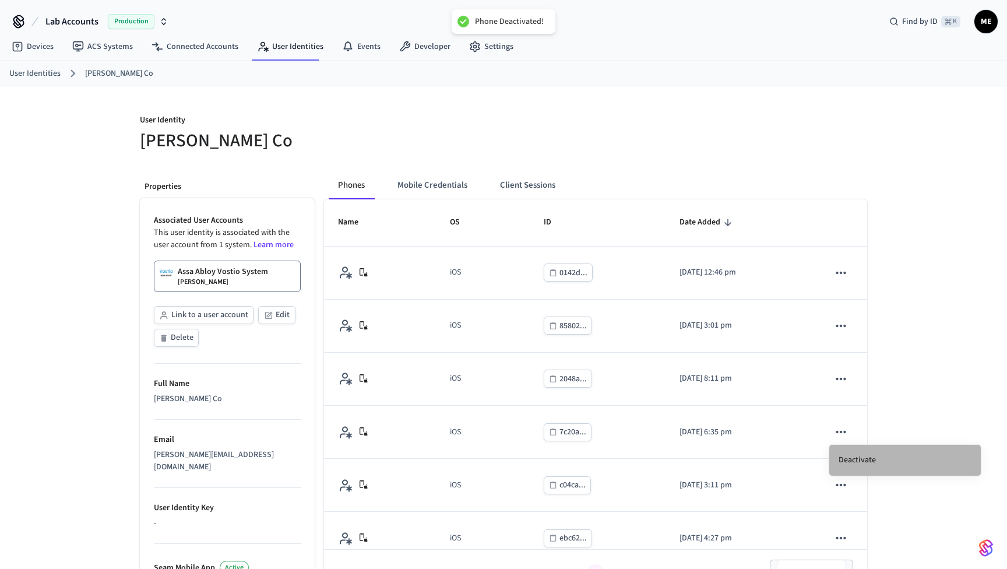
click at [847, 455] on li "Deactivate" at bounding box center [906, 460] width 152 height 31
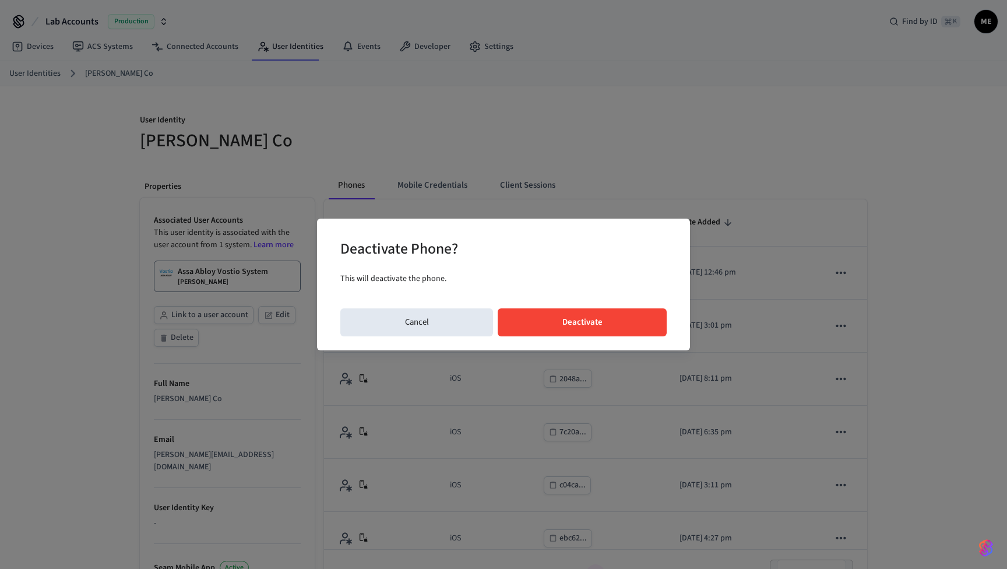
click at [597, 315] on button "Deactivate" at bounding box center [582, 322] width 169 height 28
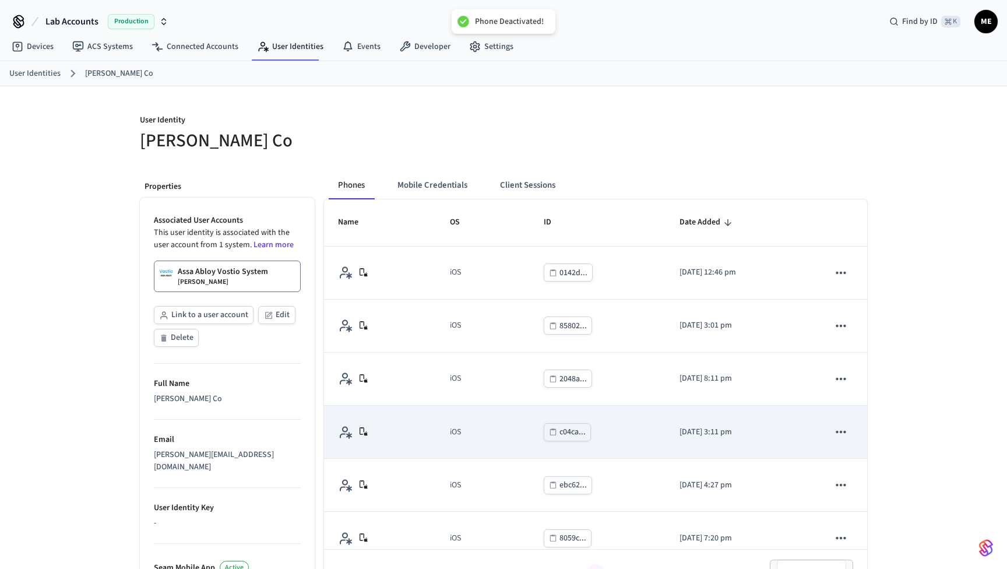
click at [842, 427] on icon "sticky table" at bounding box center [841, 431] width 15 height 15
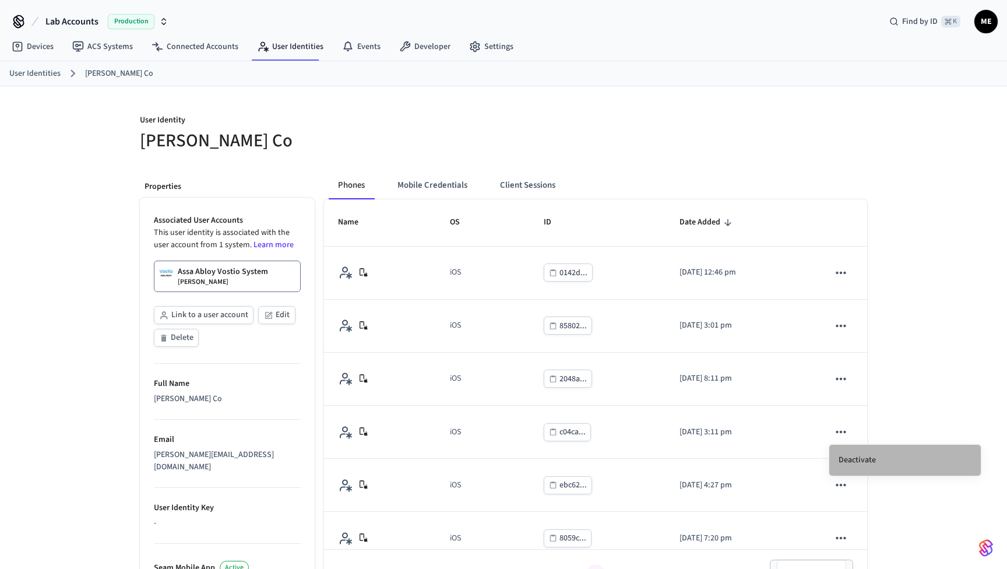
click at [856, 457] on li "Deactivate" at bounding box center [906, 460] width 152 height 31
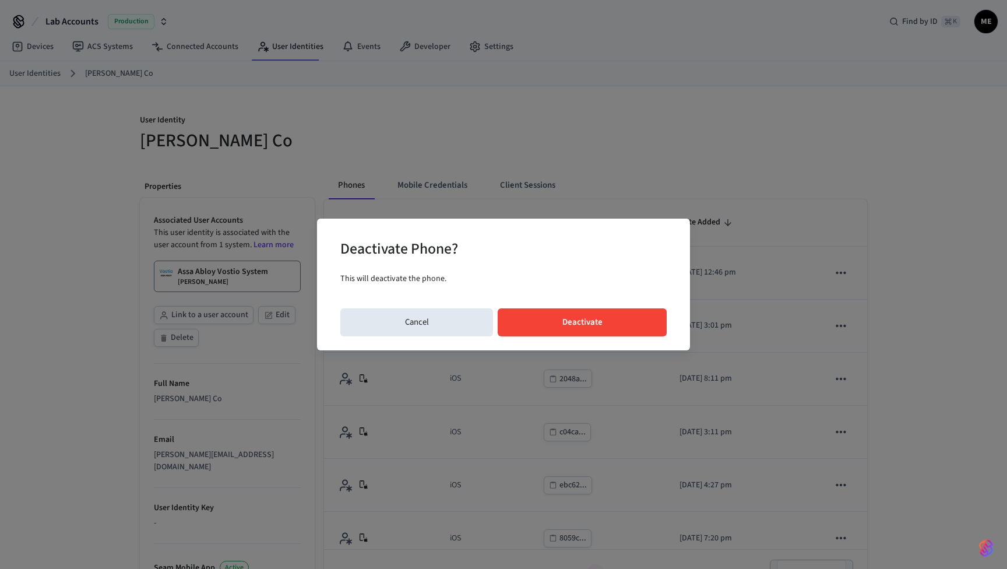
click at [643, 331] on button "Deactivate" at bounding box center [582, 322] width 169 height 28
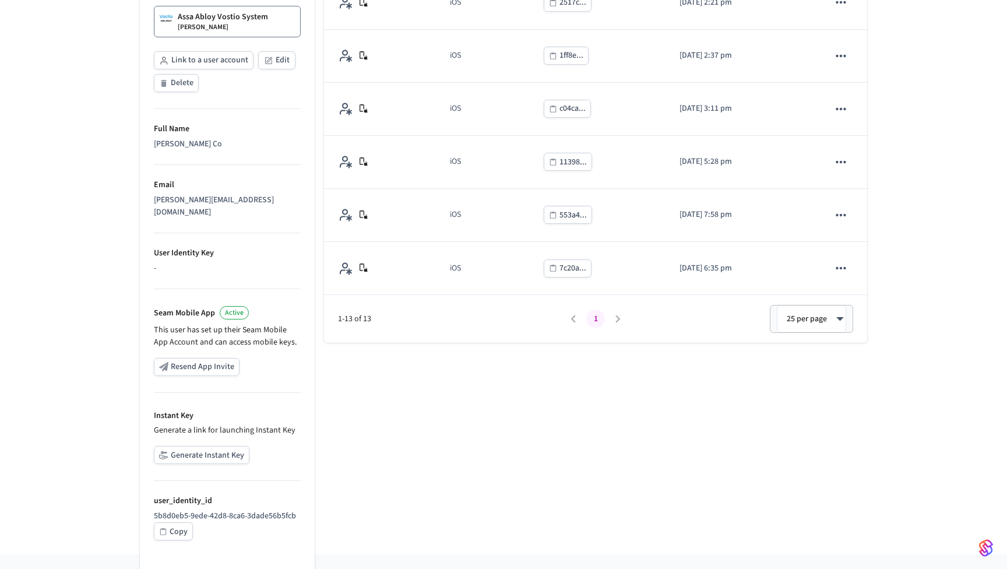
scroll to position [254, 0]
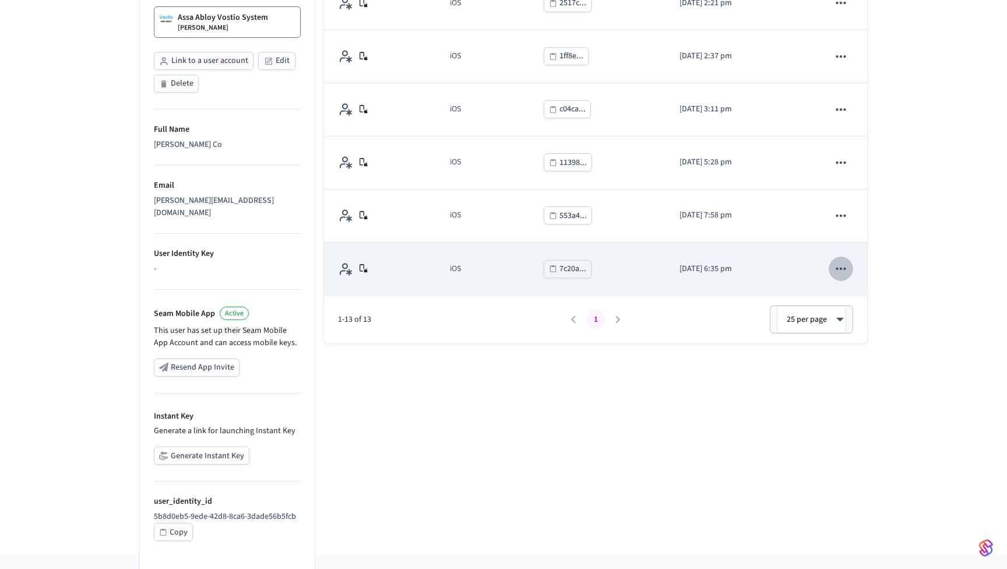
click at [842, 269] on icon "sticky table" at bounding box center [841, 269] width 10 height 2
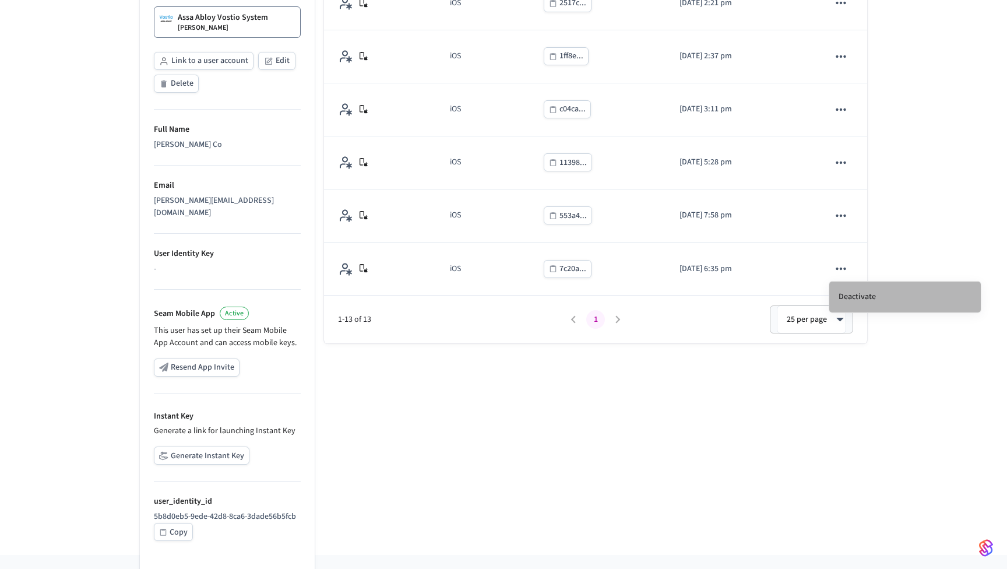
click at [849, 288] on li "Deactivate" at bounding box center [906, 297] width 152 height 31
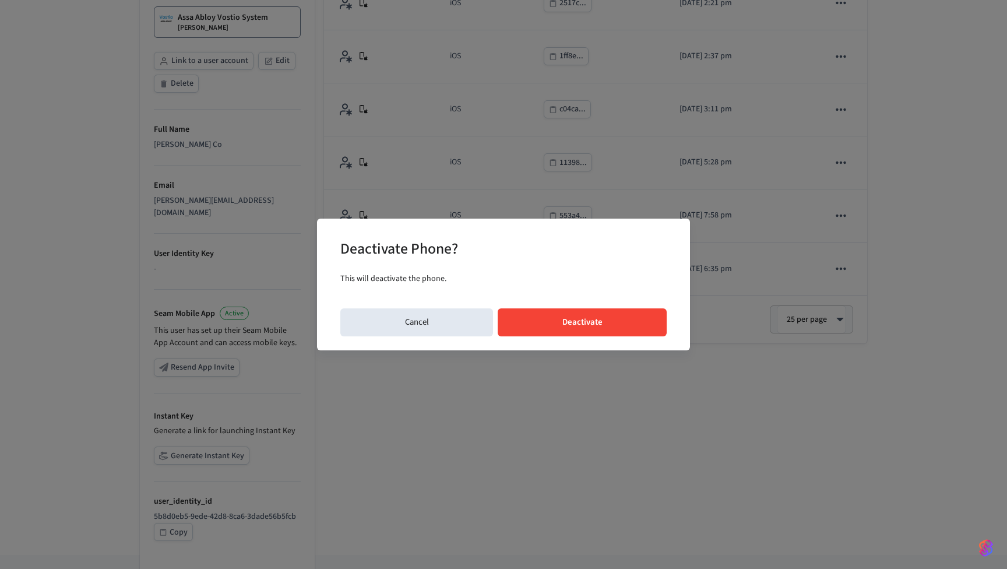
click at [606, 322] on button "Deactivate" at bounding box center [582, 322] width 169 height 28
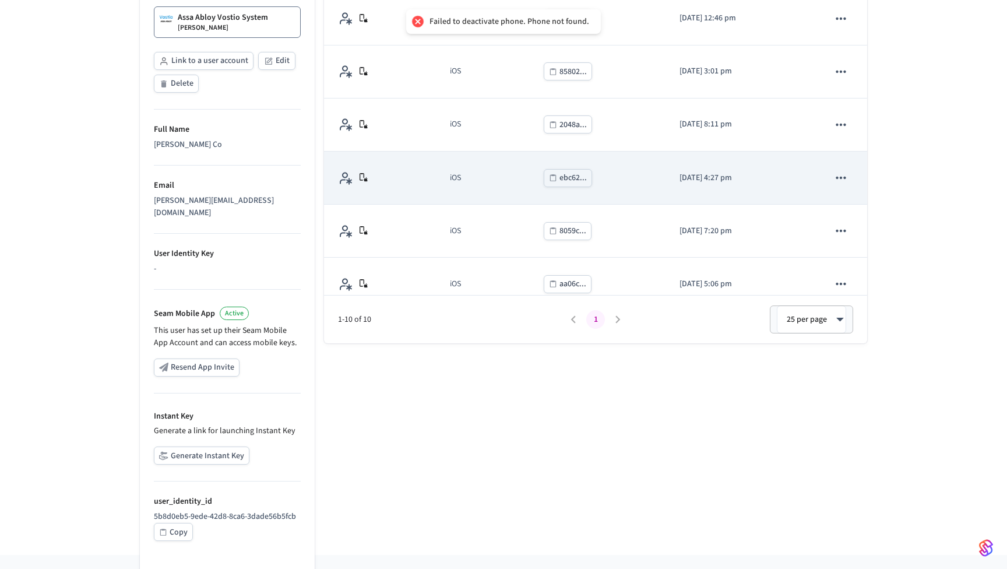
scroll to position [0, 0]
click at [847, 179] on icon "sticky table" at bounding box center [841, 177] width 15 height 15
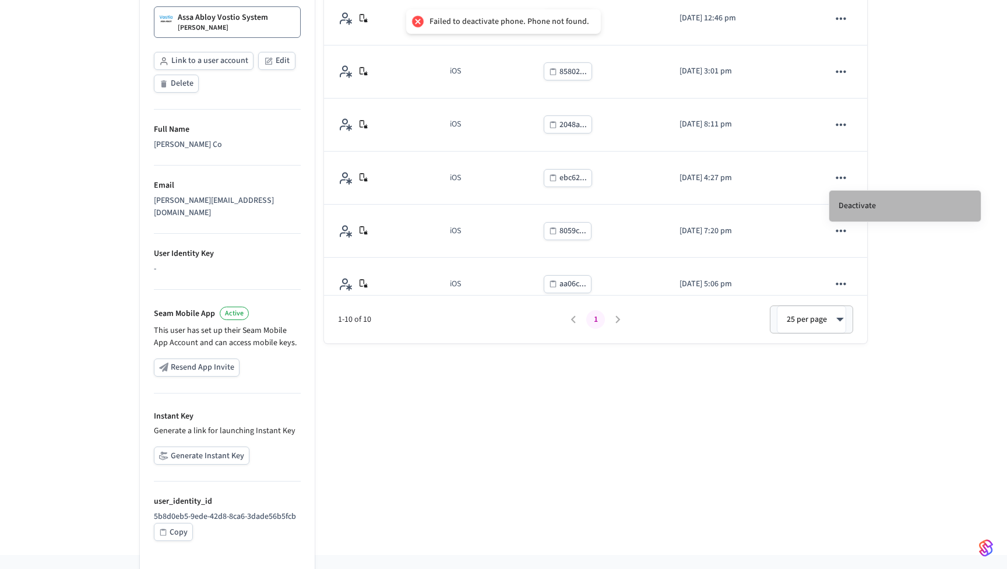
click at [855, 203] on li "Deactivate" at bounding box center [906, 206] width 152 height 31
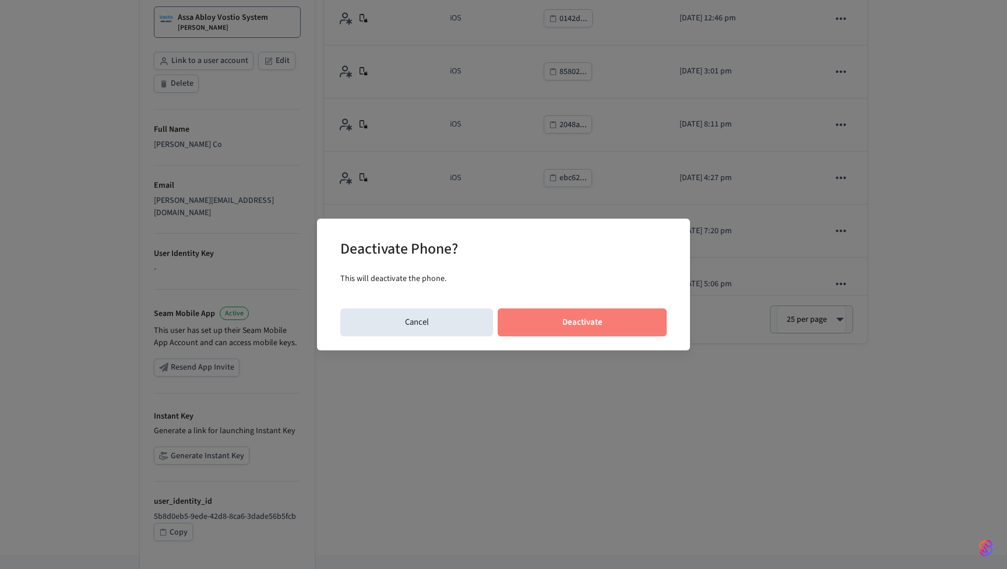
click at [624, 317] on button "Deactivate" at bounding box center [582, 322] width 169 height 28
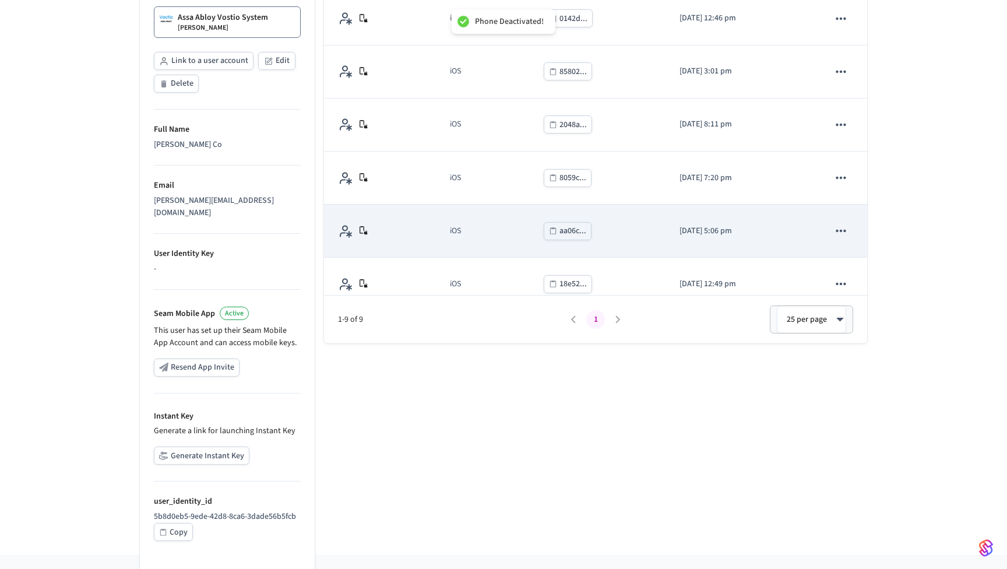
click at [840, 224] on icon "sticky table" at bounding box center [841, 230] width 15 height 15
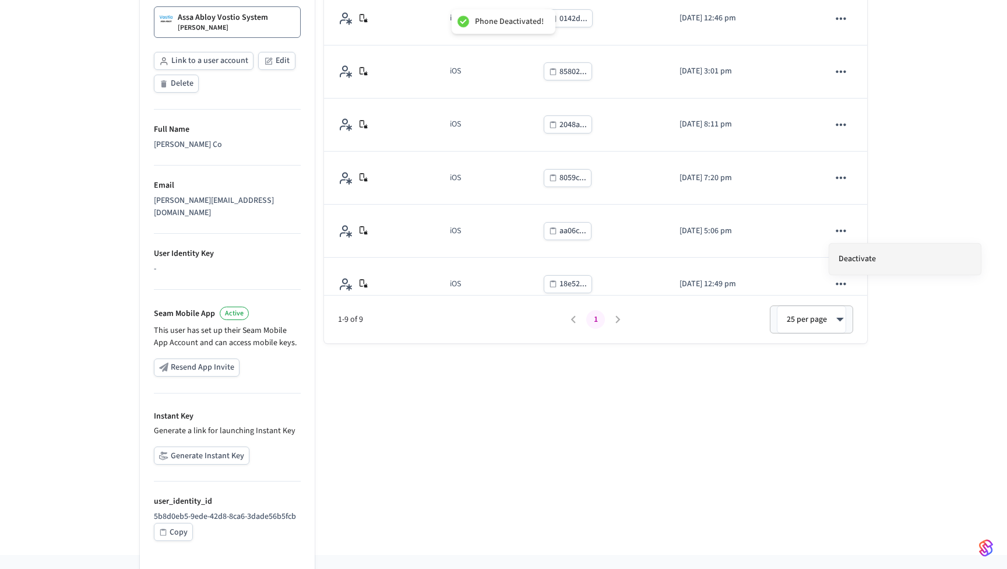
click at [854, 259] on li "Deactivate" at bounding box center [906, 259] width 152 height 31
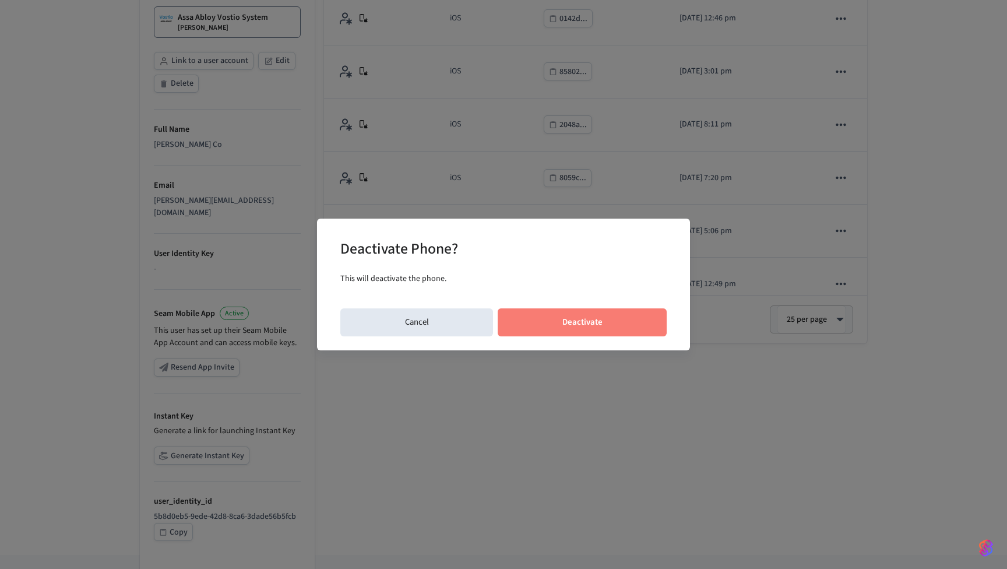
click at [619, 331] on button "Deactivate" at bounding box center [582, 322] width 169 height 28
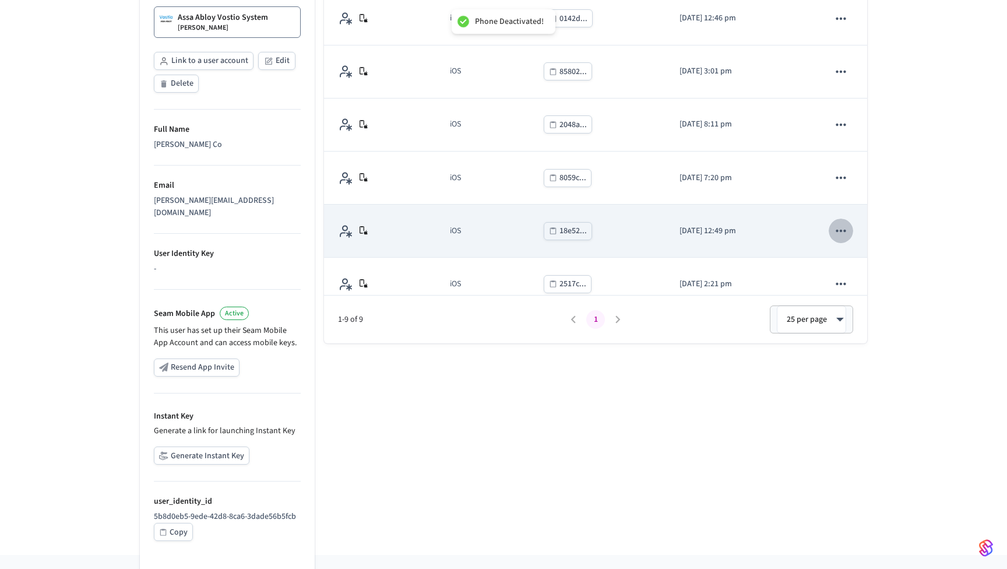
click at [847, 231] on icon "sticky table" at bounding box center [841, 230] width 15 height 15
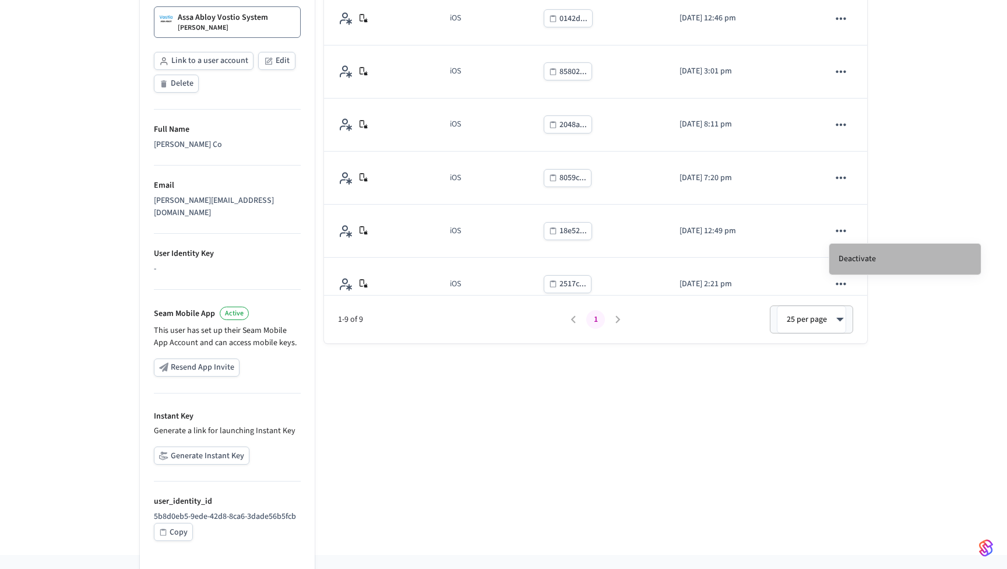
click at [873, 257] on li "Deactivate" at bounding box center [906, 259] width 152 height 31
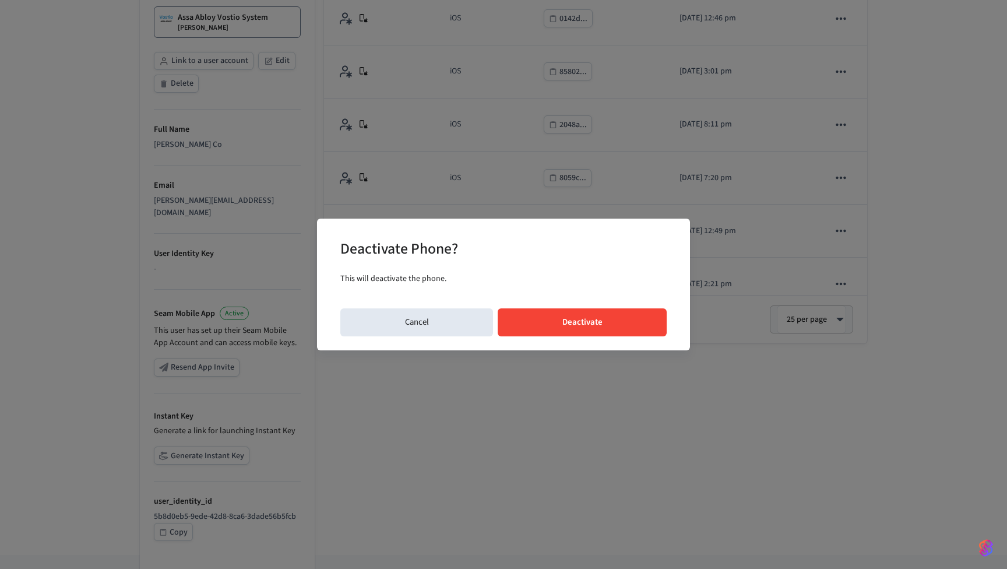
click at [644, 321] on button "Deactivate" at bounding box center [582, 322] width 169 height 28
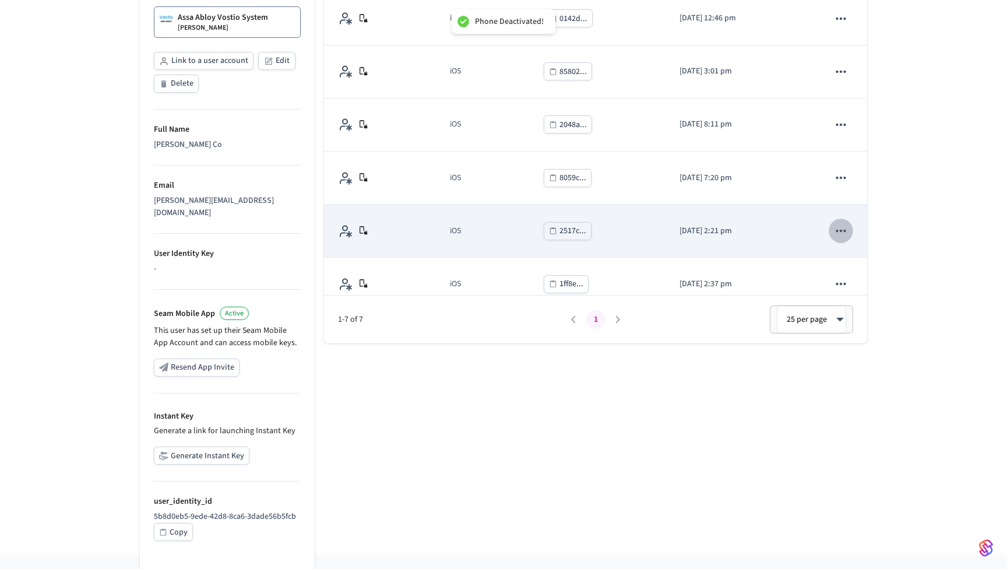
click at [842, 234] on icon "sticky table" at bounding box center [841, 230] width 15 height 15
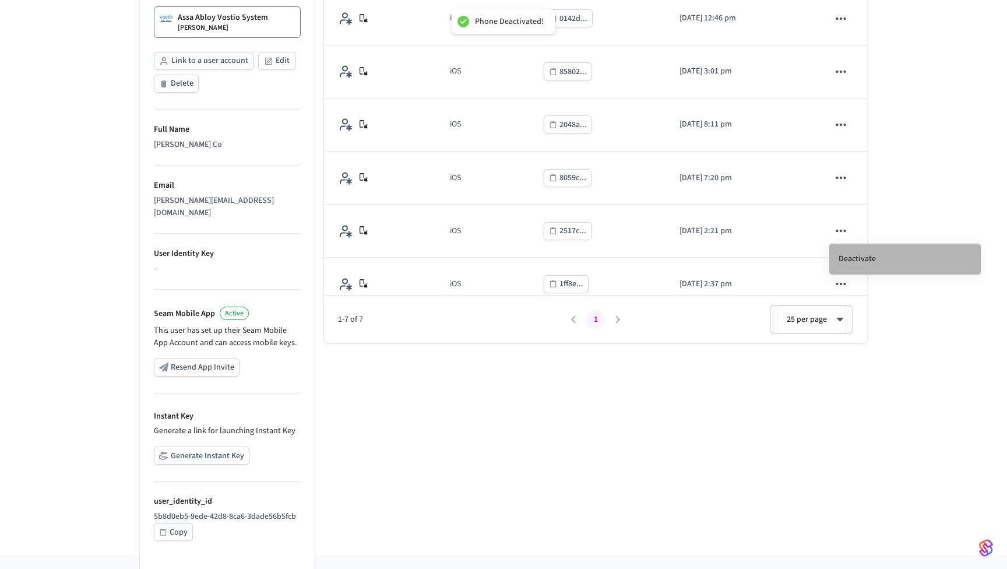
click at [856, 258] on li "Deactivate" at bounding box center [906, 259] width 152 height 31
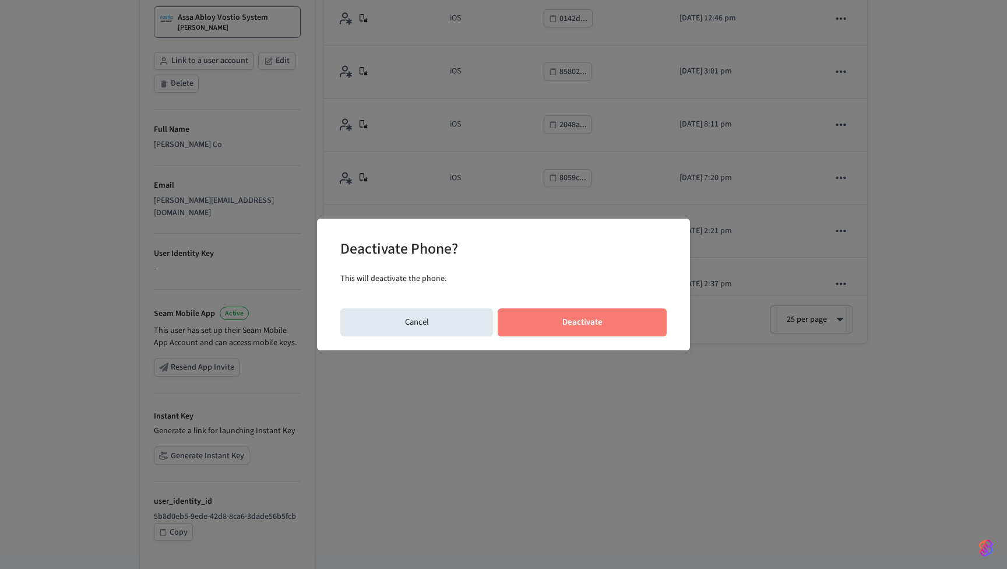
click at [621, 325] on button "Deactivate" at bounding box center [582, 322] width 169 height 28
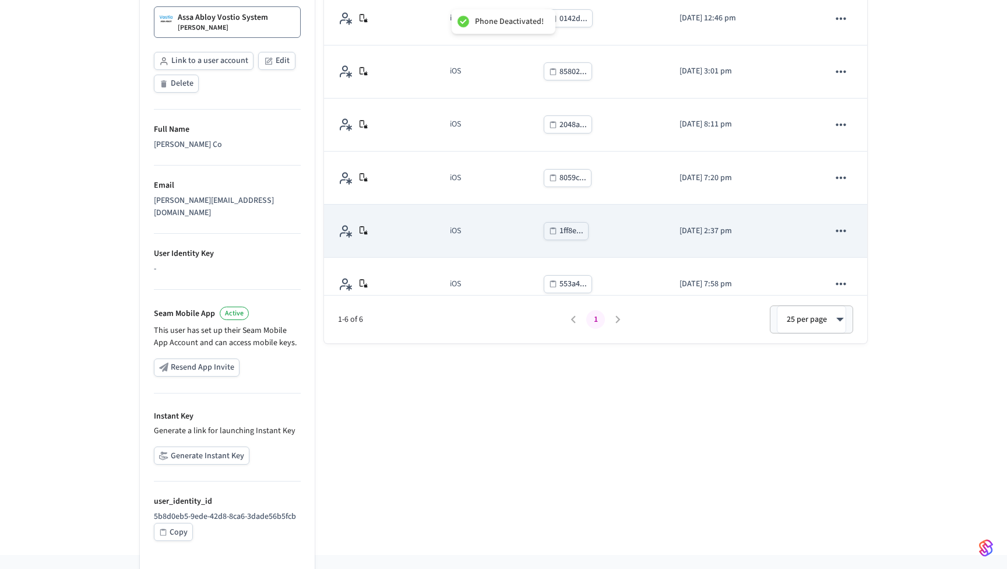
click at [834, 227] on icon "sticky table" at bounding box center [841, 230] width 15 height 15
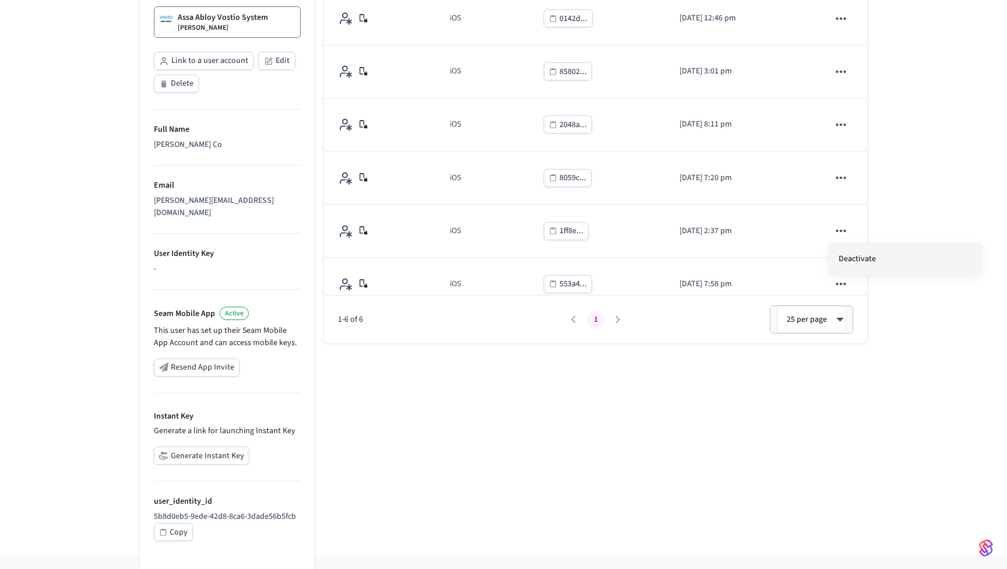
click at [839, 257] on li "Deactivate" at bounding box center [906, 259] width 152 height 31
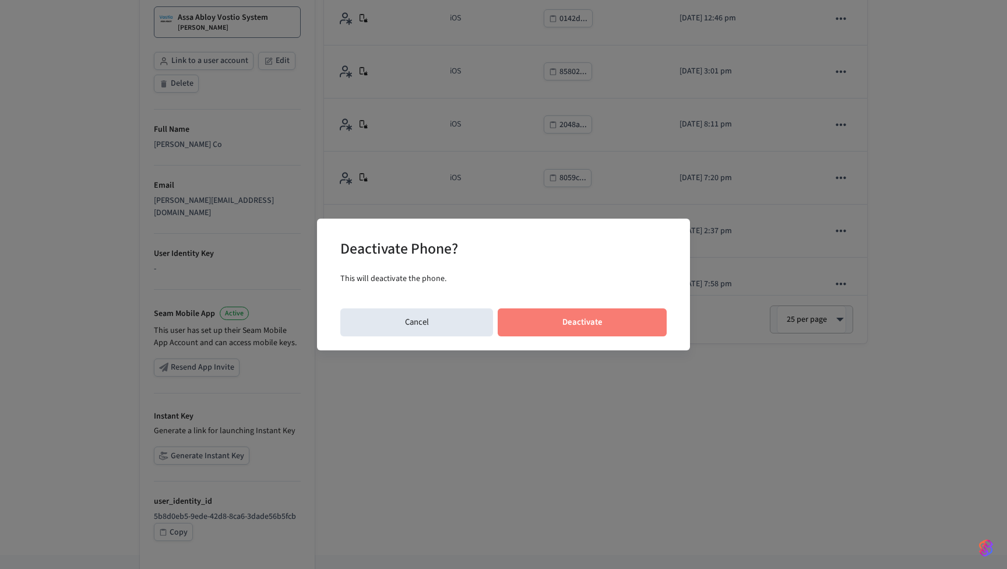
click at [608, 314] on button "Deactivate" at bounding box center [582, 322] width 169 height 28
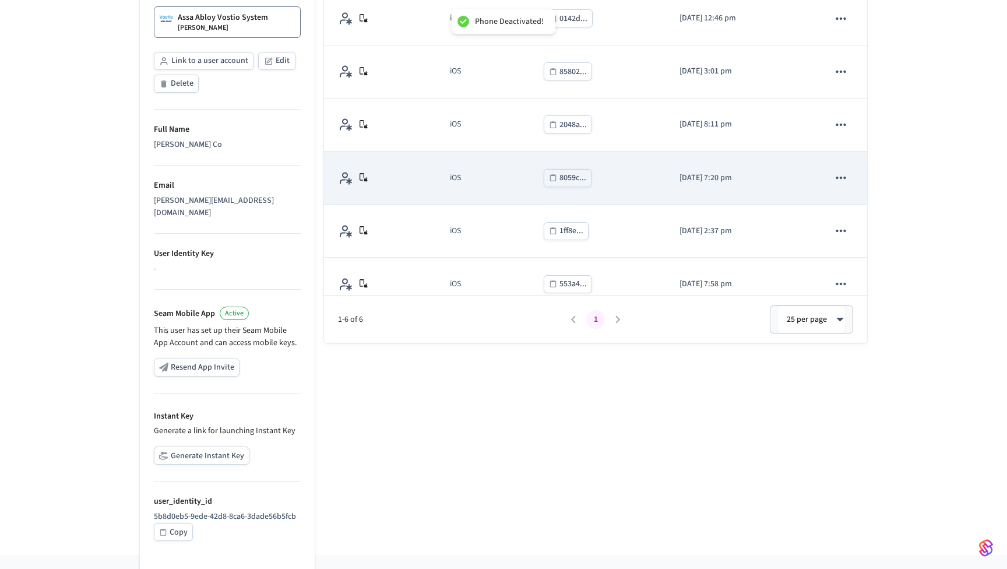
click at [843, 170] on icon "sticky table" at bounding box center [841, 177] width 15 height 15
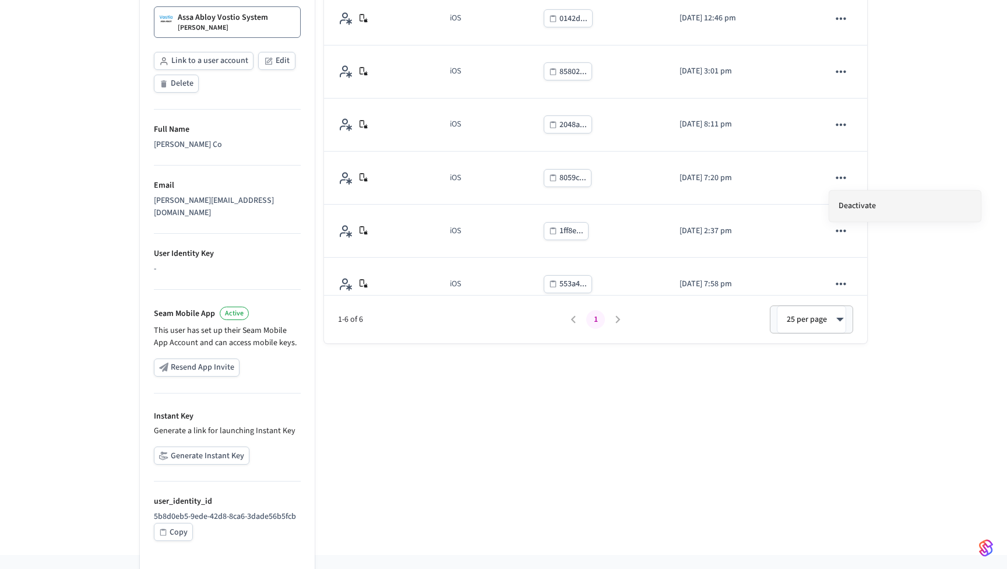
click at [861, 208] on li "Deactivate" at bounding box center [906, 206] width 152 height 31
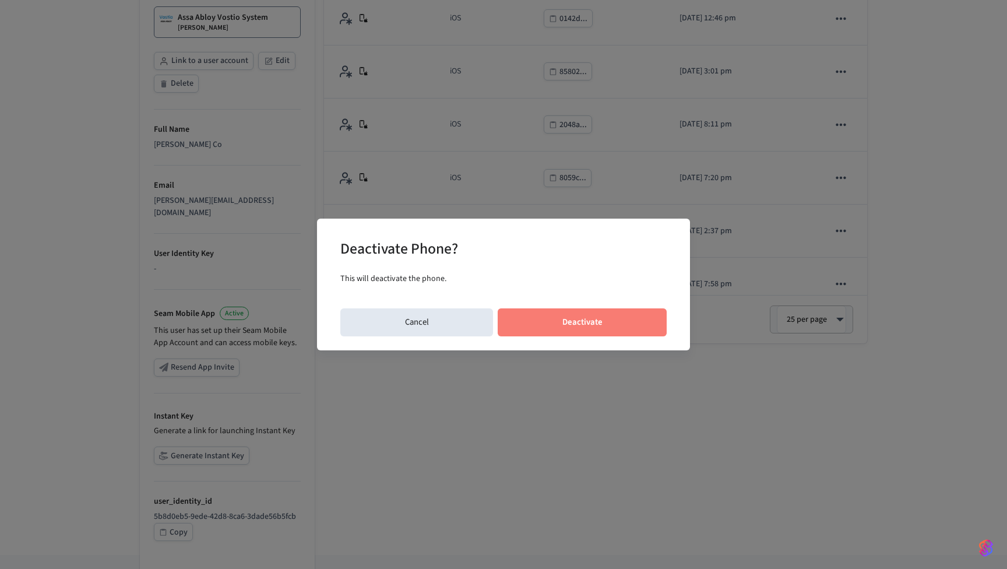
click at [592, 324] on button "Deactivate" at bounding box center [582, 322] width 169 height 28
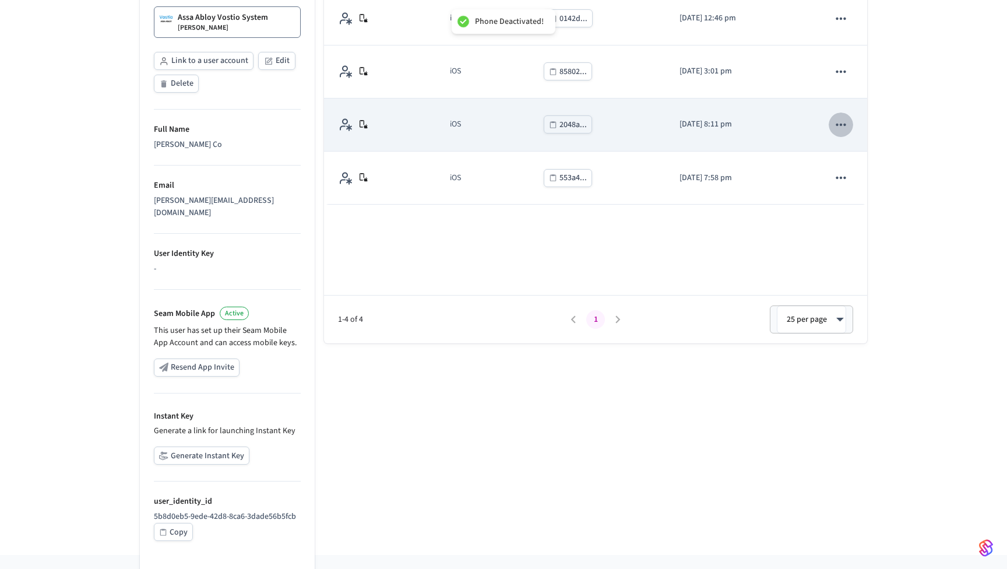
click at [842, 117] on icon "sticky table" at bounding box center [841, 124] width 15 height 15
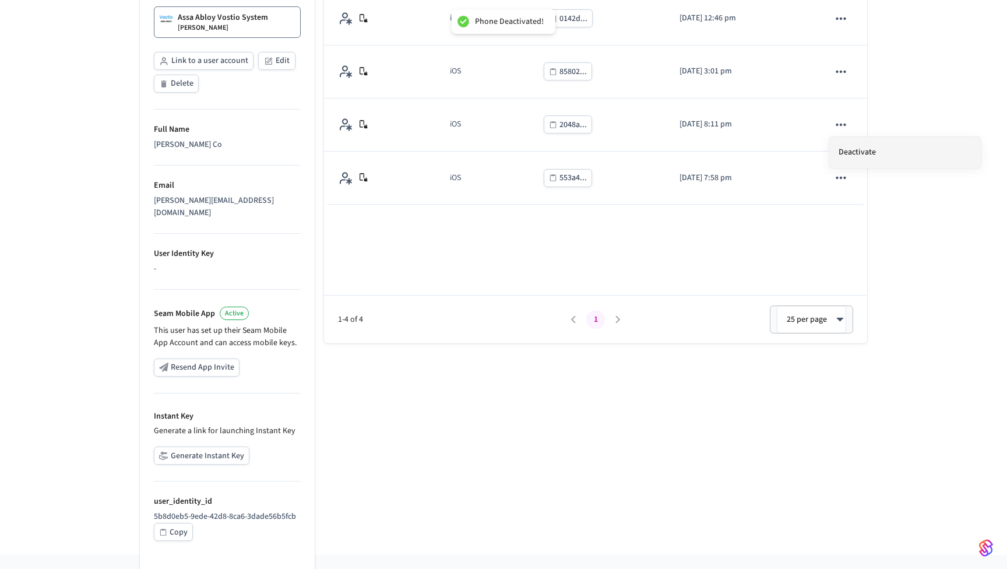
click at [850, 146] on li "Deactivate" at bounding box center [906, 152] width 152 height 31
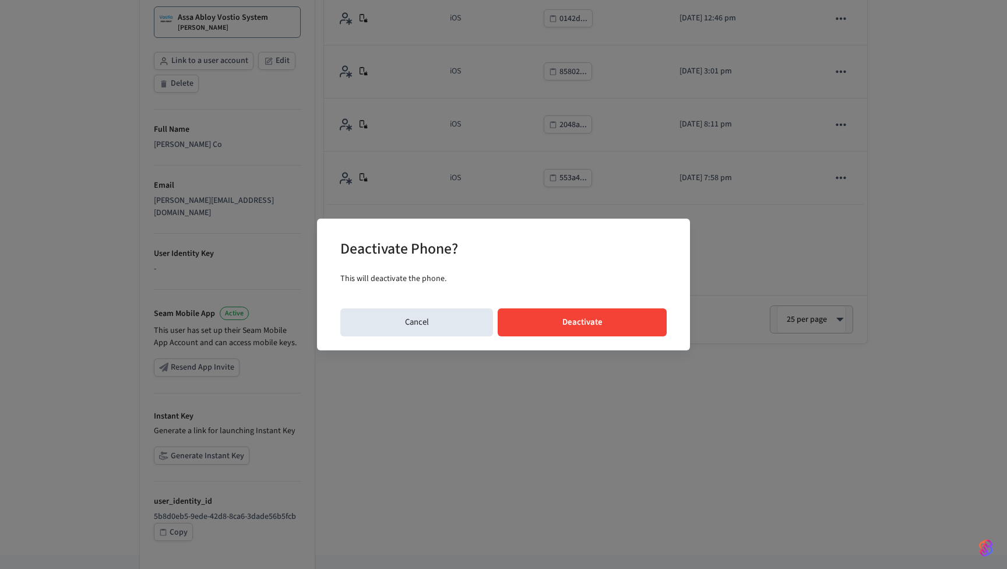
click at [587, 320] on button "Deactivate" at bounding box center [582, 322] width 169 height 28
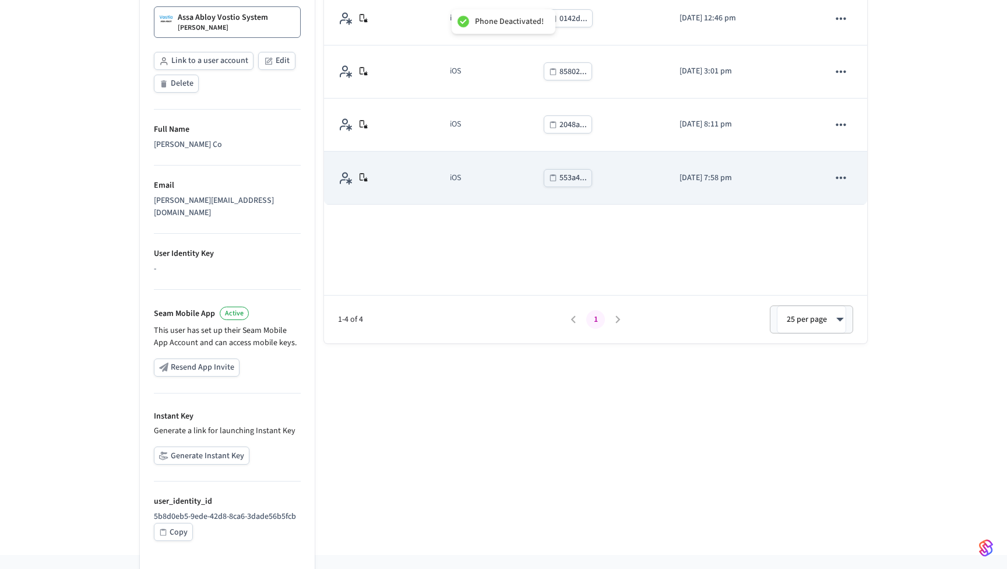
click at [842, 171] on icon "sticky table" at bounding box center [841, 177] width 15 height 15
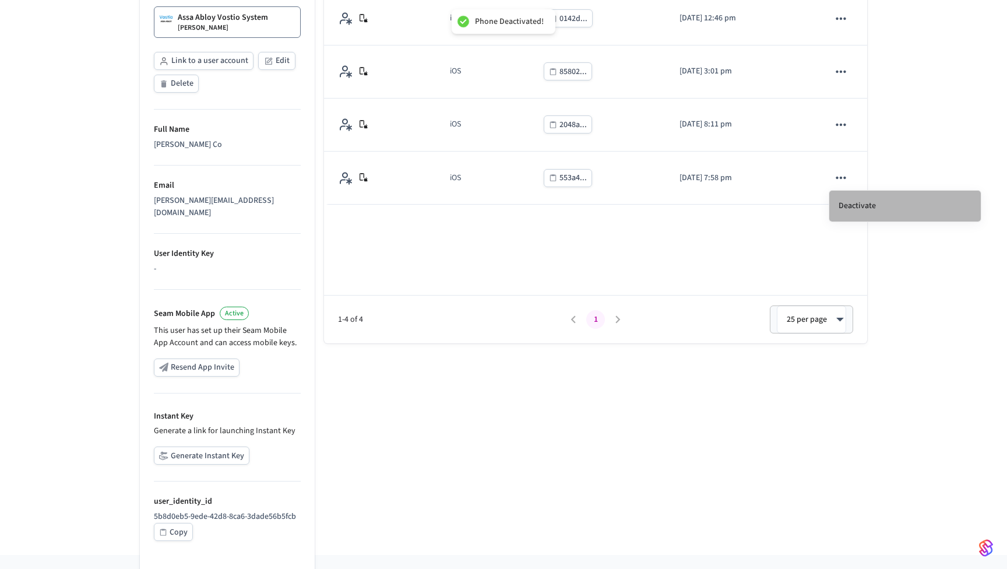
click at [847, 194] on li "Deactivate" at bounding box center [906, 206] width 152 height 31
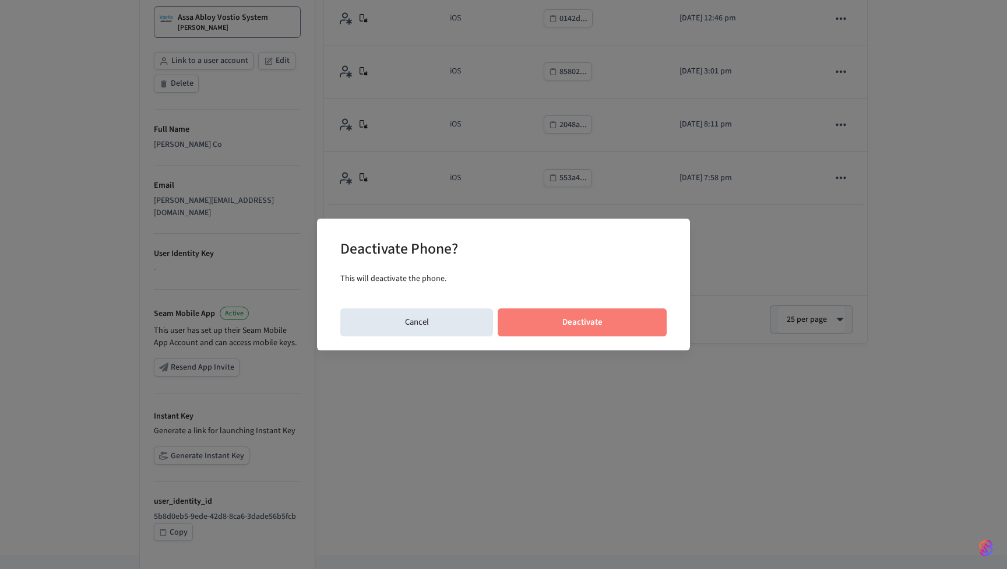
click at [637, 316] on button "Deactivate" at bounding box center [582, 322] width 169 height 28
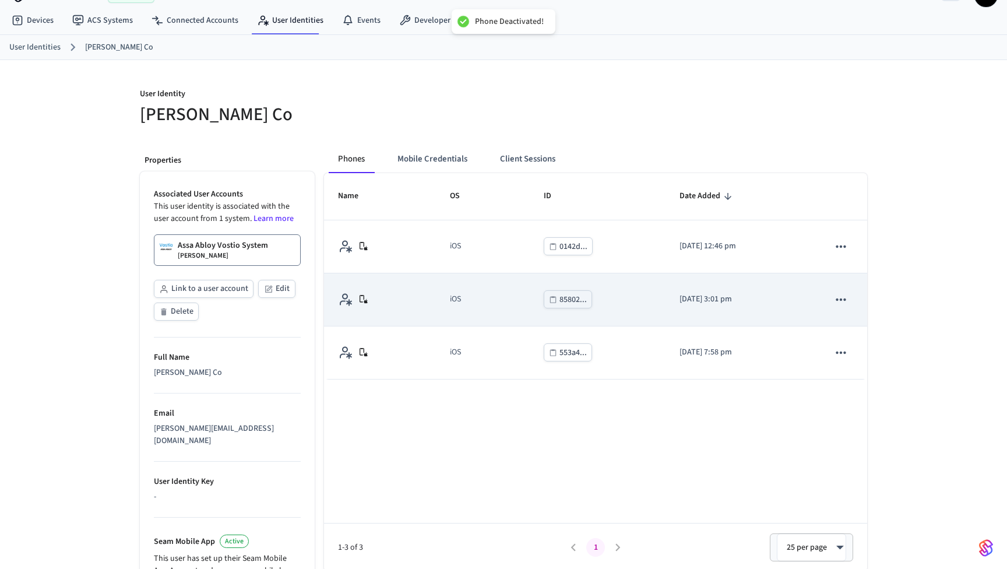
scroll to position [17, 0]
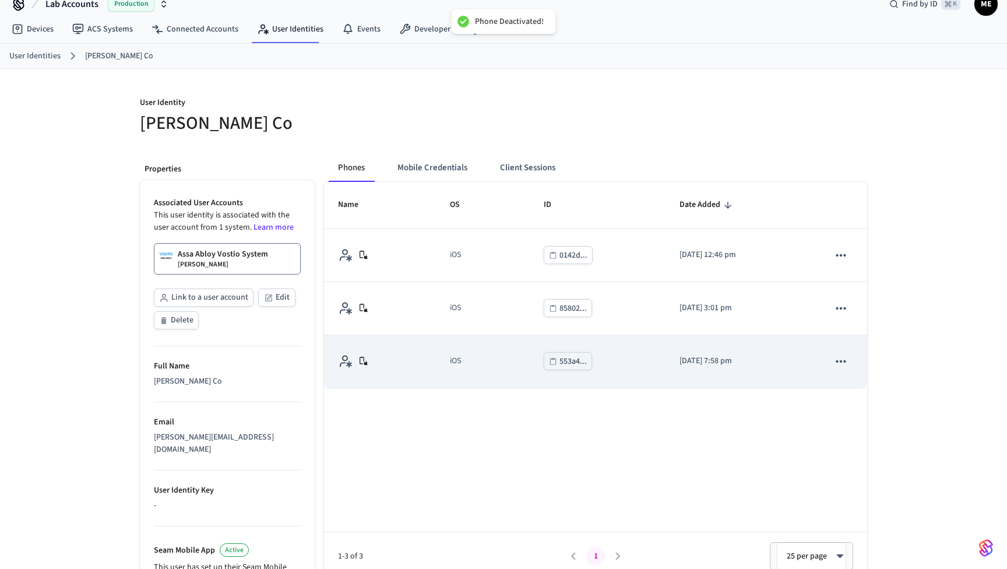
click at [845, 364] on icon "sticky table" at bounding box center [841, 361] width 15 height 15
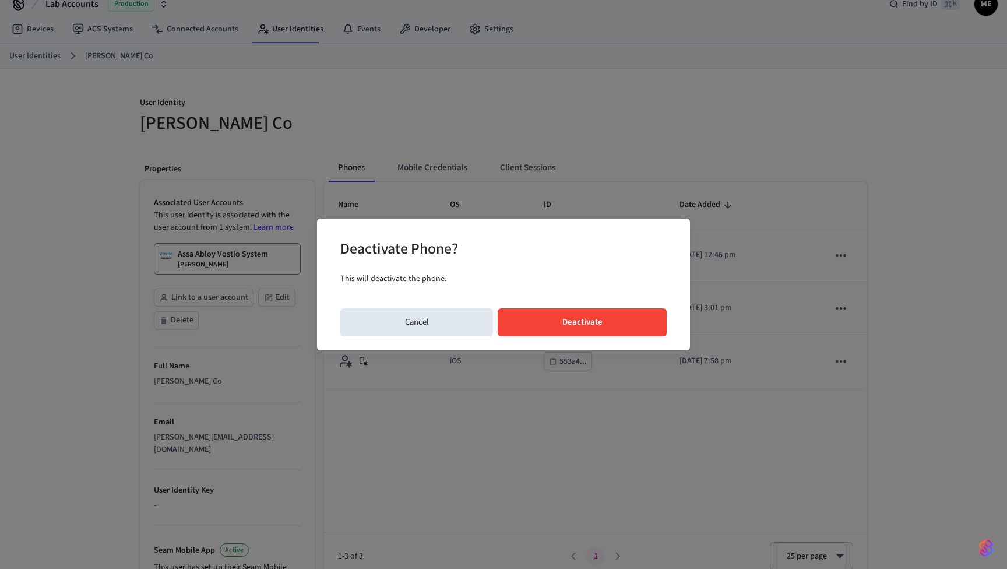
click at [601, 327] on button "Deactivate" at bounding box center [582, 322] width 169 height 28
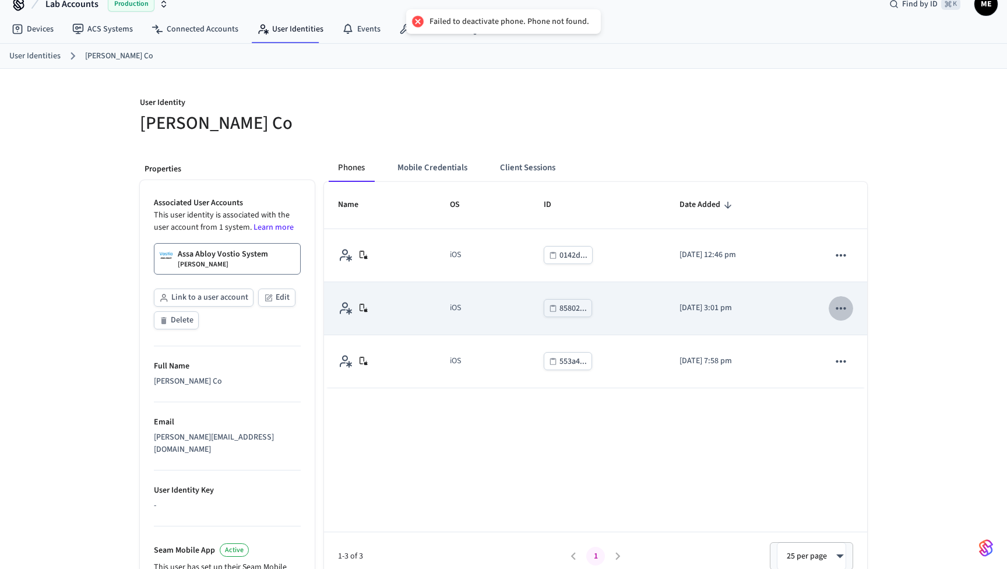
click at [847, 307] on icon "sticky table" at bounding box center [841, 308] width 15 height 15
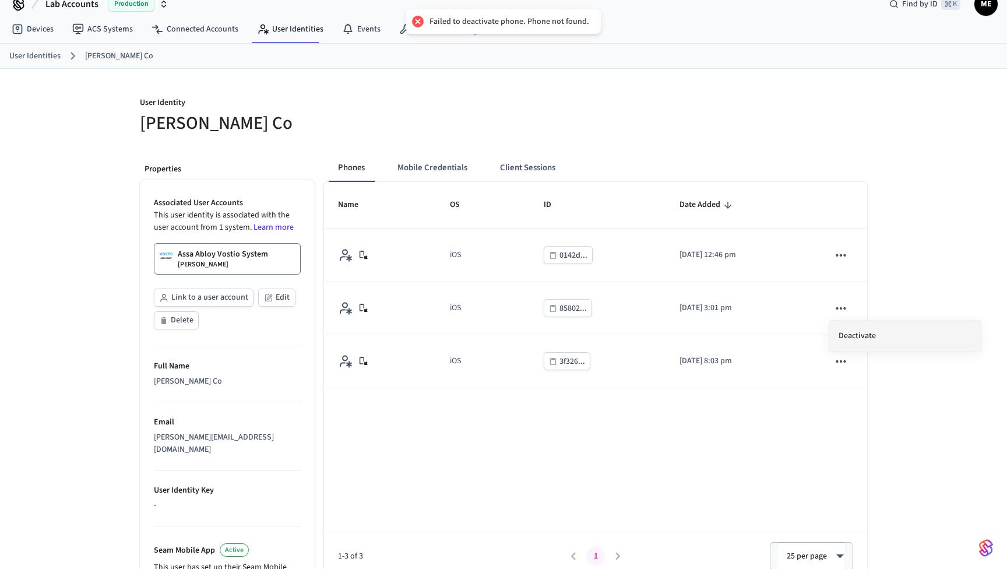
click at [846, 333] on li "Deactivate" at bounding box center [906, 336] width 152 height 31
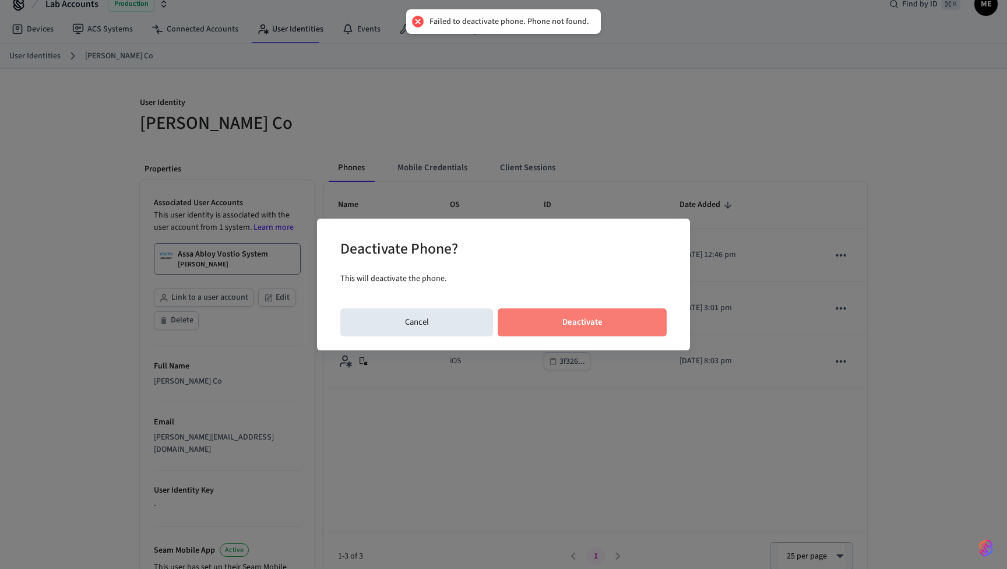
click at [555, 324] on button "Deactivate" at bounding box center [582, 322] width 169 height 28
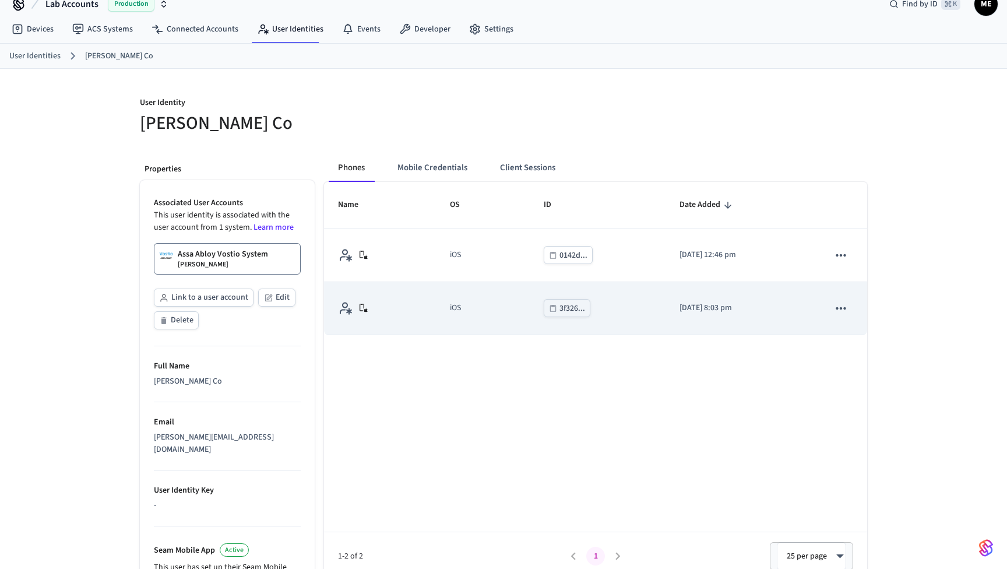
click at [846, 304] on icon "sticky table" at bounding box center [841, 308] width 15 height 15
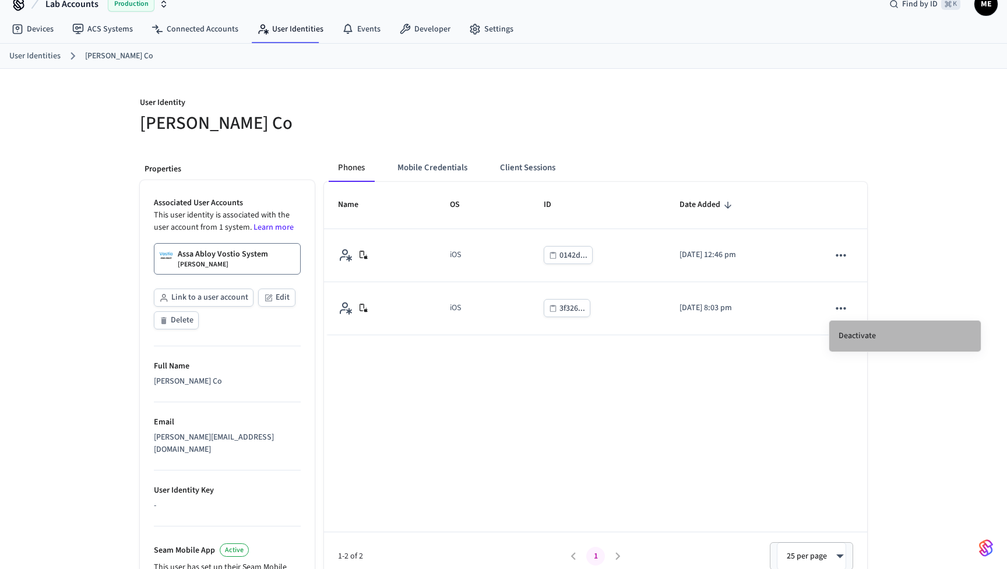
click at [848, 334] on li "Deactivate" at bounding box center [906, 336] width 152 height 31
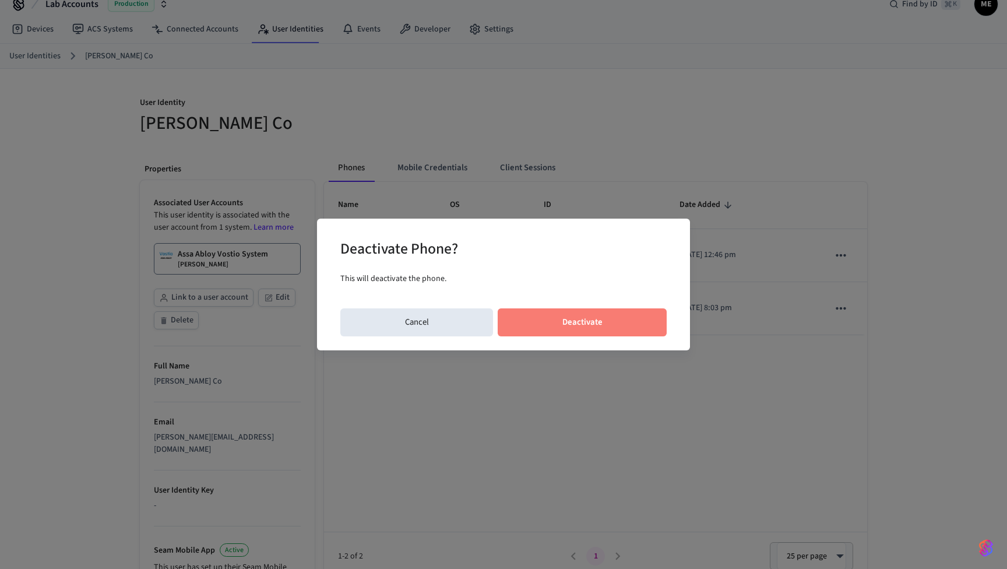
click at [575, 326] on button "Deactivate" at bounding box center [582, 322] width 169 height 28
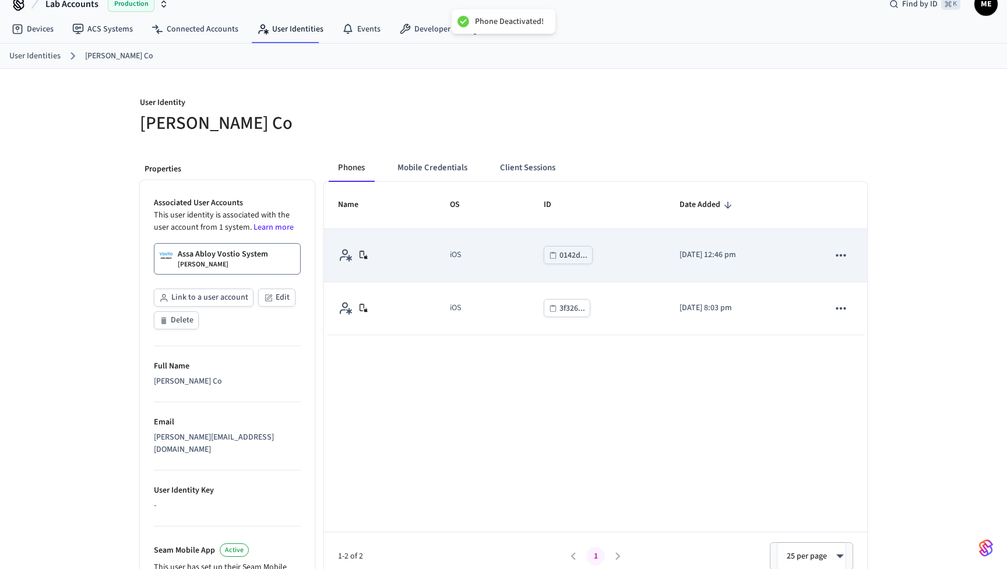
click at [845, 252] on icon "sticky table" at bounding box center [841, 255] width 15 height 15
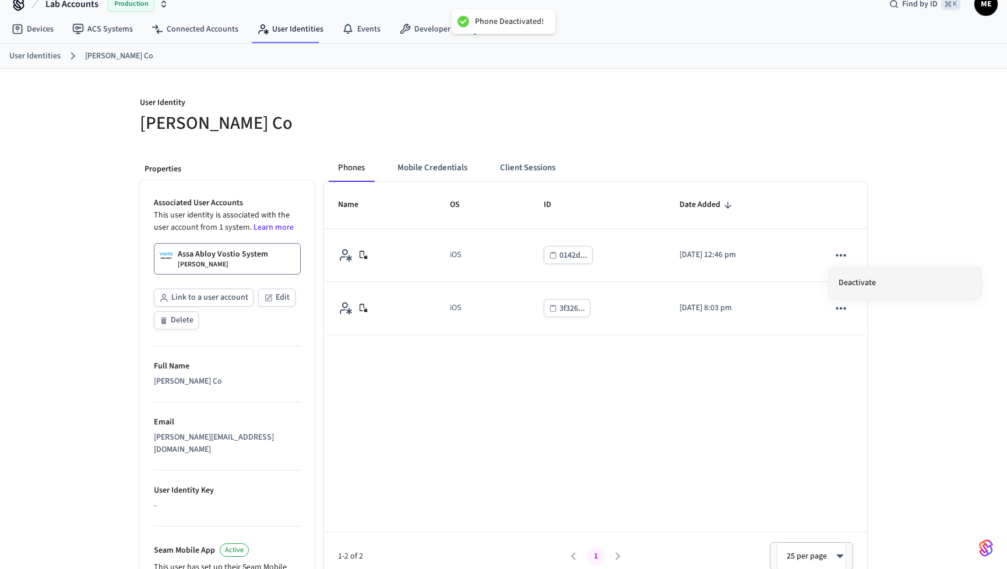
click at [852, 282] on li "Deactivate" at bounding box center [906, 283] width 152 height 31
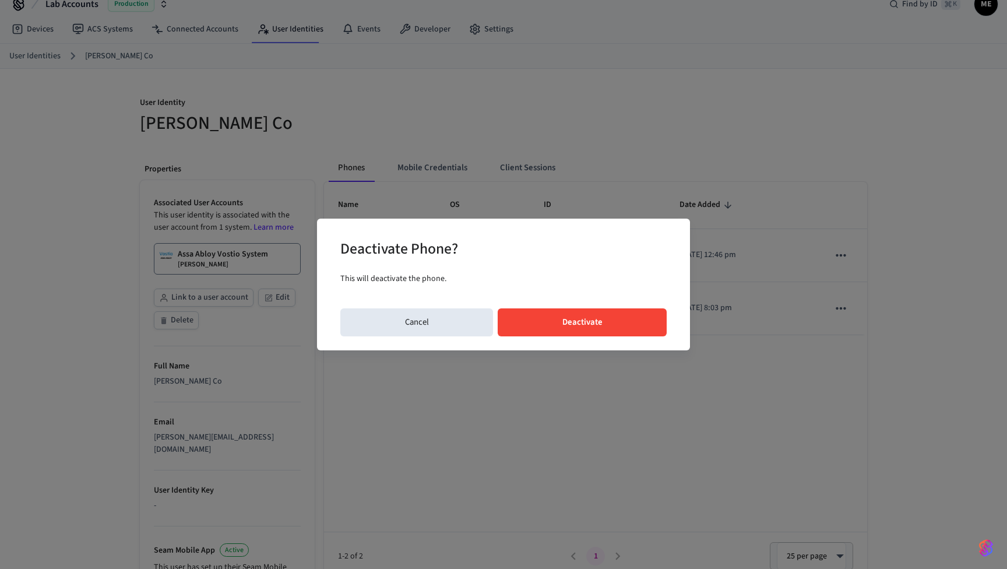
click at [609, 317] on button "Deactivate" at bounding box center [582, 322] width 169 height 28
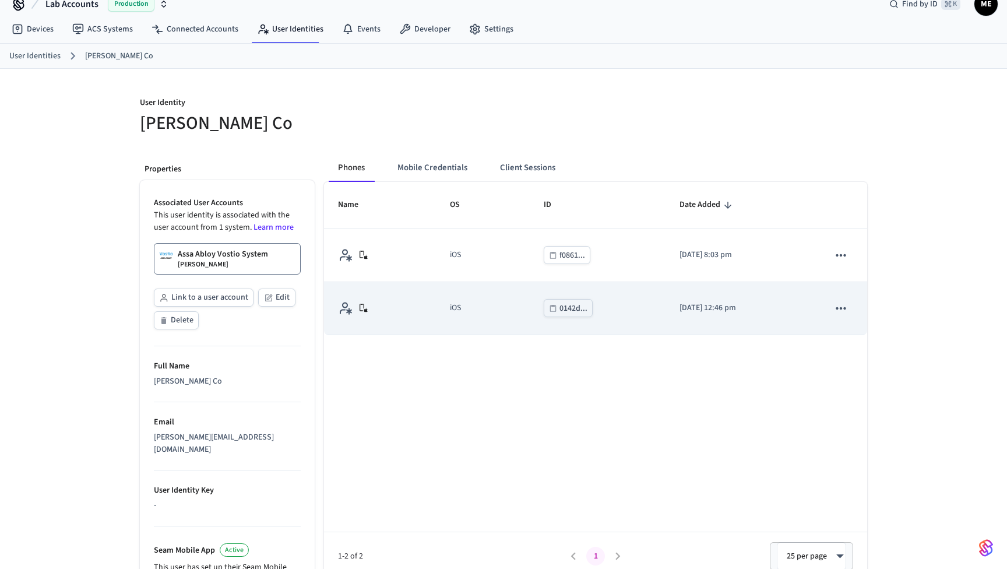
click at [840, 311] on icon "sticky table" at bounding box center [841, 308] width 15 height 15
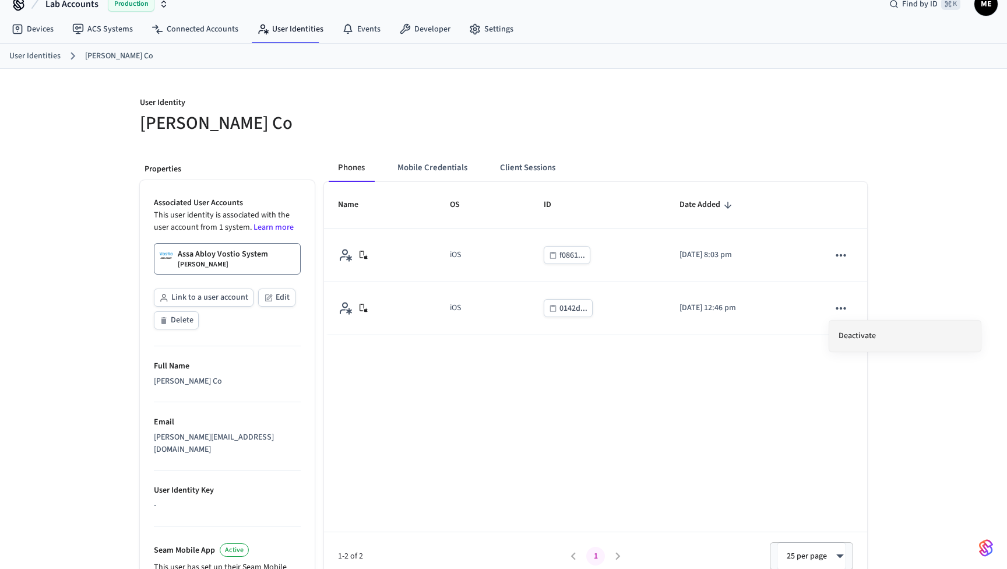
click at [854, 335] on li "Deactivate" at bounding box center [906, 336] width 152 height 31
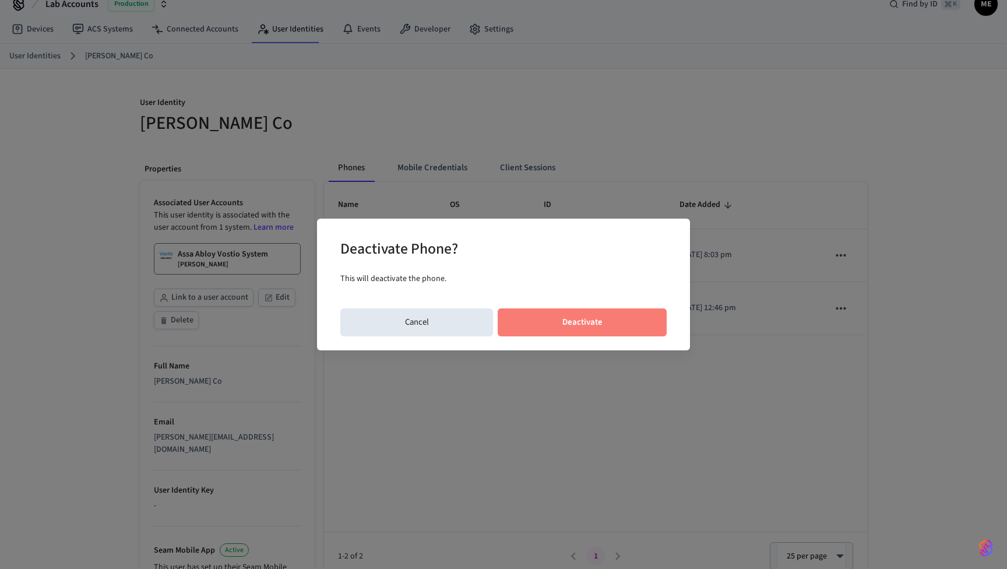
click at [624, 331] on button "Deactivate" at bounding box center [582, 322] width 169 height 28
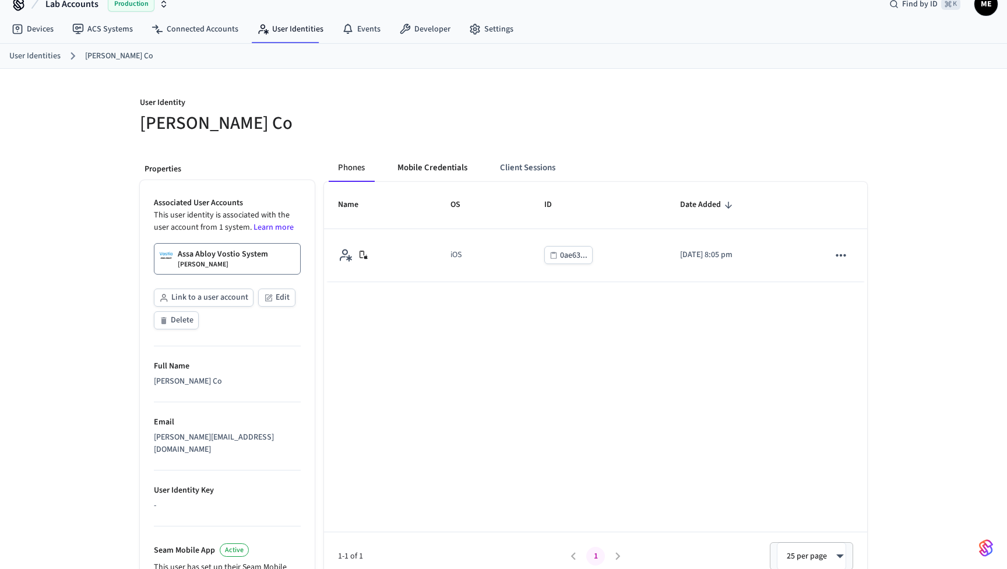
click at [460, 168] on button "Mobile Credentials" at bounding box center [432, 168] width 89 height 28
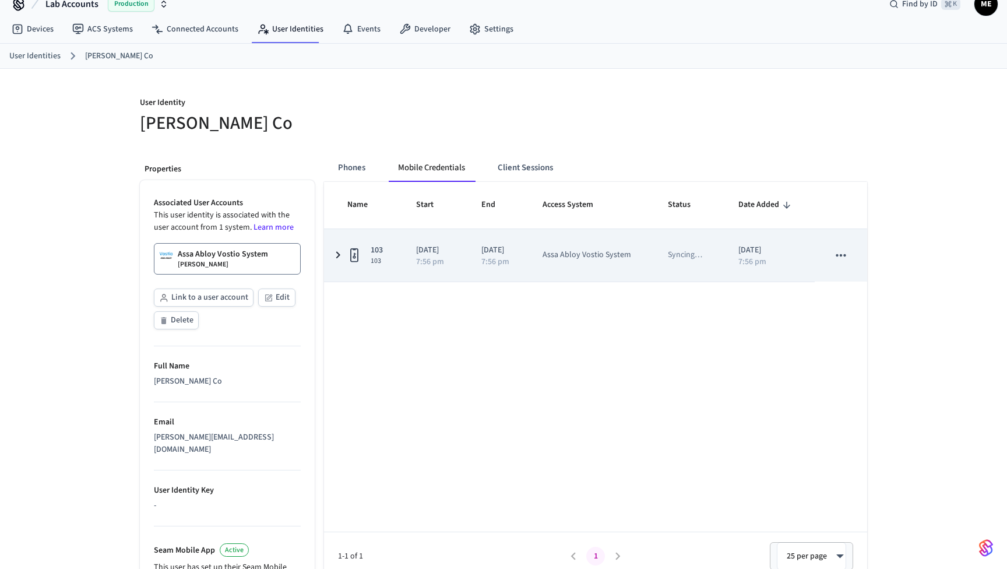
click at [345, 257] on icon "sticky table" at bounding box center [338, 255] width 14 height 15
click at [345, 257] on icon "sticky table" at bounding box center [338, 255] width 15 height 14
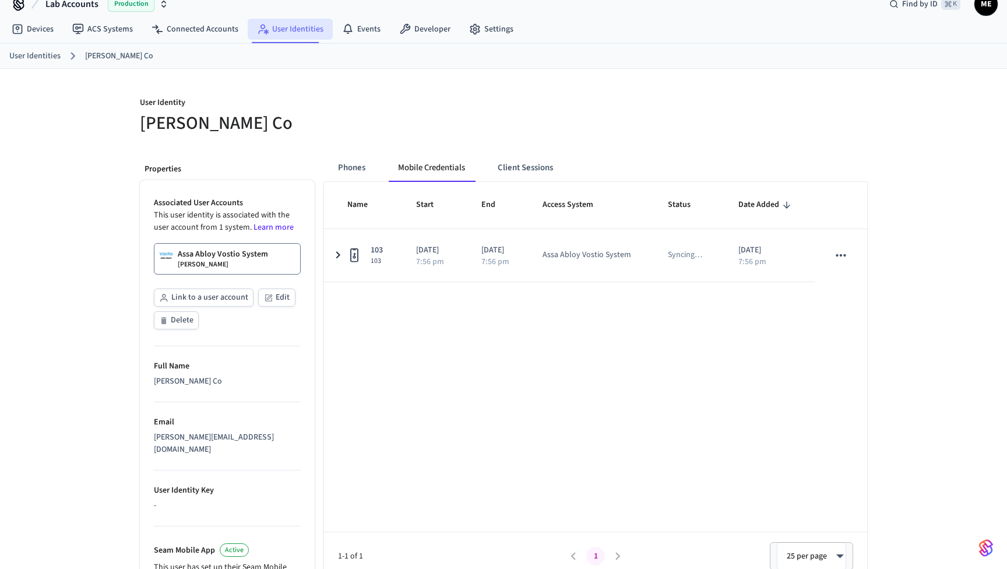
click at [290, 37] on link "User Identities" at bounding box center [290, 29] width 85 height 21
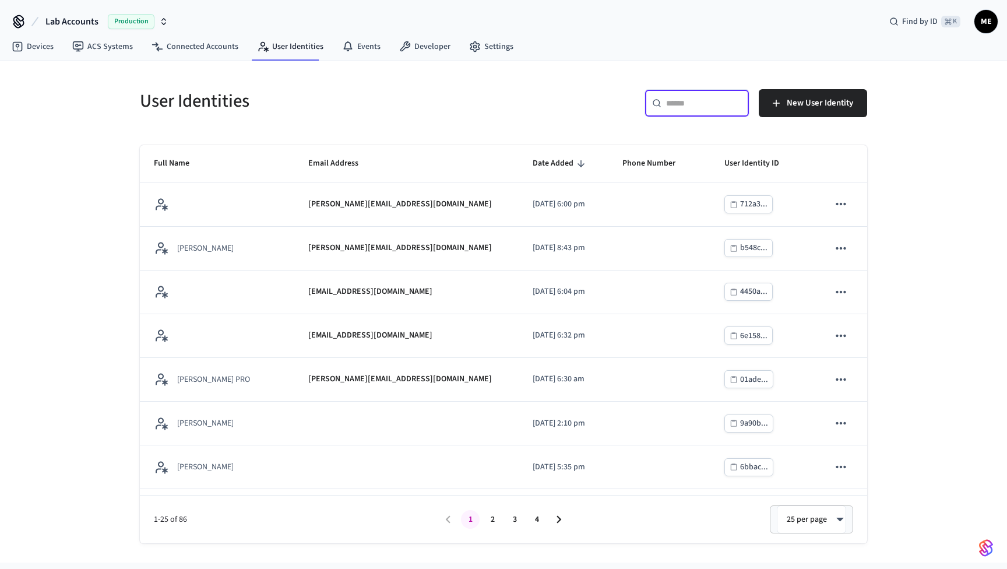
click at [701, 101] on input "text" at bounding box center [704, 103] width 76 height 12
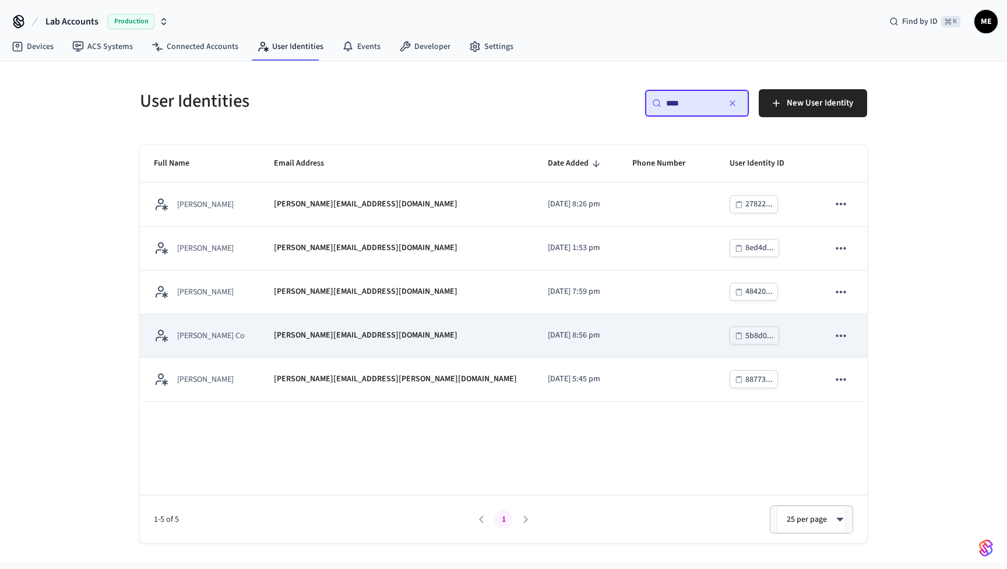
type input "****"
click at [424, 328] on td "[PERSON_NAME][EMAIL_ADDRESS][DOMAIN_NAME]" at bounding box center [397, 336] width 274 height 44
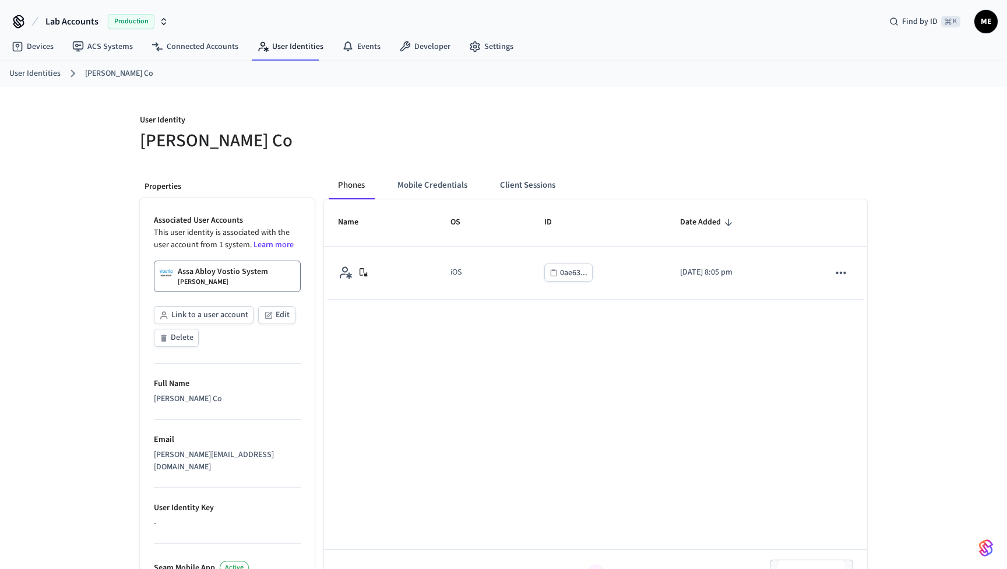
click at [220, 278] on div "Assa Abloy Vostio System Matt Boring" at bounding box center [223, 276] width 90 height 21
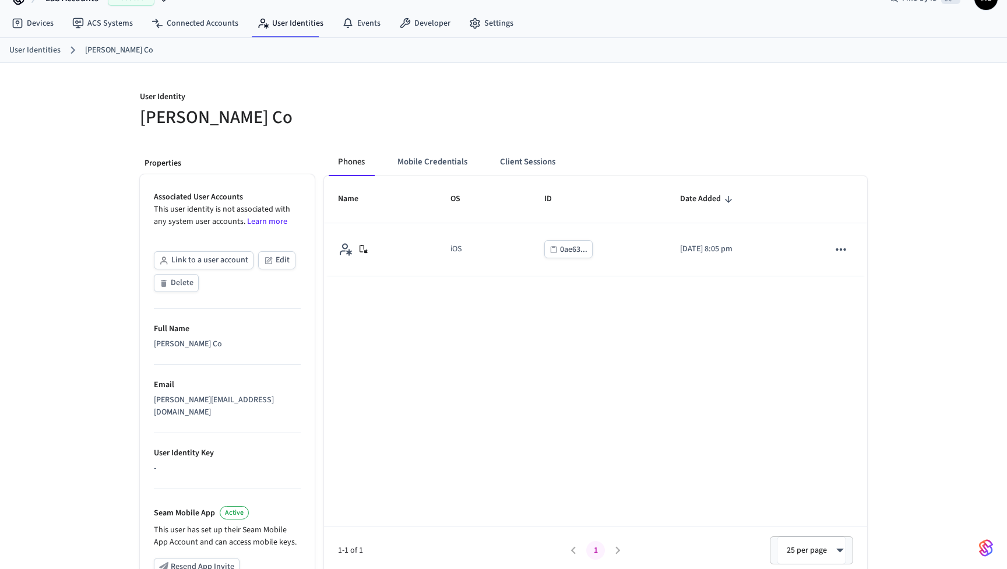
scroll to position [22, 0]
click at [205, 264] on button "Link to a user account" at bounding box center [204, 261] width 100 height 18
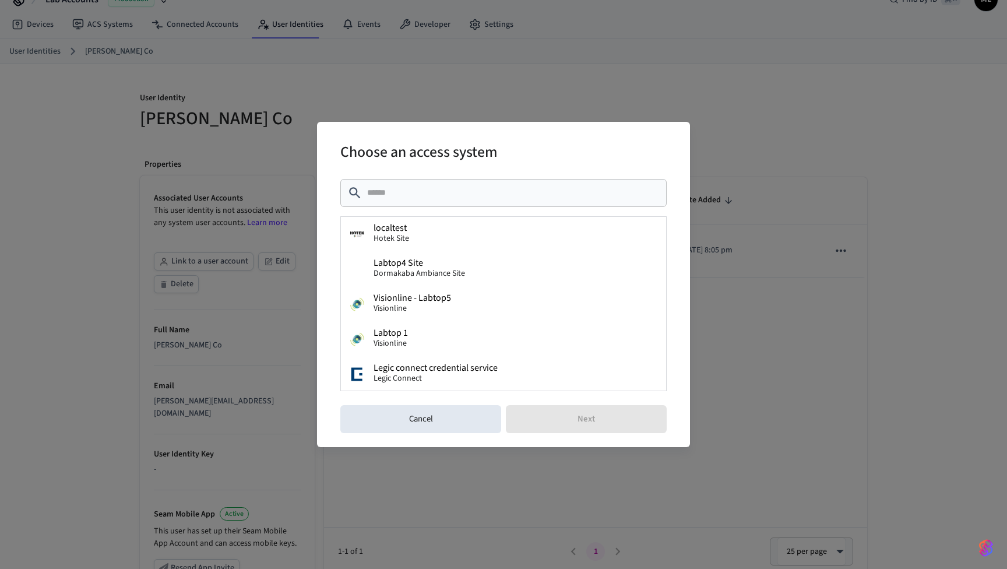
click at [395, 203] on div "​ ​" at bounding box center [503, 193] width 326 height 28
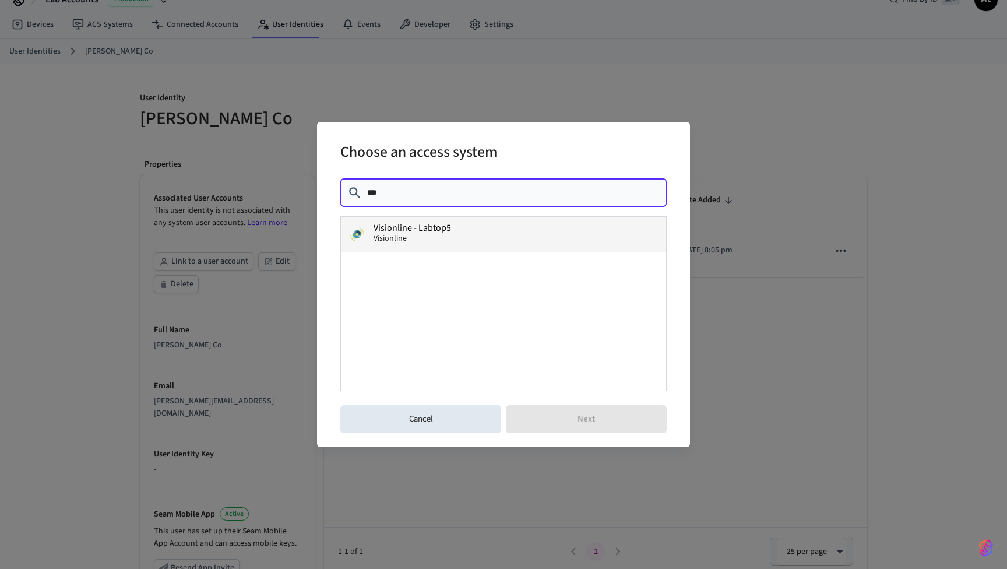
type input "***"
click at [402, 236] on span "Visionline" at bounding box center [390, 239] width 33 height 12
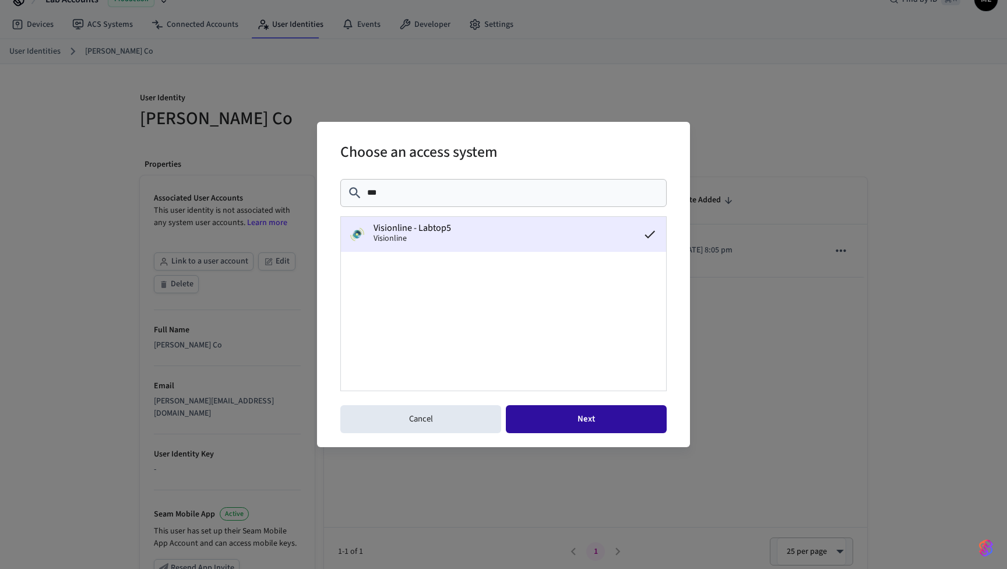
click at [585, 419] on button "Next" at bounding box center [586, 419] width 161 height 28
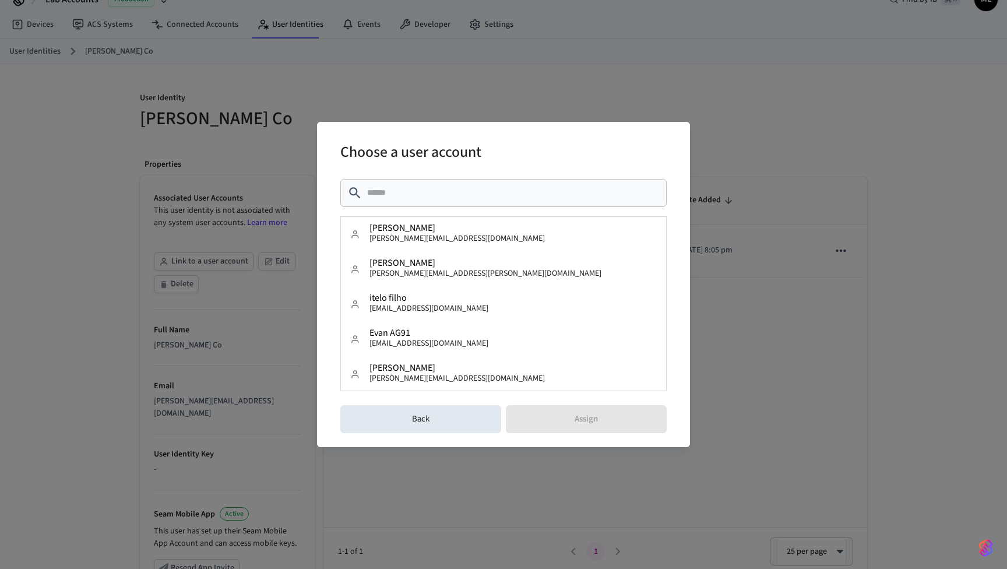
click at [499, 197] on input "text" at bounding box center [513, 193] width 293 height 12
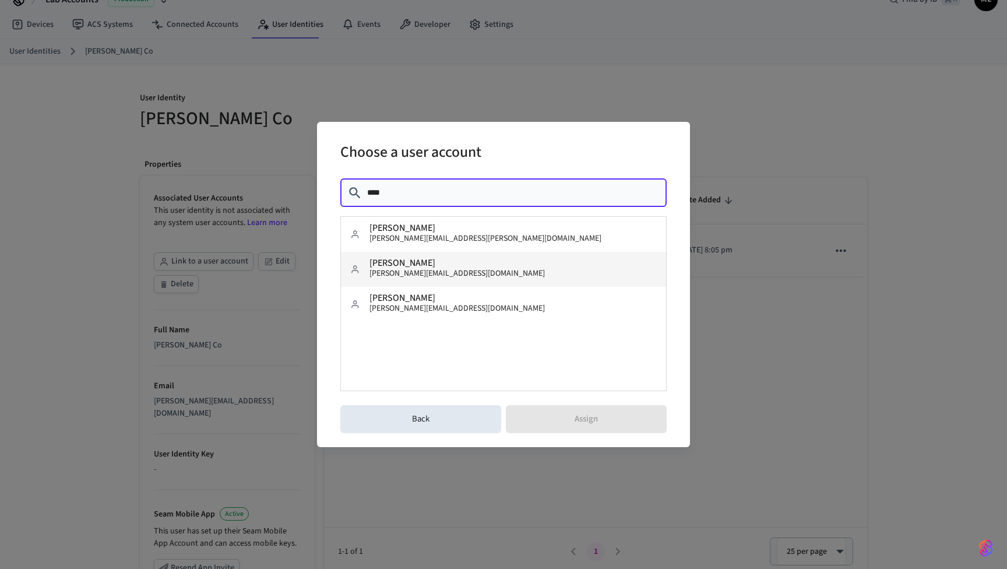
type input "****"
click at [449, 264] on button "Matt Boring matt@boring.co" at bounding box center [503, 269] width 325 height 35
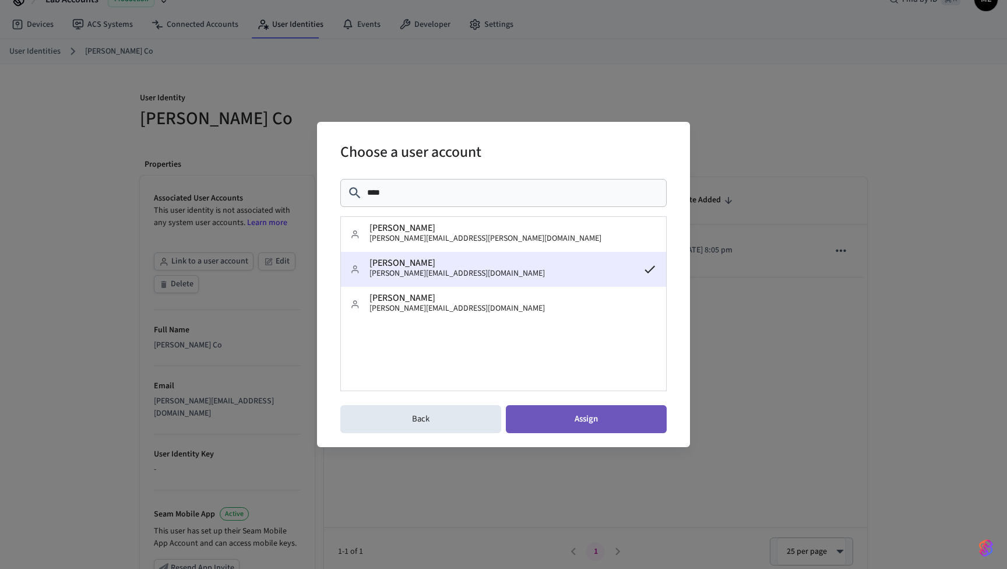
click at [582, 417] on button "Assign" at bounding box center [586, 419] width 161 height 28
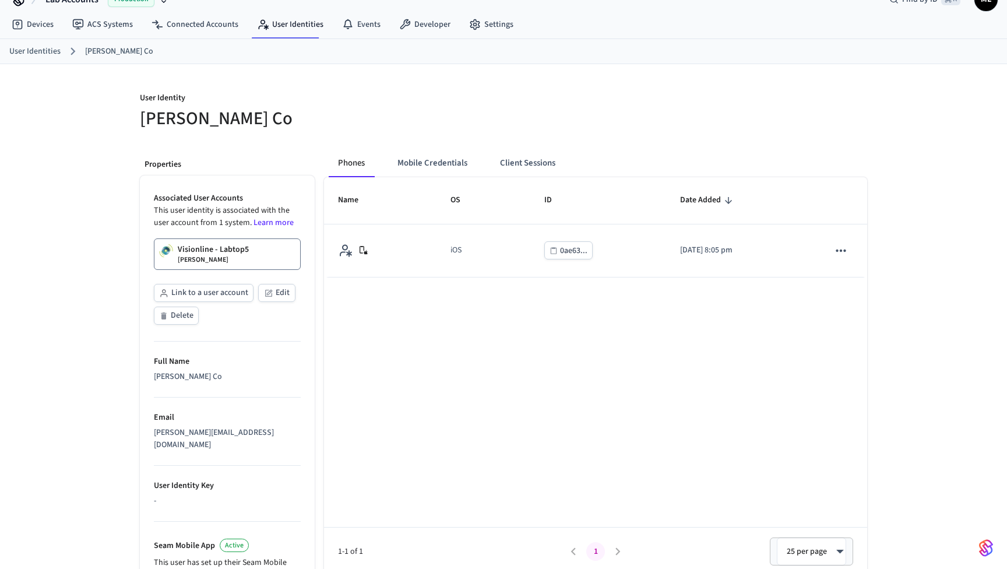
click at [216, 251] on p "Visionline - Labtop5" at bounding box center [213, 250] width 71 height 12
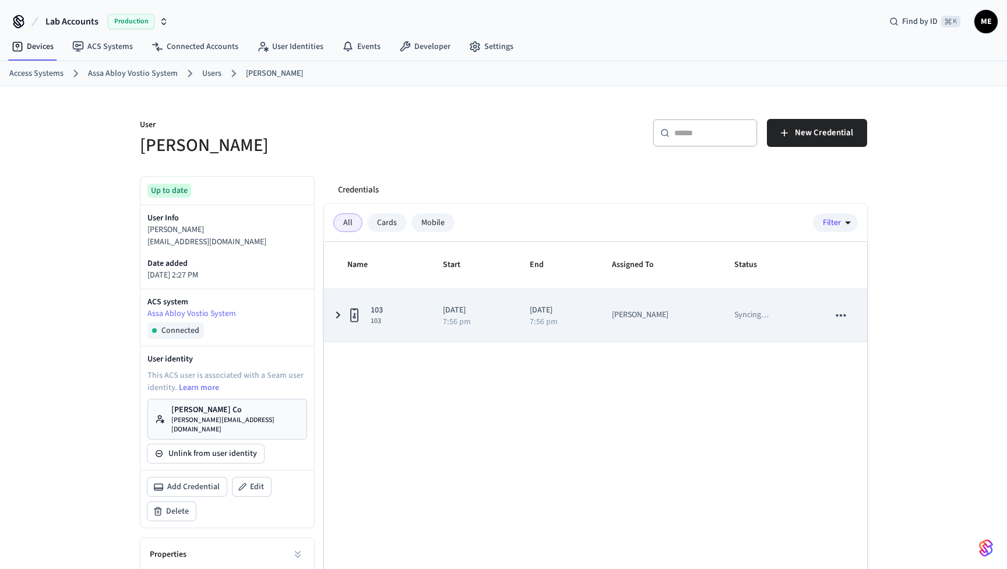
click at [841, 323] on button "sticky table" at bounding box center [841, 315] width 24 height 24
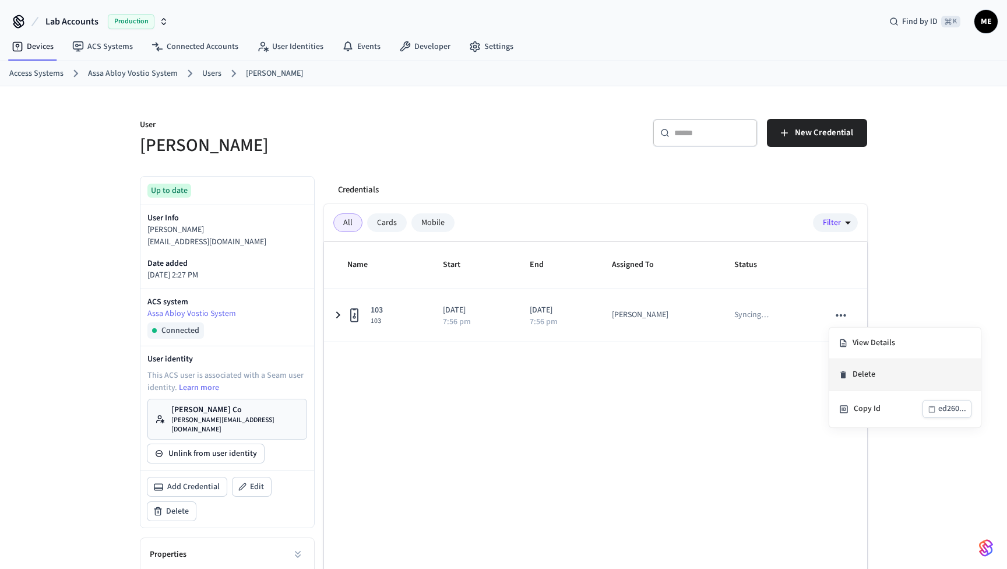
click at [871, 377] on li "Delete" at bounding box center [906, 374] width 152 height 31
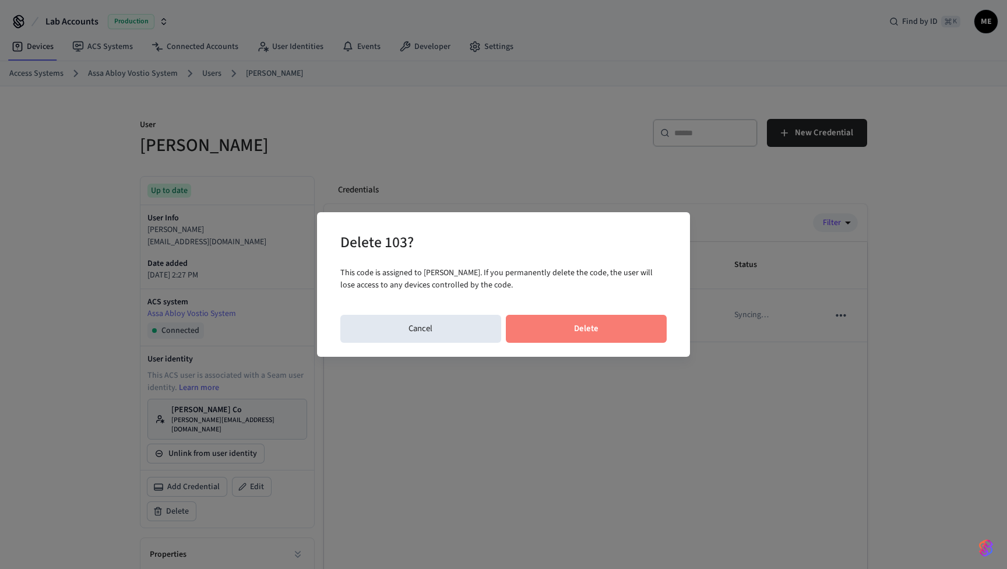
click at [592, 325] on button "Delete" at bounding box center [587, 329] width 162 height 28
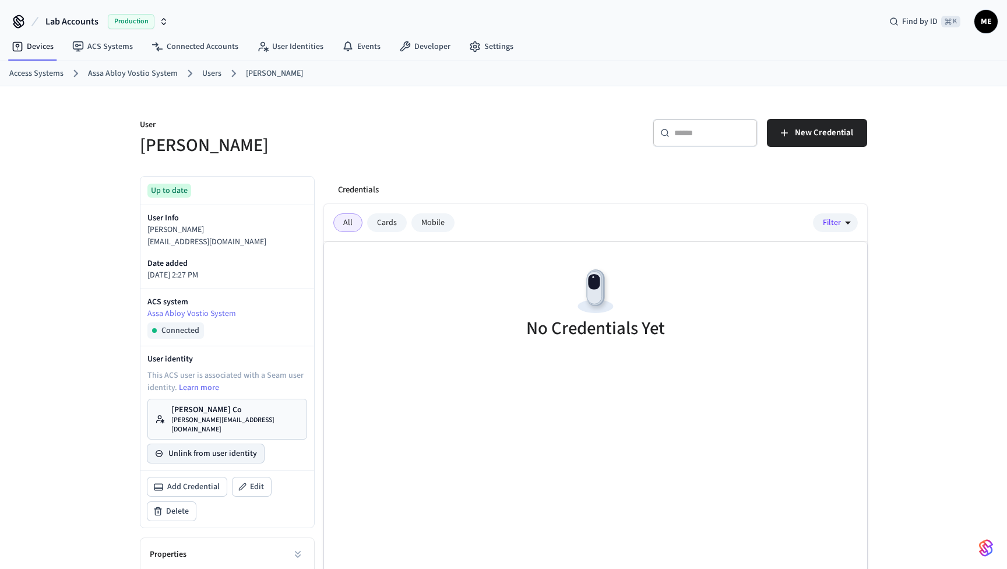
click at [202, 446] on button "Unlink from user identity" at bounding box center [206, 453] width 117 height 19
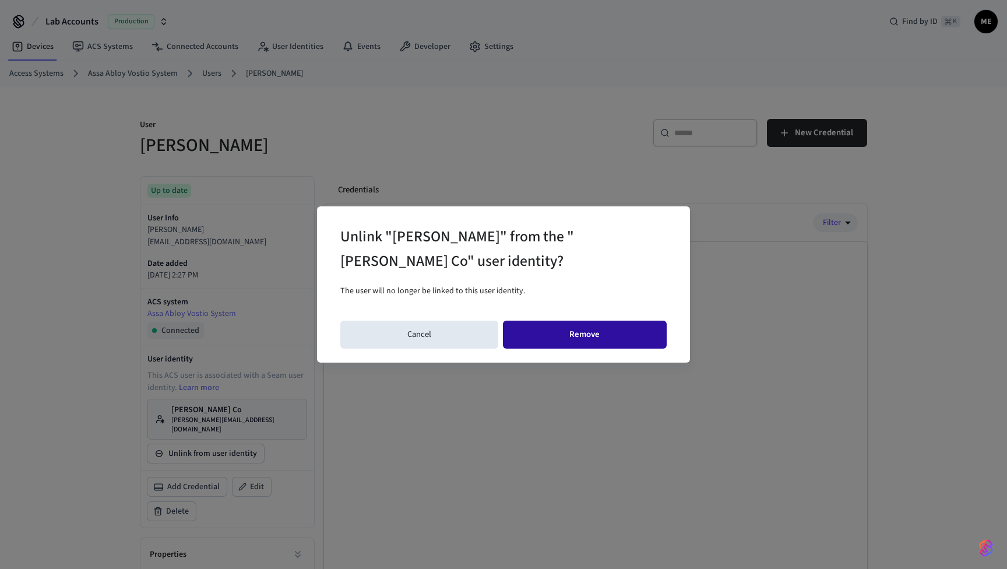
click at [579, 332] on button "Remove" at bounding box center [585, 335] width 164 height 28
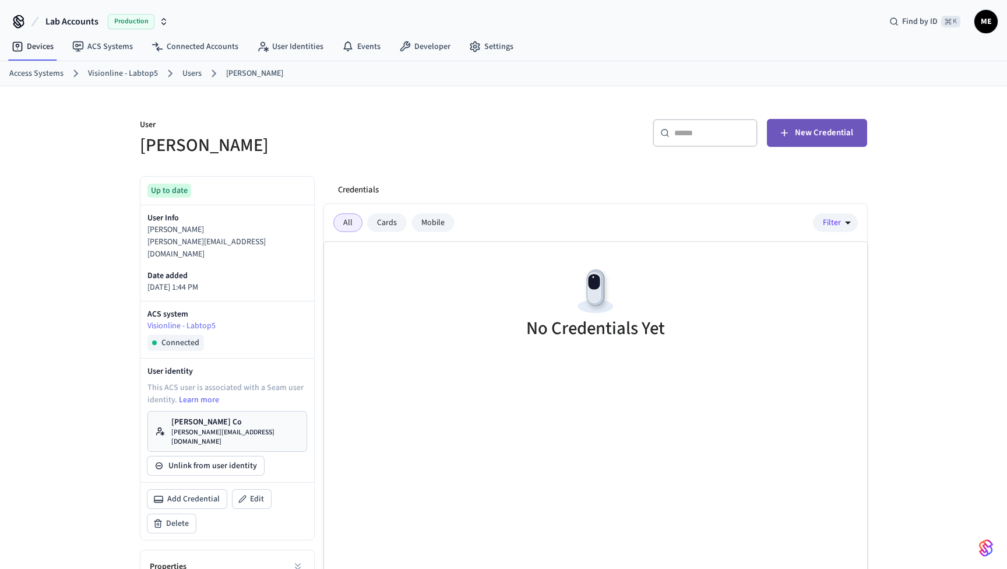
click at [820, 134] on span "New Credential" at bounding box center [824, 132] width 58 height 15
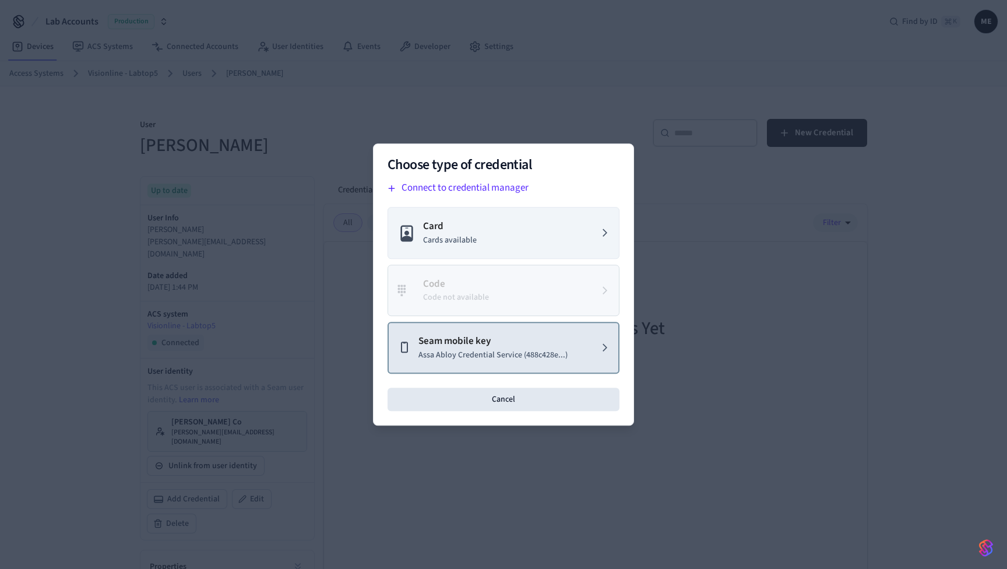
click at [489, 346] on p "Seam mobile key" at bounding box center [493, 341] width 149 height 15
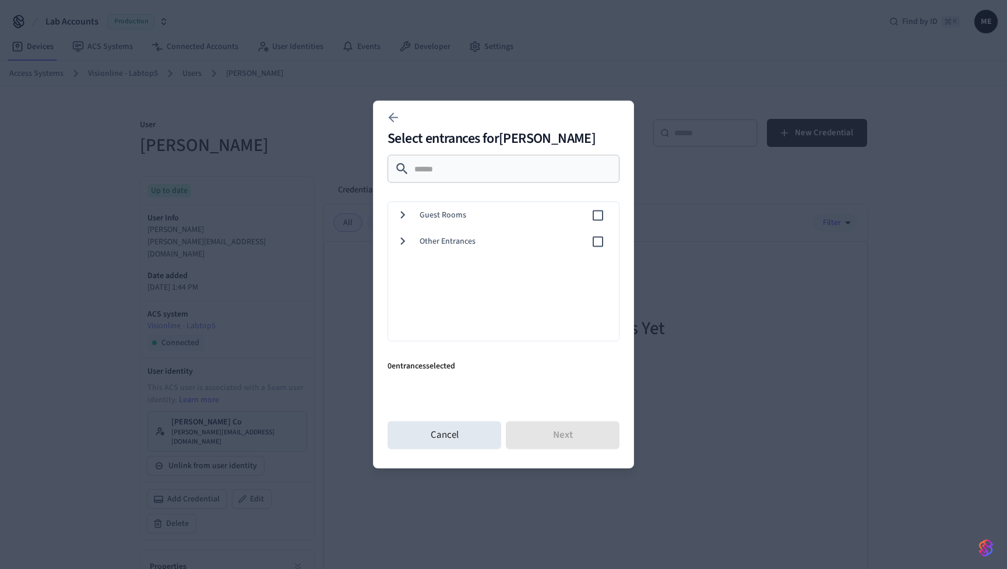
click at [464, 217] on span "Guest Rooms" at bounding box center [505, 215] width 171 height 12
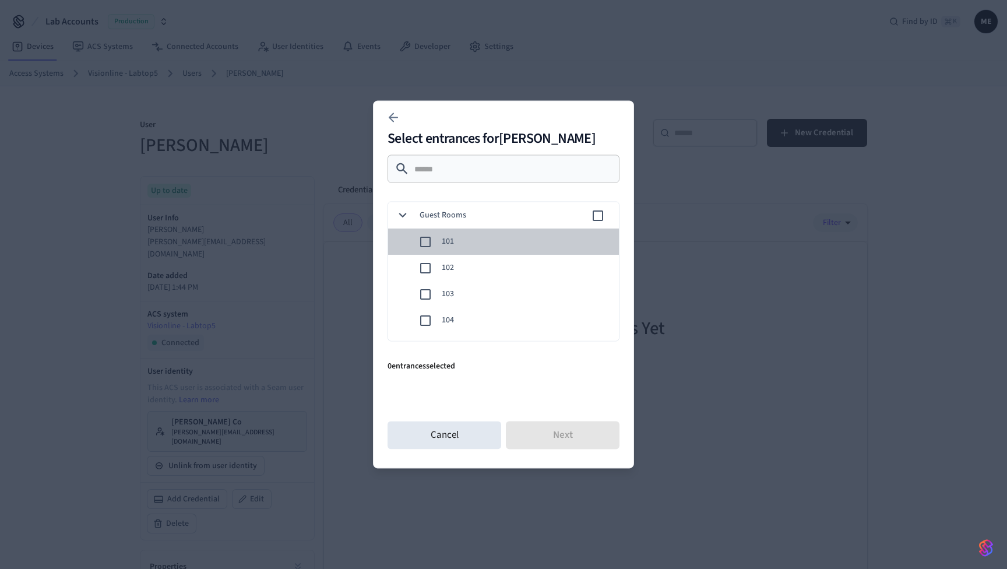
click at [449, 242] on span "101" at bounding box center [526, 242] width 168 height 12
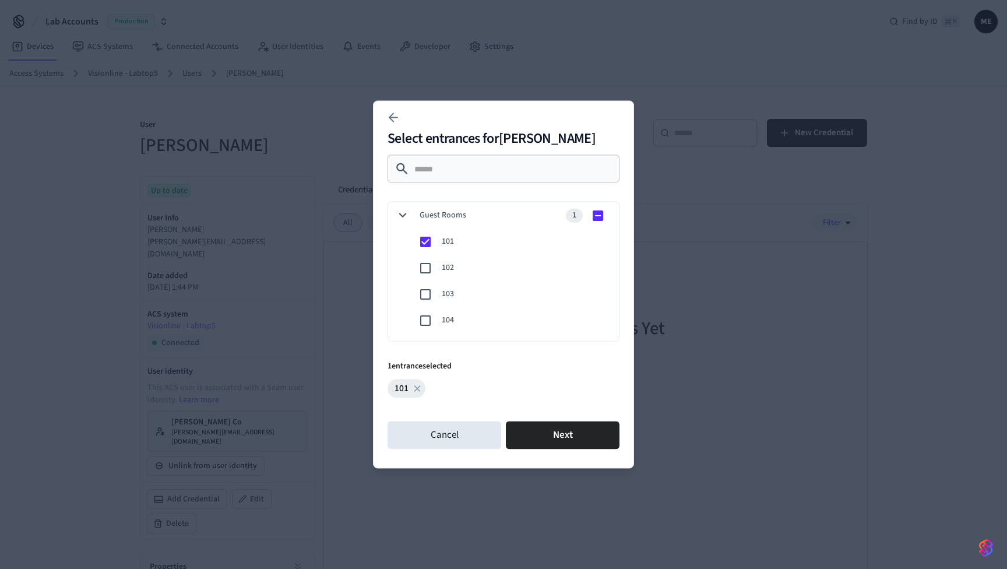
click at [484, 243] on span "101" at bounding box center [526, 242] width 168 height 12
click at [478, 287] on div "103" at bounding box center [502, 294] width 236 height 26
click at [444, 299] on span "103" at bounding box center [526, 294] width 168 height 12
click at [566, 424] on button "Next" at bounding box center [563, 436] width 114 height 28
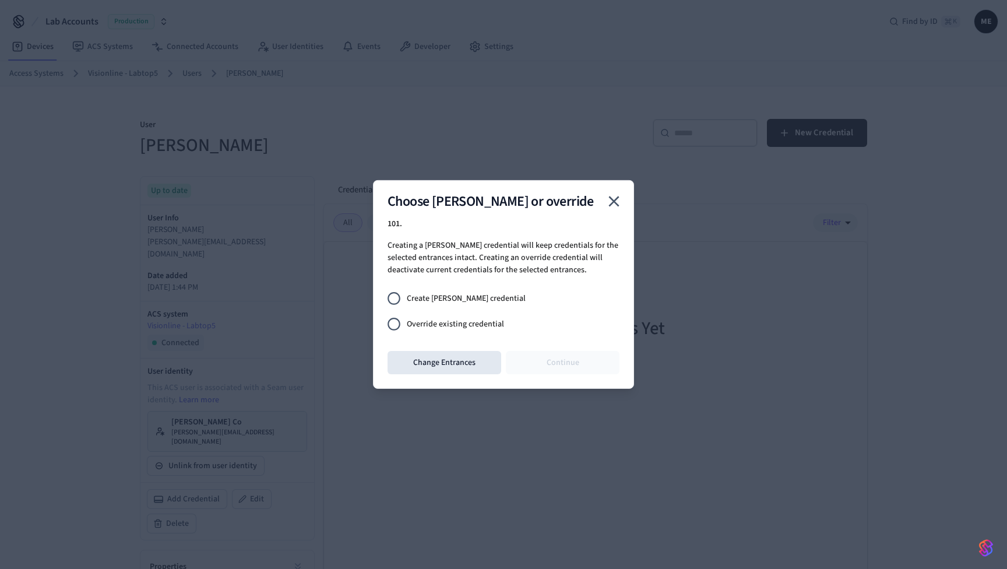
click at [464, 294] on span "Create [PERSON_NAME] credential" at bounding box center [466, 298] width 119 height 12
click at [582, 359] on button "Continue" at bounding box center [563, 362] width 114 height 23
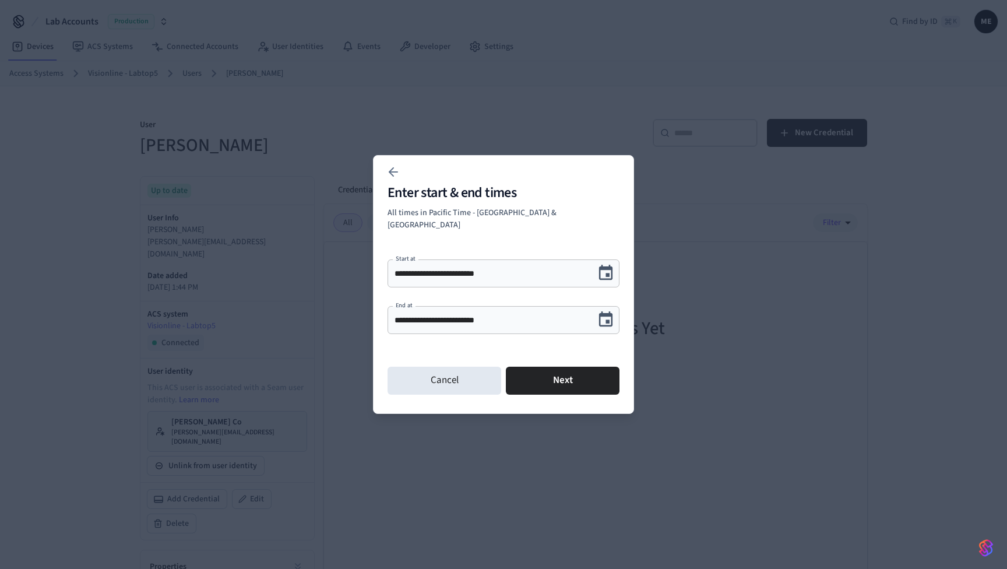
click at [609, 313] on icon "Choose date, selected date is Oct 1, 2025" at bounding box center [606, 320] width 18 height 18
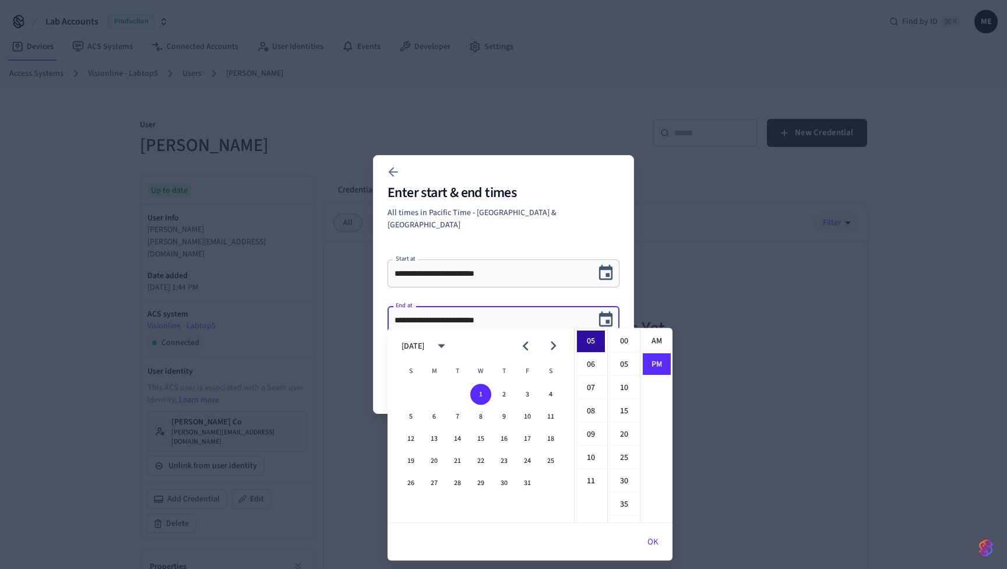
scroll to position [22, 0]
click at [553, 436] on button "18" at bounding box center [550, 439] width 21 height 21
type input "**********"
click at [650, 545] on button "OK" at bounding box center [653, 542] width 39 height 28
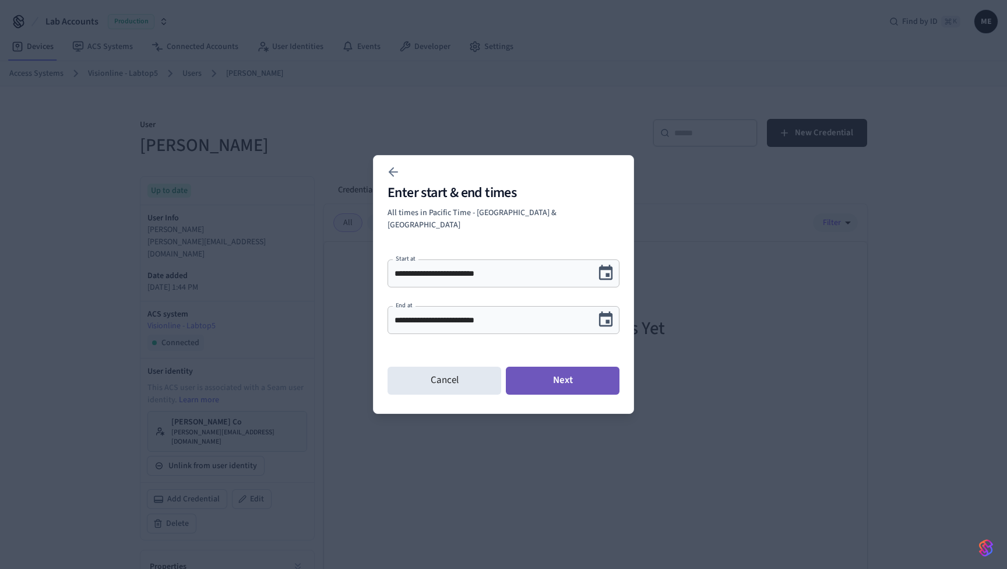
click at [561, 379] on button "Next" at bounding box center [563, 381] width 114 height 28
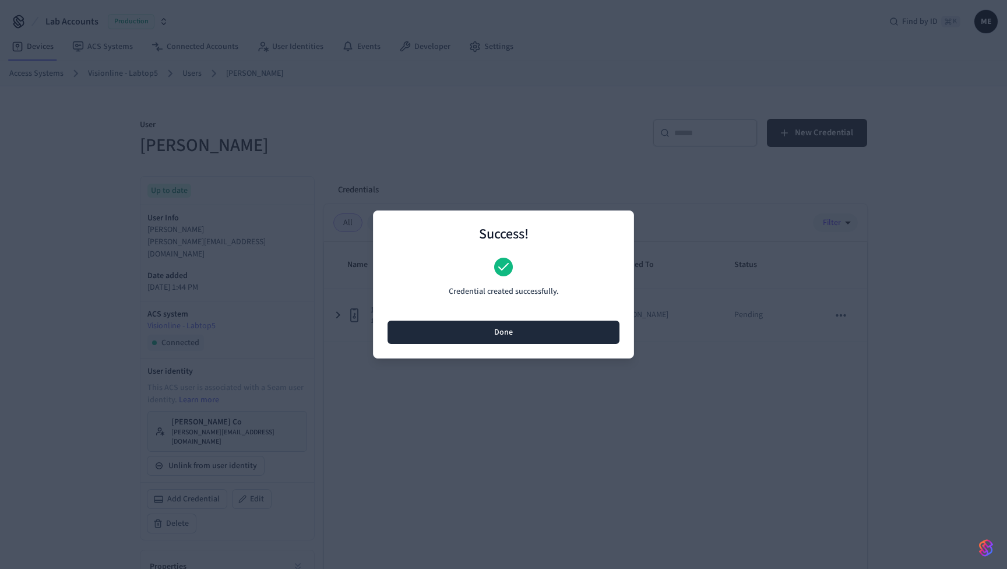
click at [541, 338] on button "Done" at bounding box center [504, 332] width 232 height 23
